Goal: Task Accomplishment & Management: Manage account settings

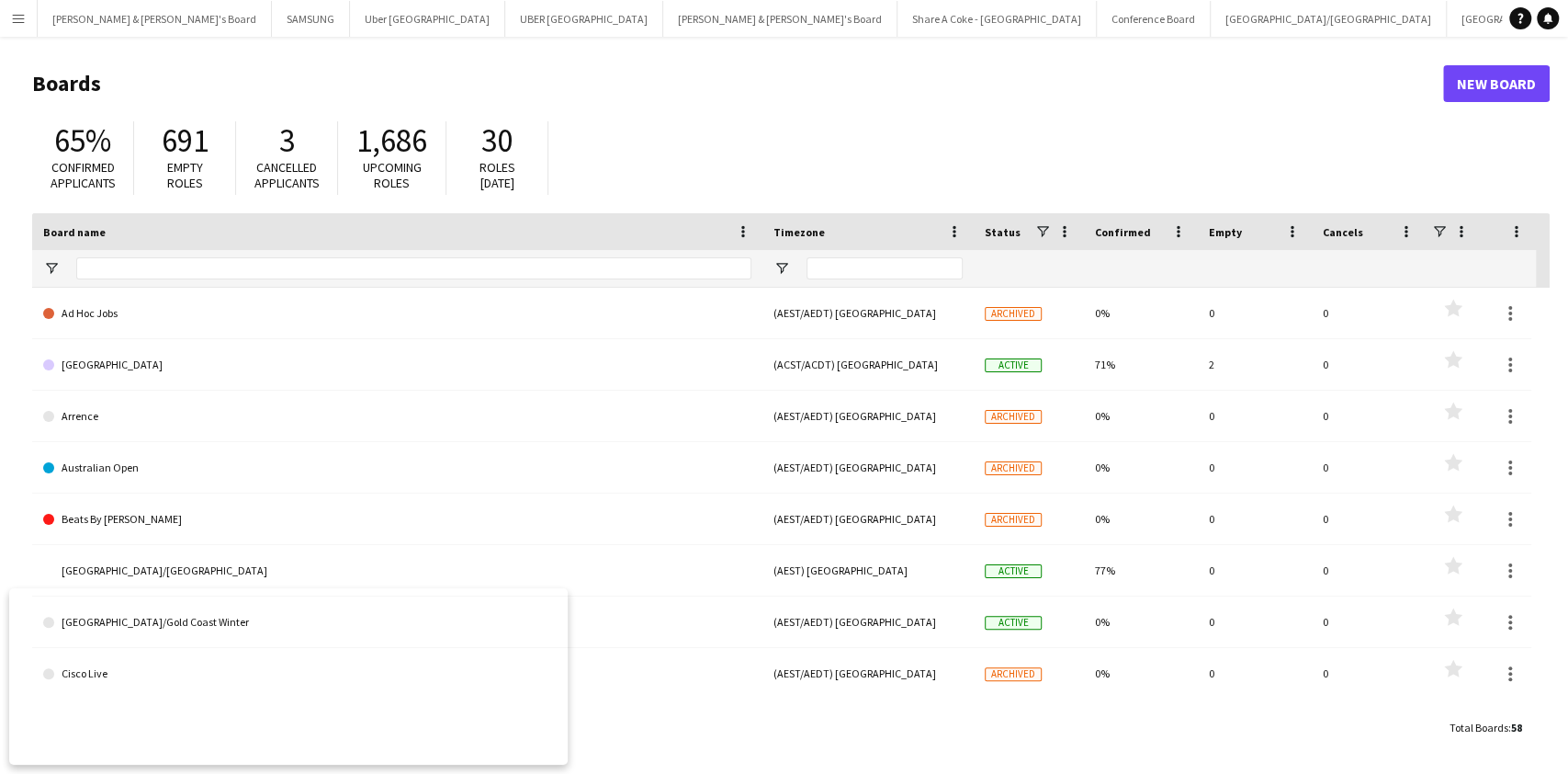
click at [13, 17] on app-icon "Menu" at bounding box center [19, 19] width 15 height 15
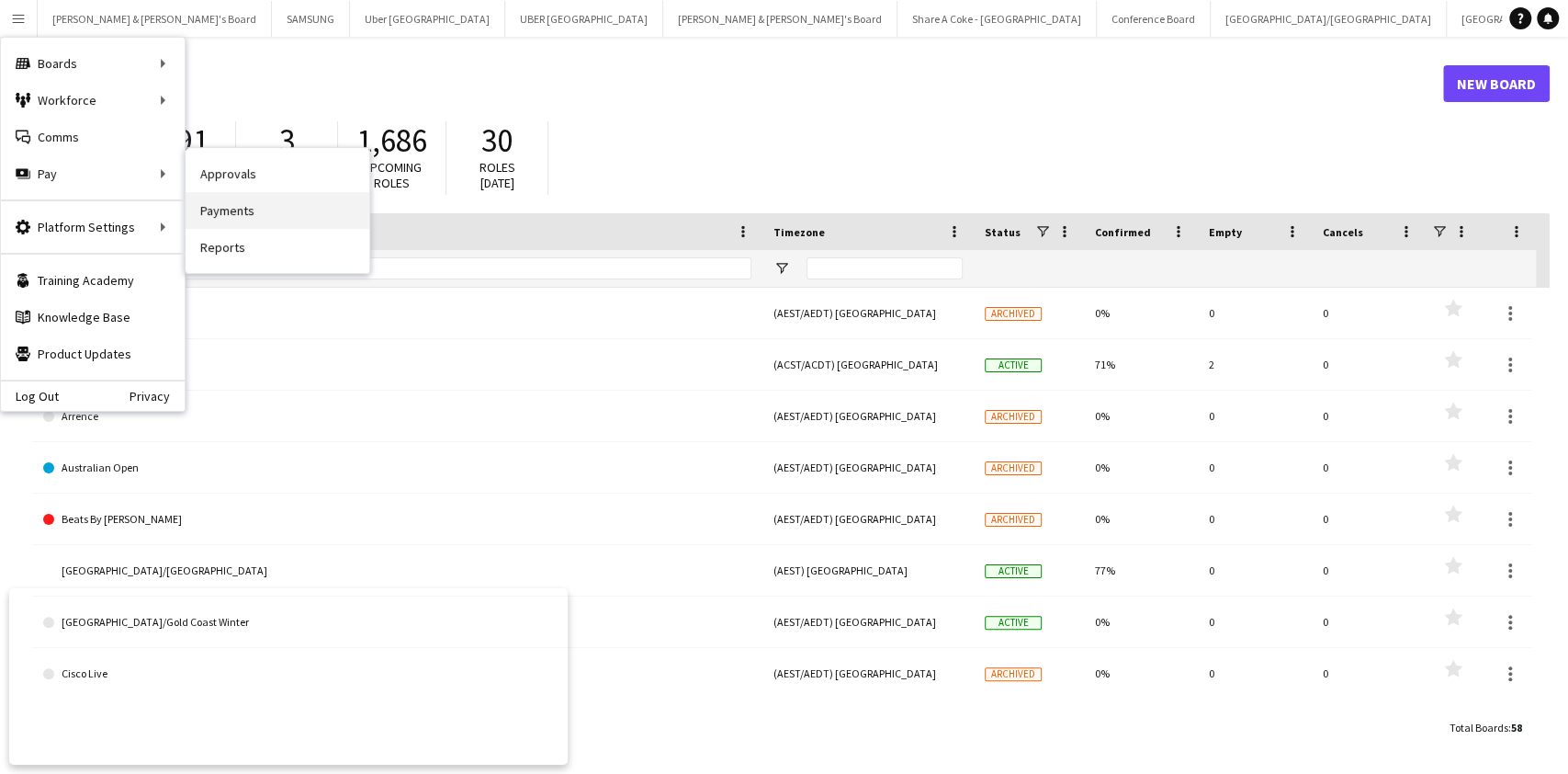
click at [226, 204] on link "Payments" at bounding box center [277, 210] width 183 height 36
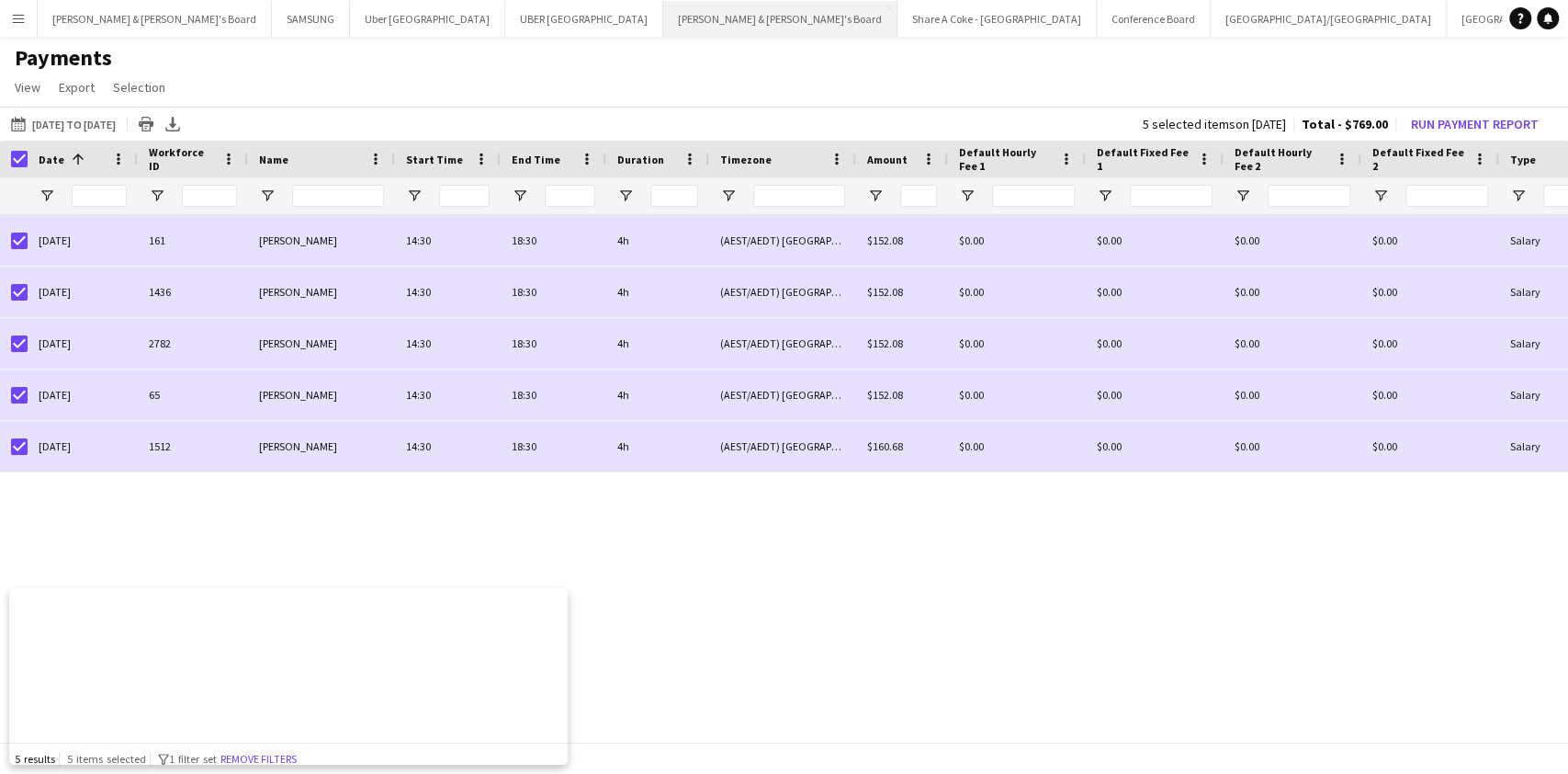
click at [663, 17] on button "James & Arrence's Board Close" at bounding box center [780, 19] width 235 height 35
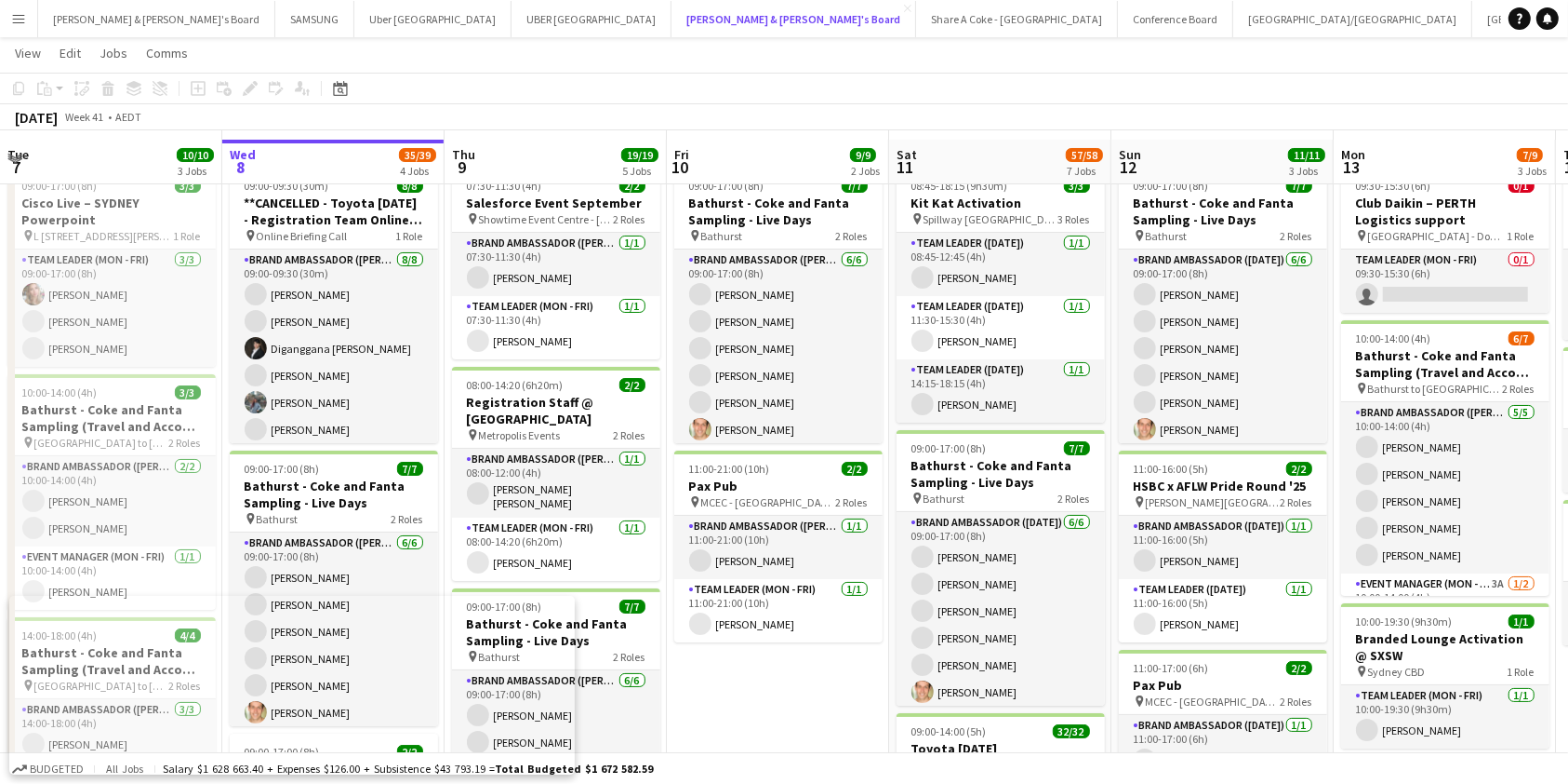
scroll to position [67, 0]
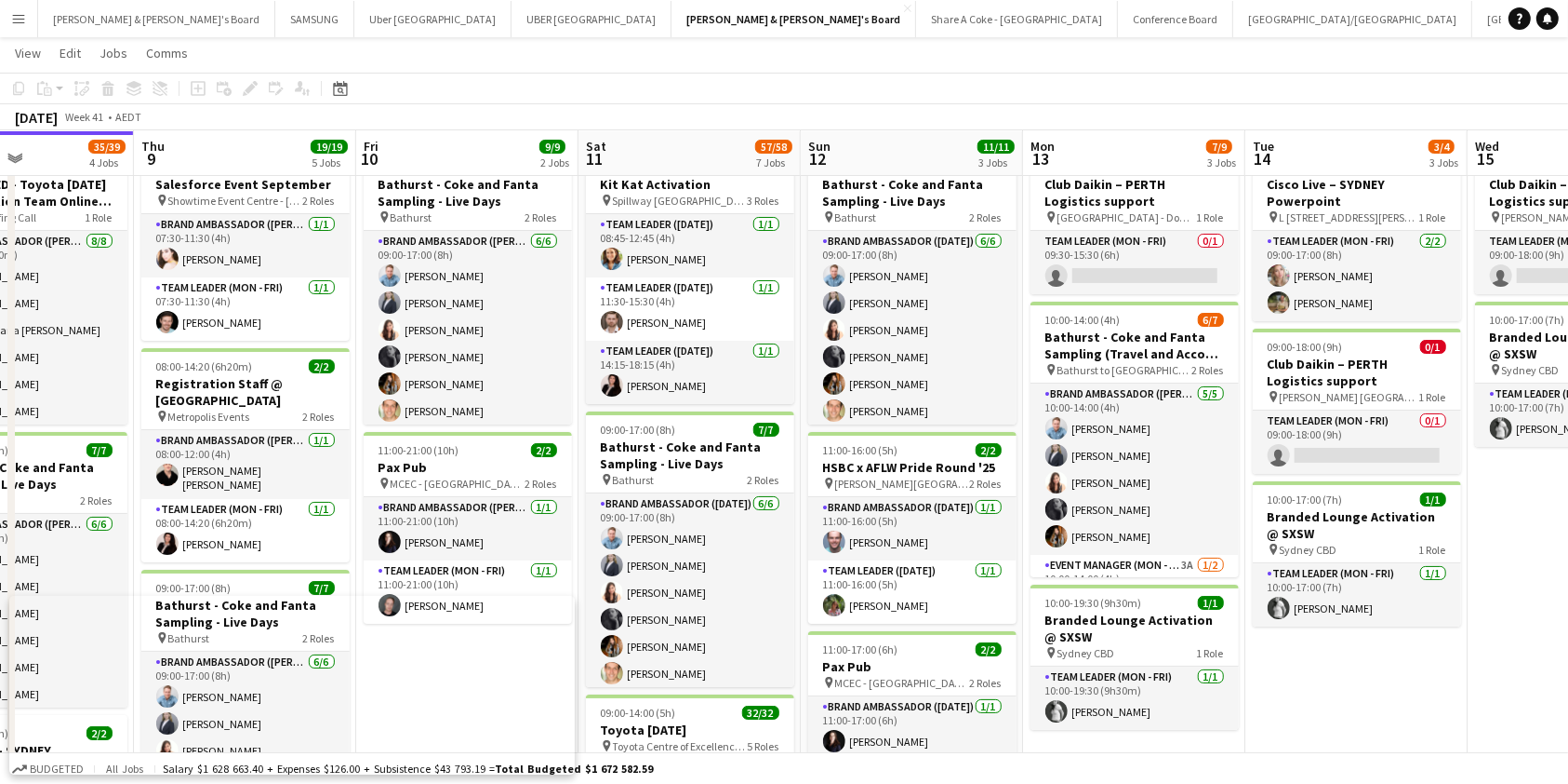
drag, startPoint x: 1432, startPoint y: 743, endPoint x: 1096, endPoint y: 748, distance: 336.0
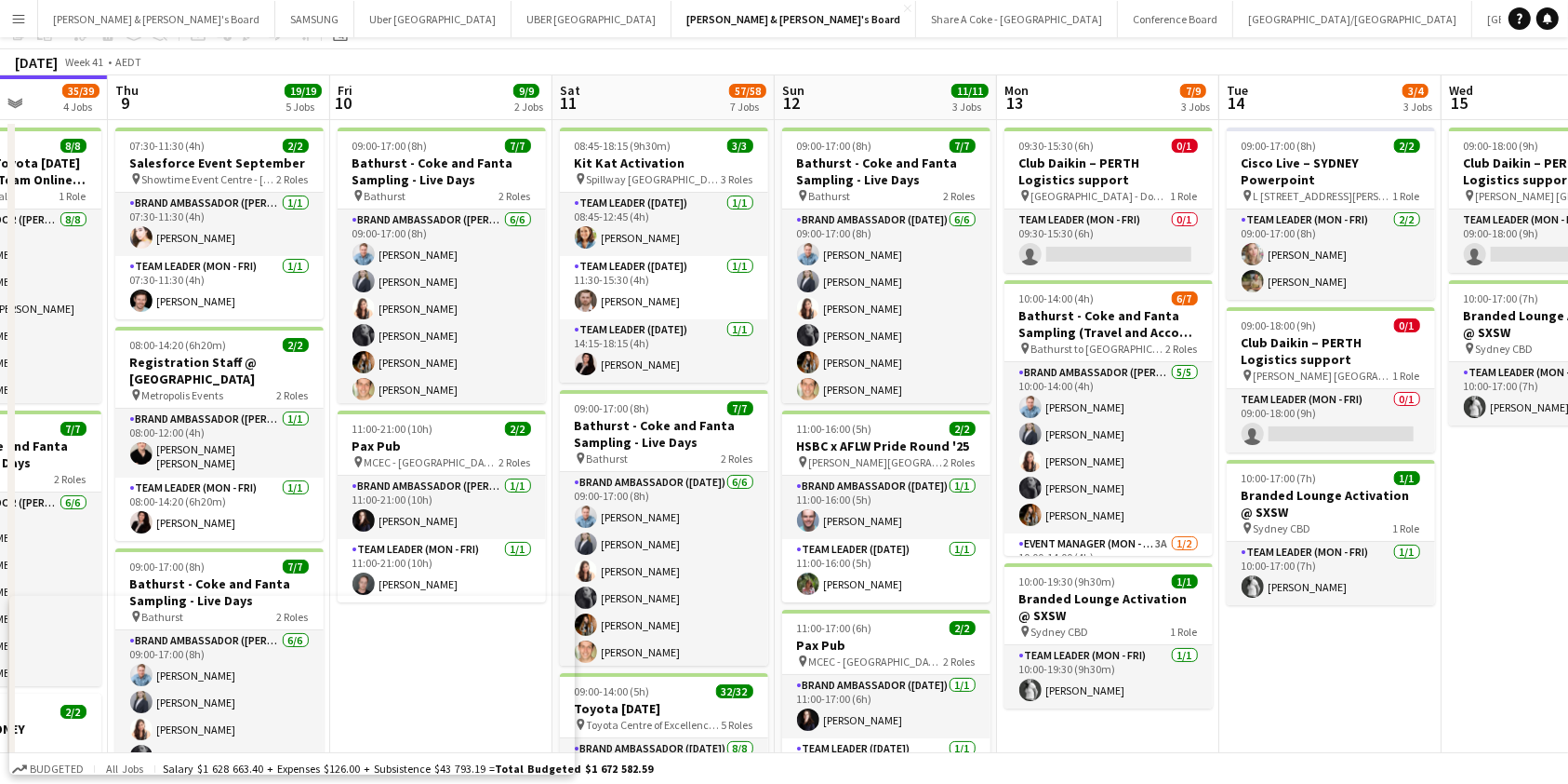
scroll to position [0, 0]
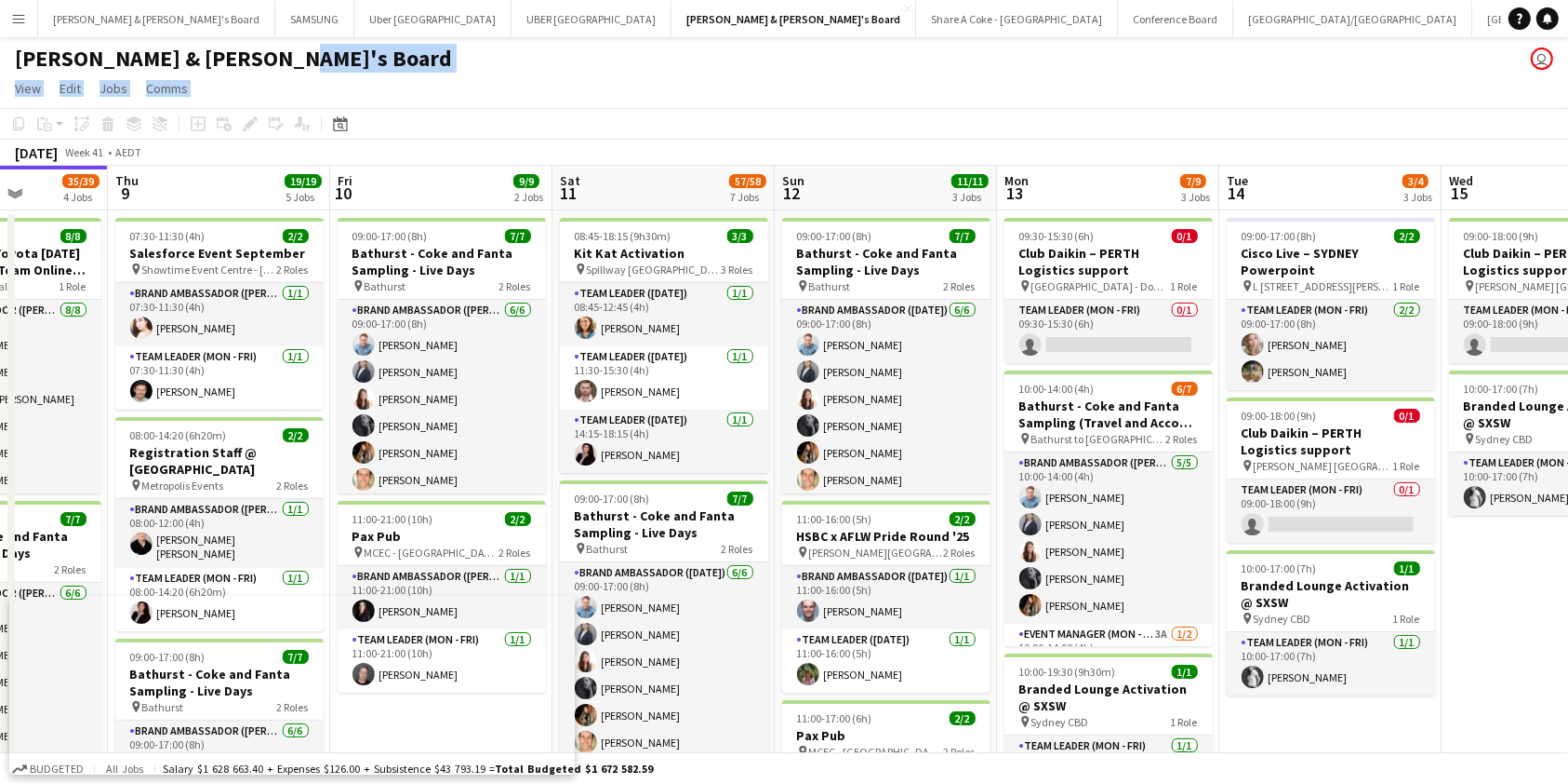
drag, startPoint x: 668, startPoint y: 61, endPoint x: 751, endPoint y: 133, distance: 109.9
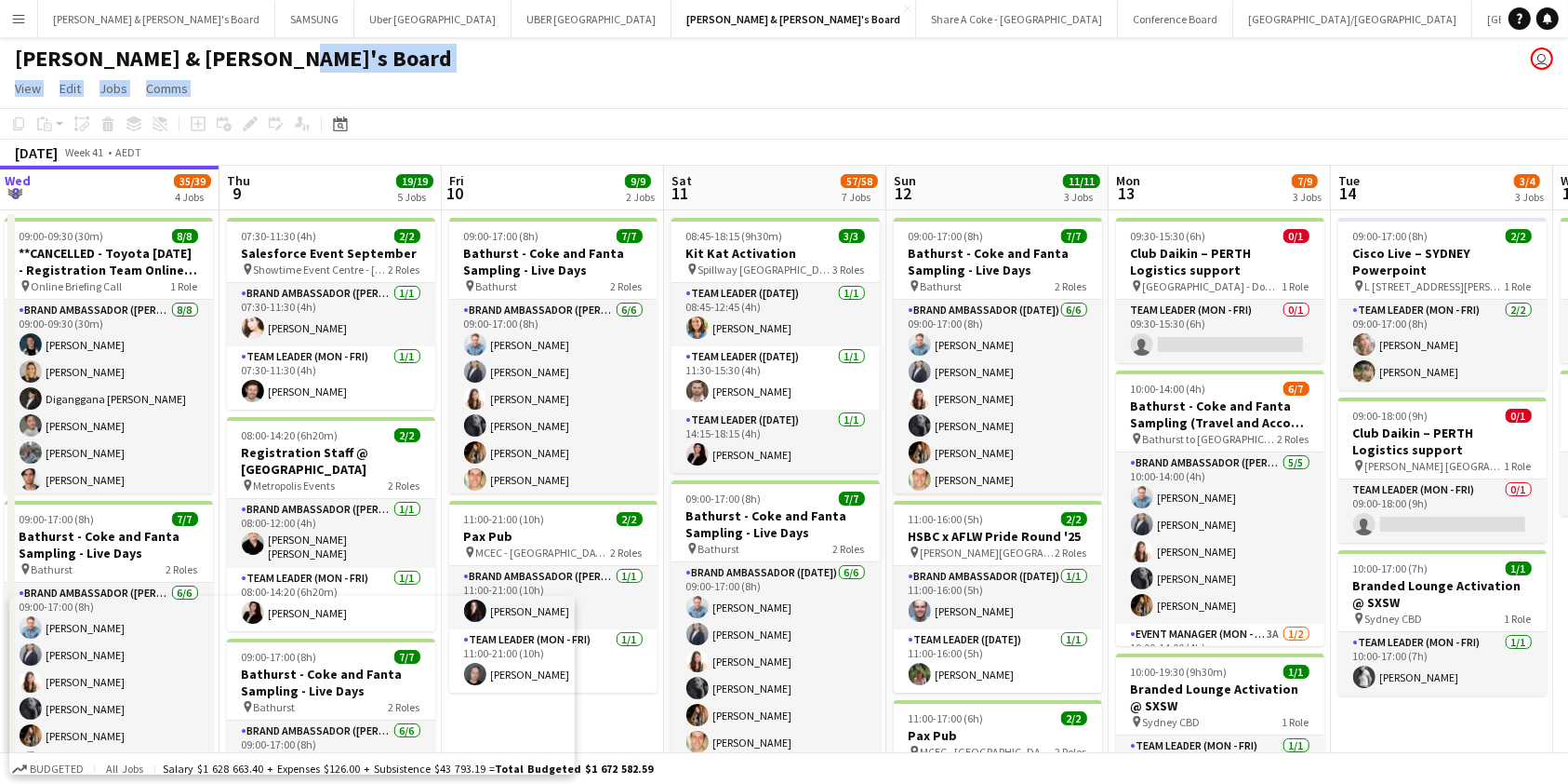
drag, startPoint x: 1427, startPoint y: 726, endPoint x: 1586, endPoint y: 671, distance: 168.2
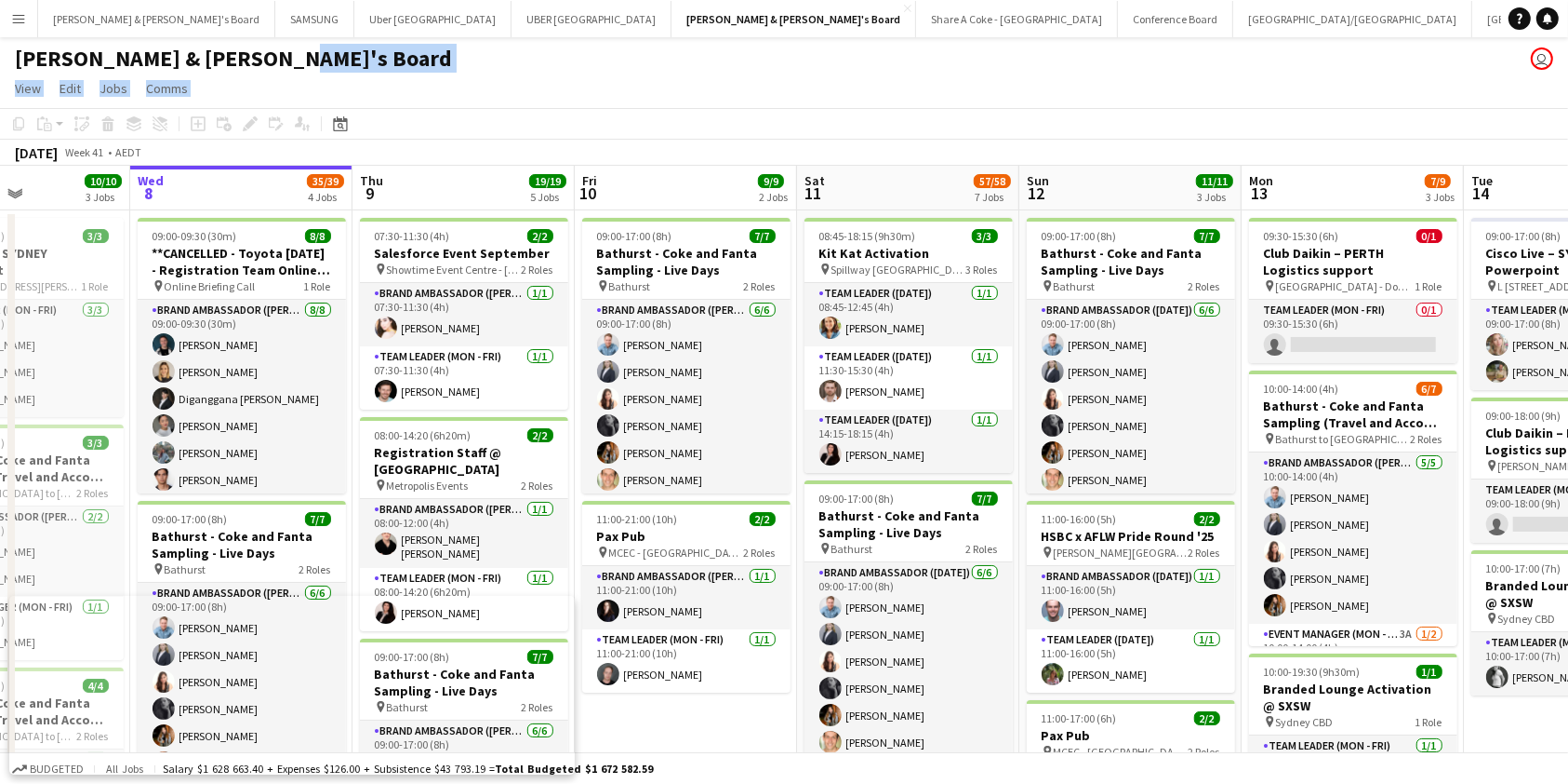
drag, startPoint x: 1430, startPoint y: 720, endPoint x: 1586, endPoint y: 664, distance: 165.7
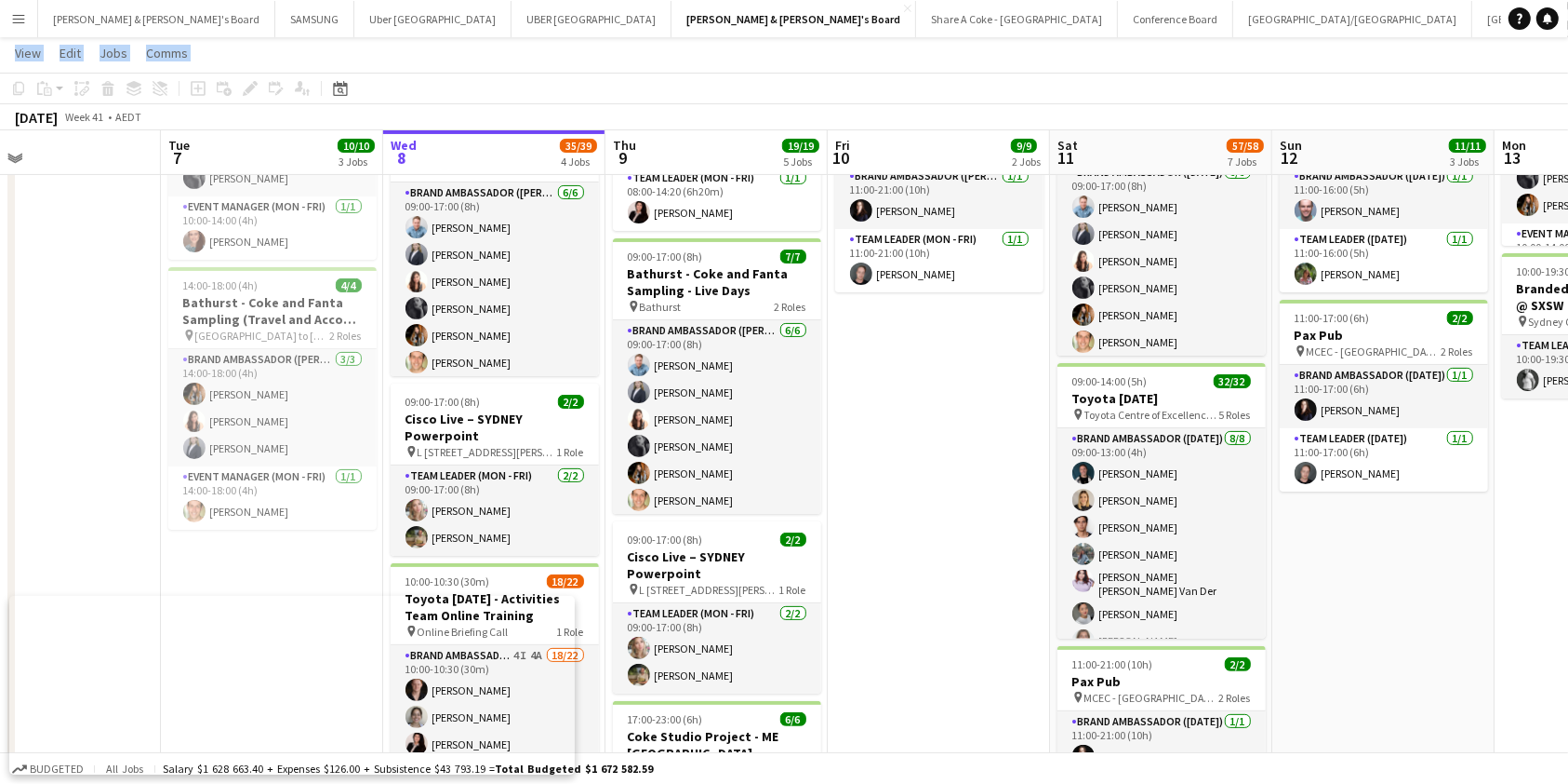
scroll to position [0, 494]
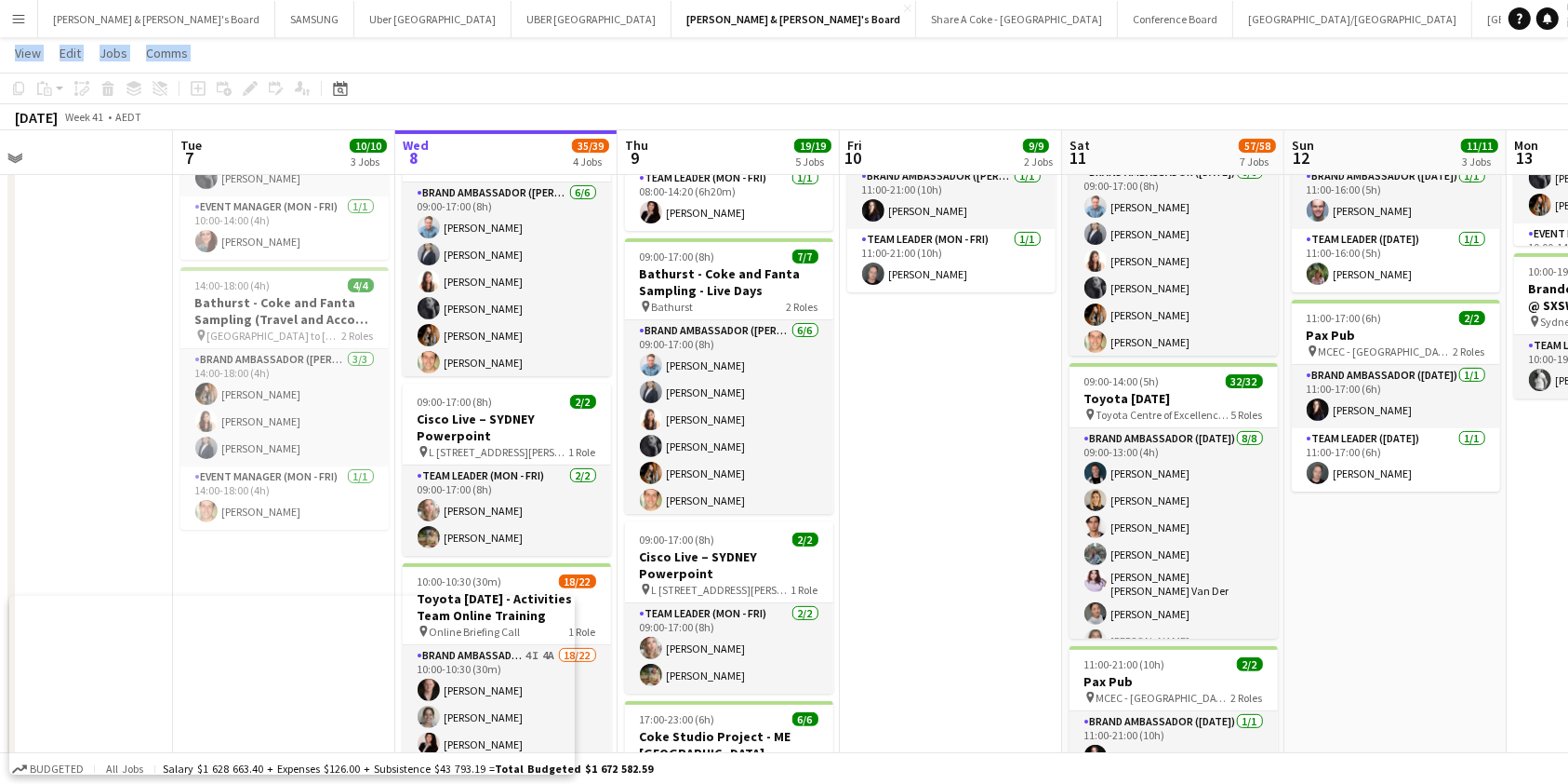
drag, startPoint x: 1266, startPoint y: 559, endPoint x: 1531, endPoint y: 531, distance: 266.5
click at [1531, 531] on app-calendar-viewport "Sat 4 Sun 5 10/10 3 Jobs Mon 6 Tue 7 10/10 3 Jobs Wed 8 35/39 4 Jobs Thu 9 19/1…" at bounding box center [784, 705] width 1568 height 2060
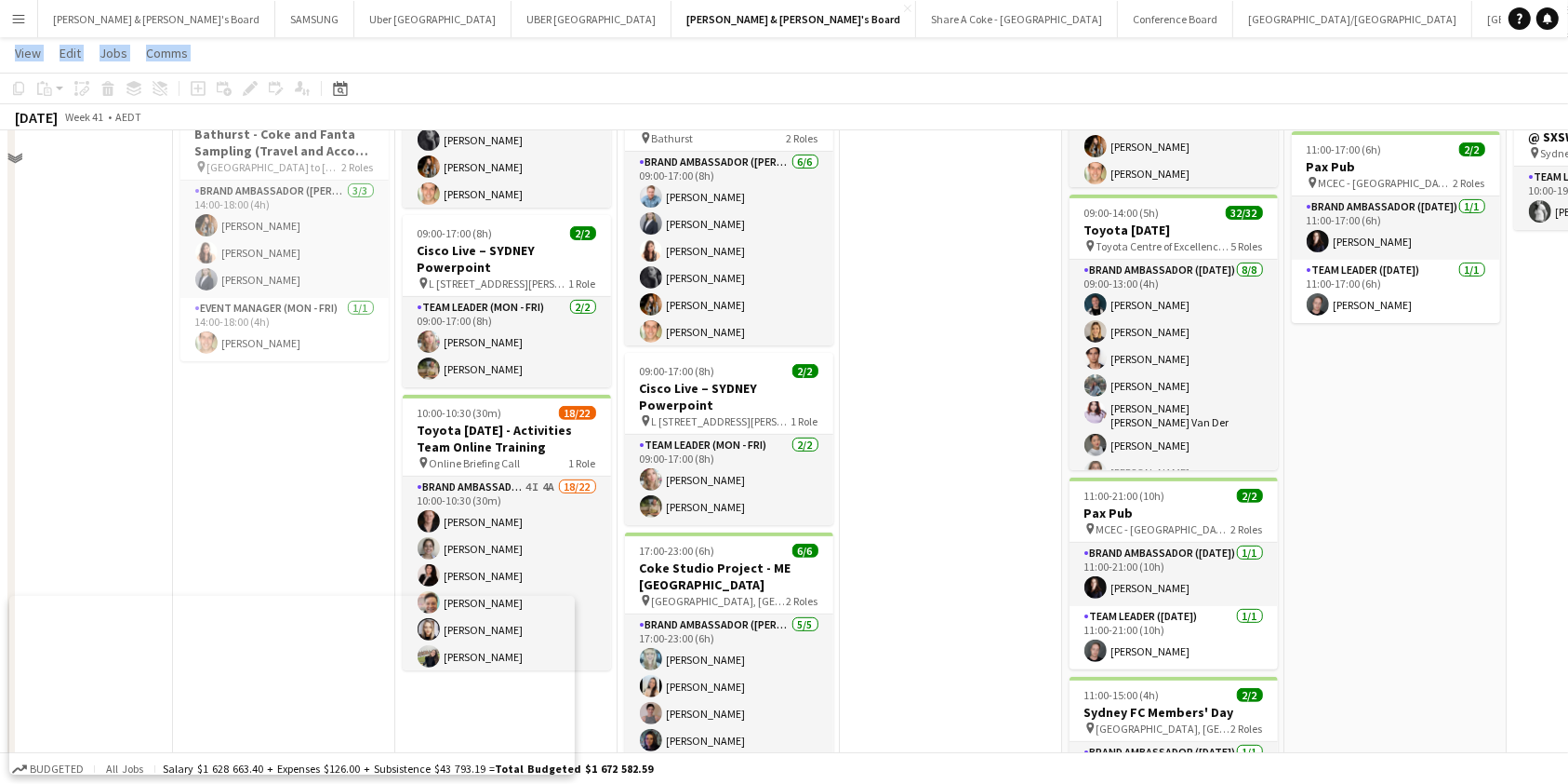
scroll to position [580, 0]
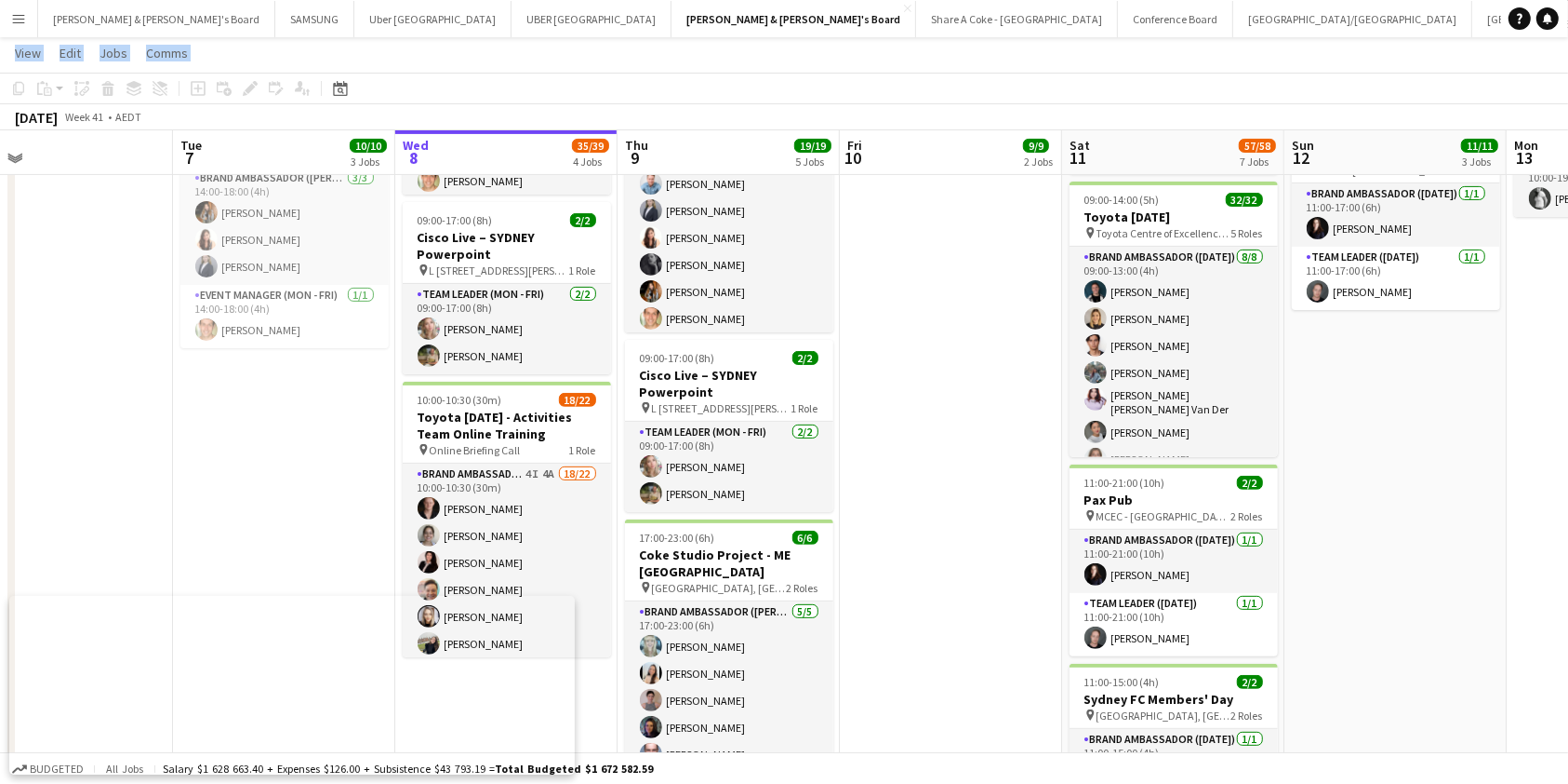
click at [28, 22] on button "Menu" at bounding box center [18, 18] width 37 height 37
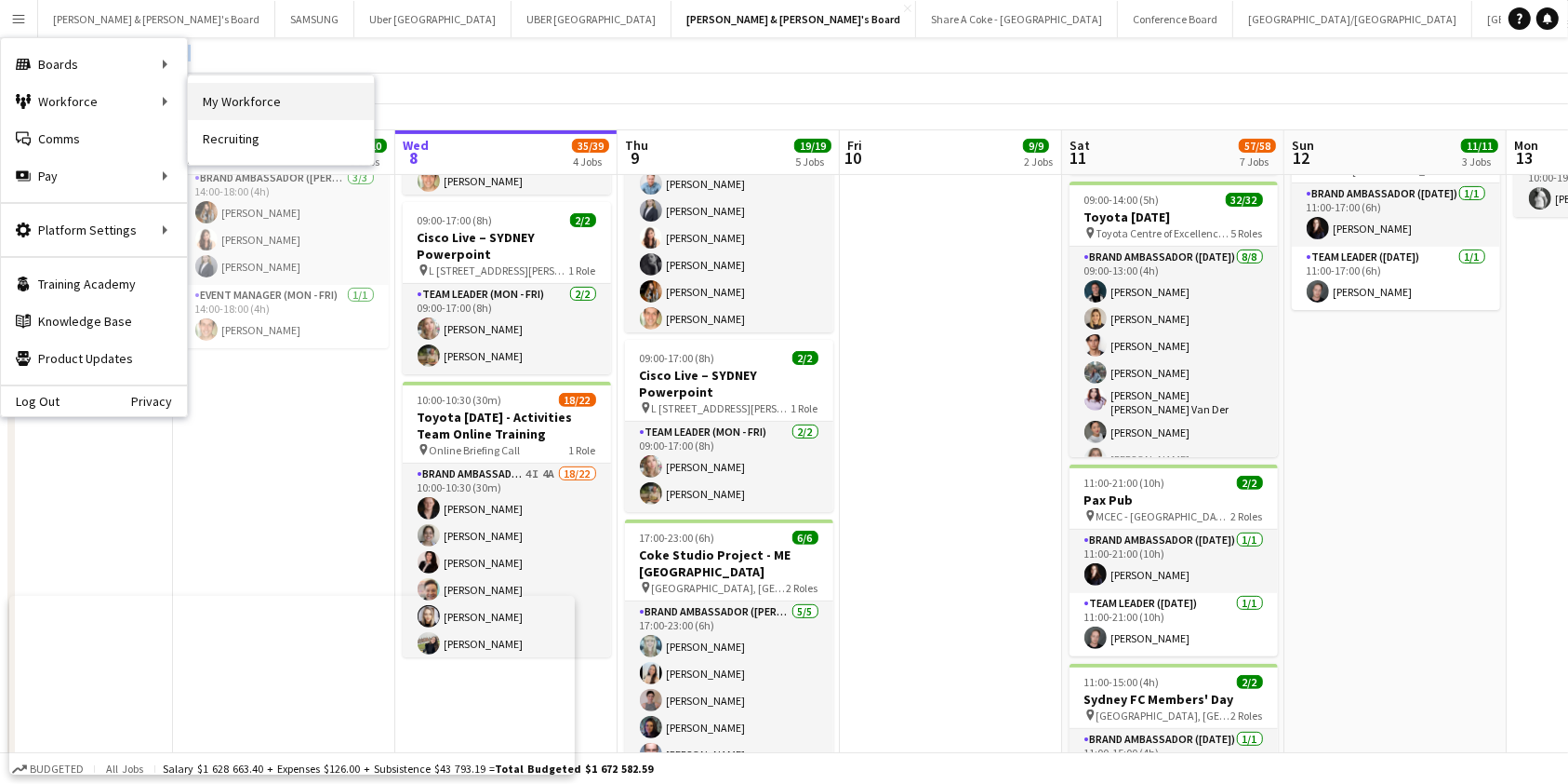
click at [230, 96] on link "My Workforce" at bounding box center [280, 101] width 186 height 37
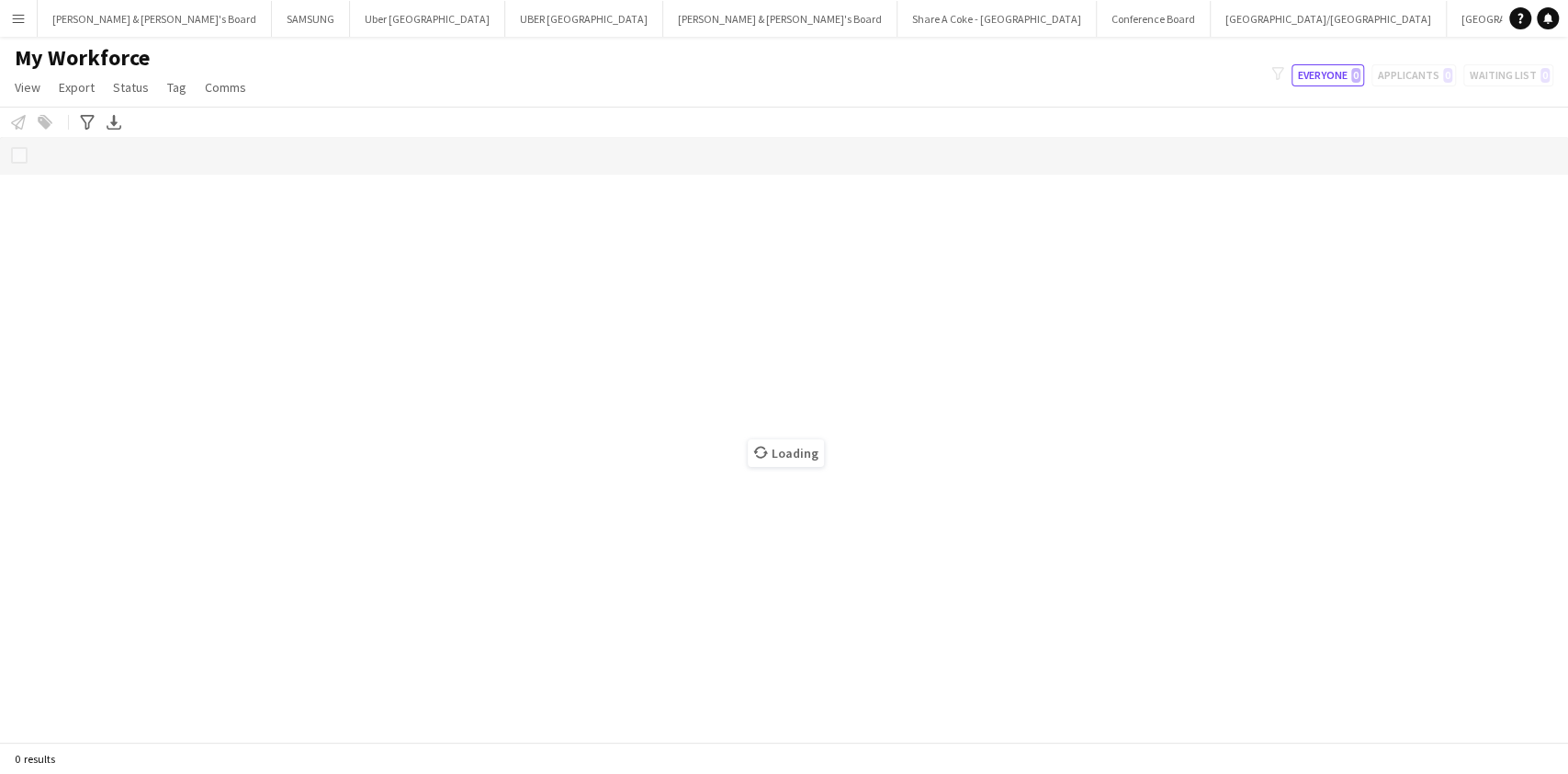
click at [1215, 705] on div "Loading" at bounding box center [784, 439] width 1568 height 604
click at [87, 123] on icon "Advanced filters" at bounding box center [88, 122] width 15 height 15
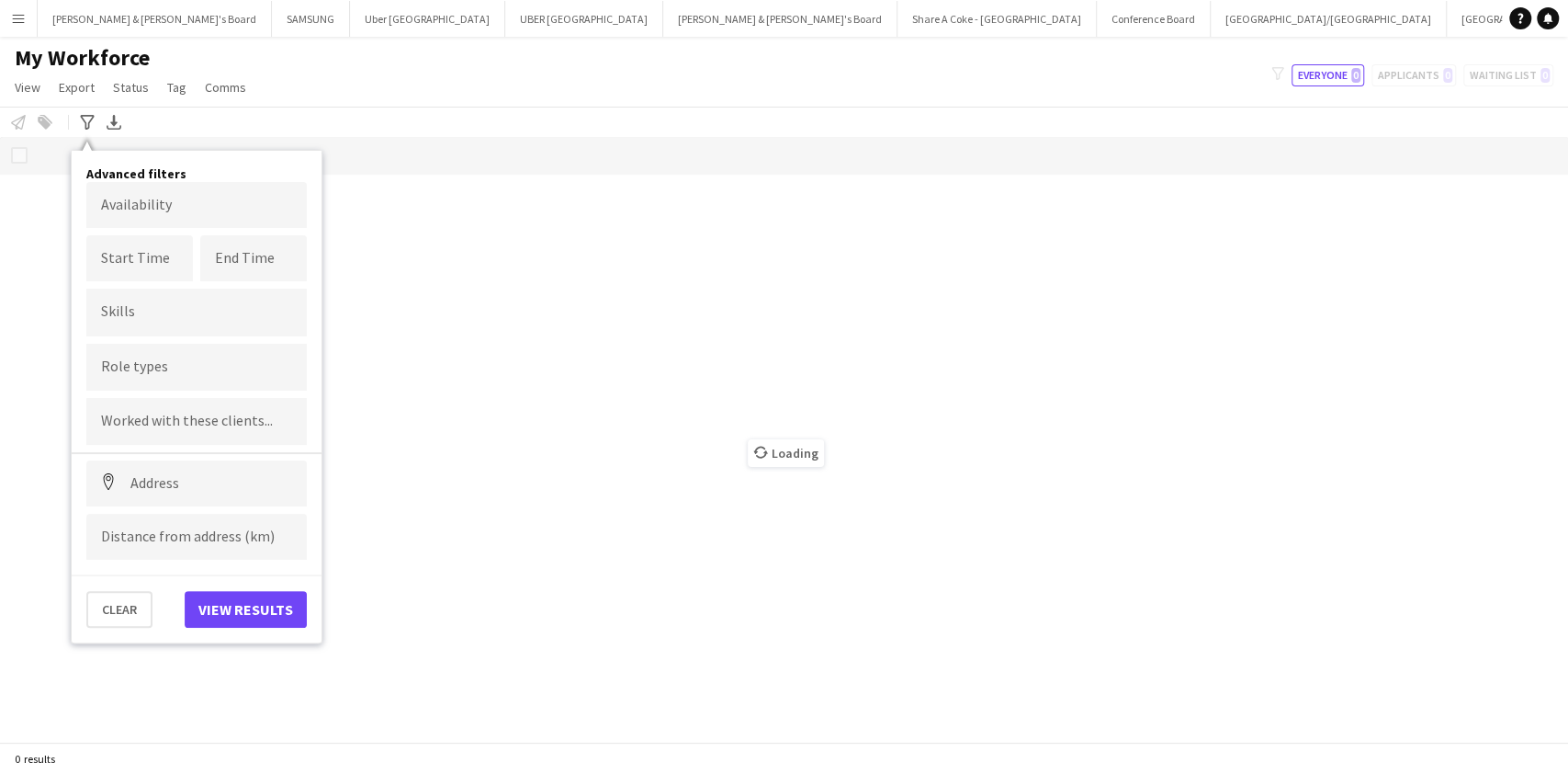
click at [416, 102] on div "My Workforce View Views Default view New view Update view Delete view Edit name…" at bounding box center [784, 75] width 1568 height 62
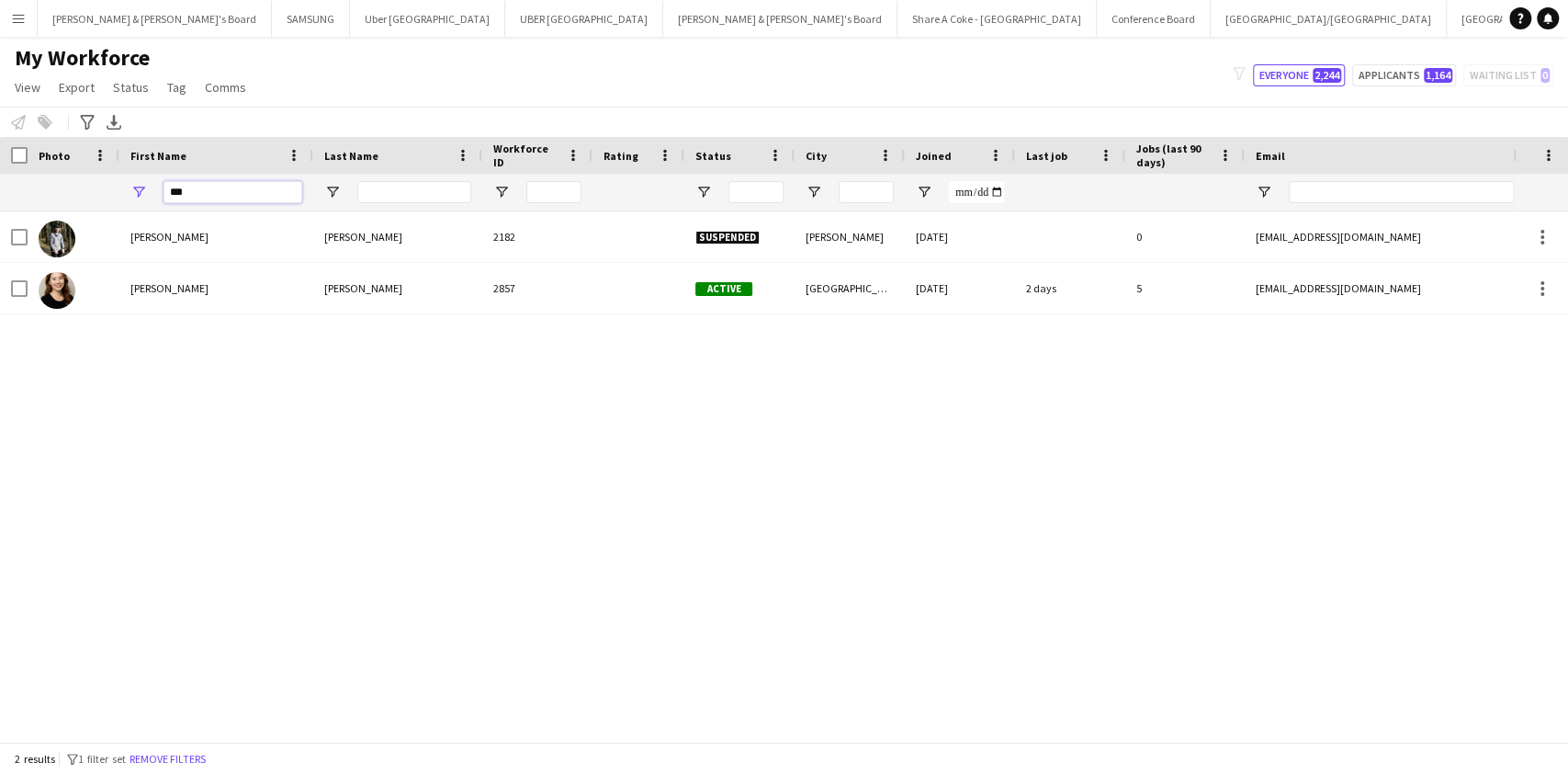
drag, startPoint x: 227, startPoint y: 181, endPoint x: 36, endPoint y: 183, distance: 191.0
click at [36, 183] on div "***" at bounding box center [1075, 191] width 2152 height 36
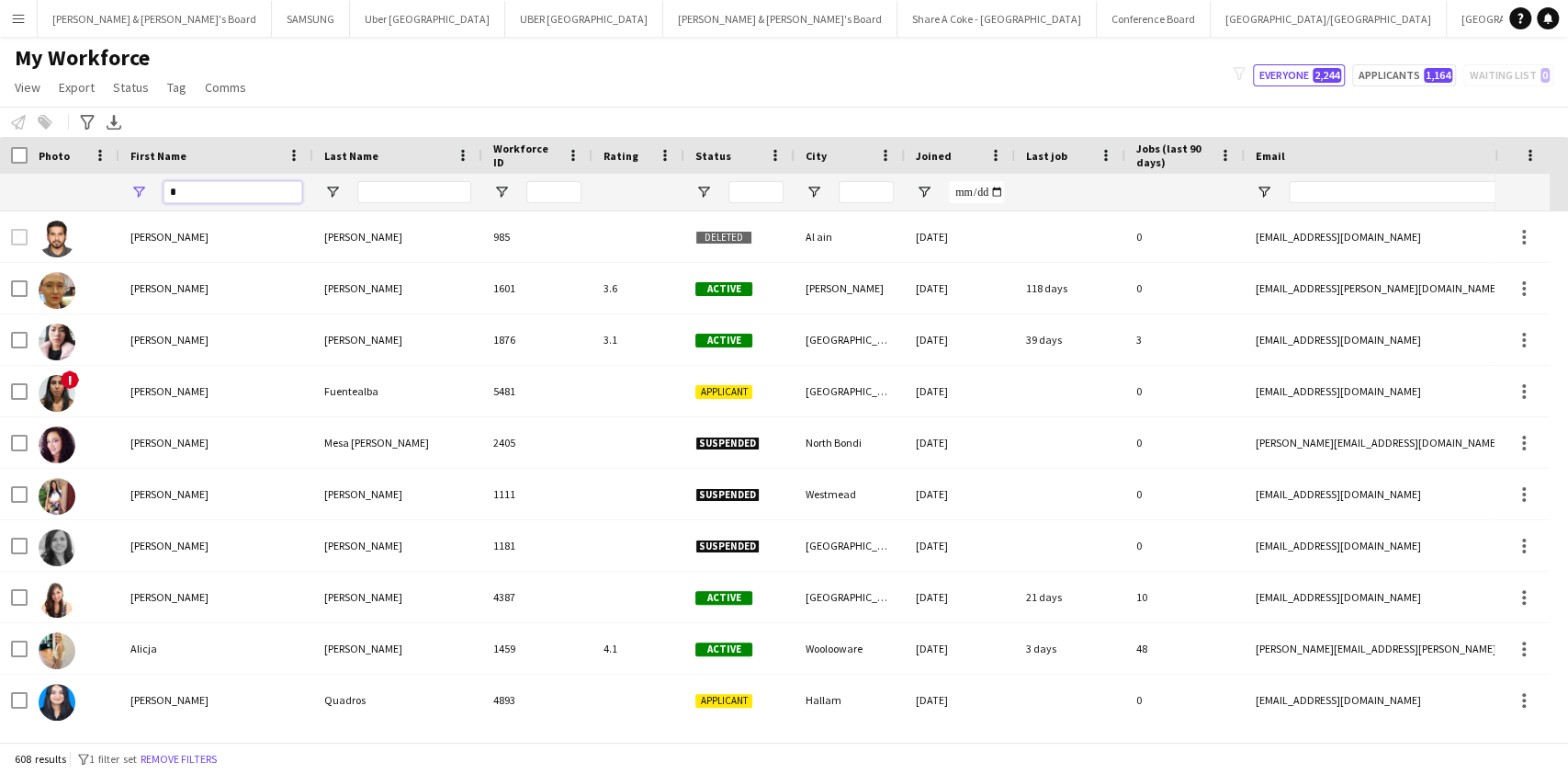
type input "*"
click at [373, 193] on input "Last Name Filter Input" at bounding box center [414, 192] width 114 height 22
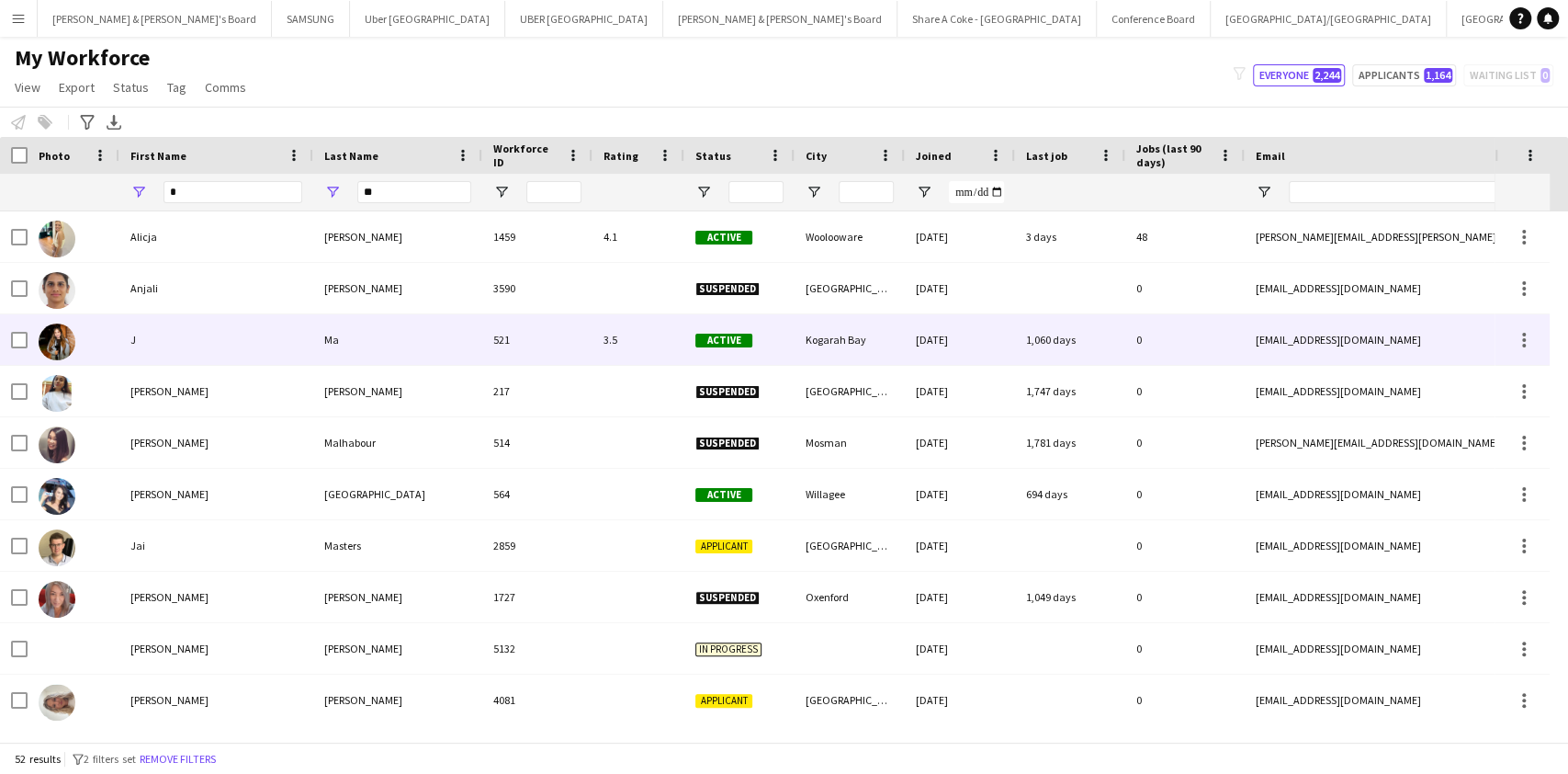
click at [322, 349] on div "Ma" at bounding box center [398, 339] width 169 height 50
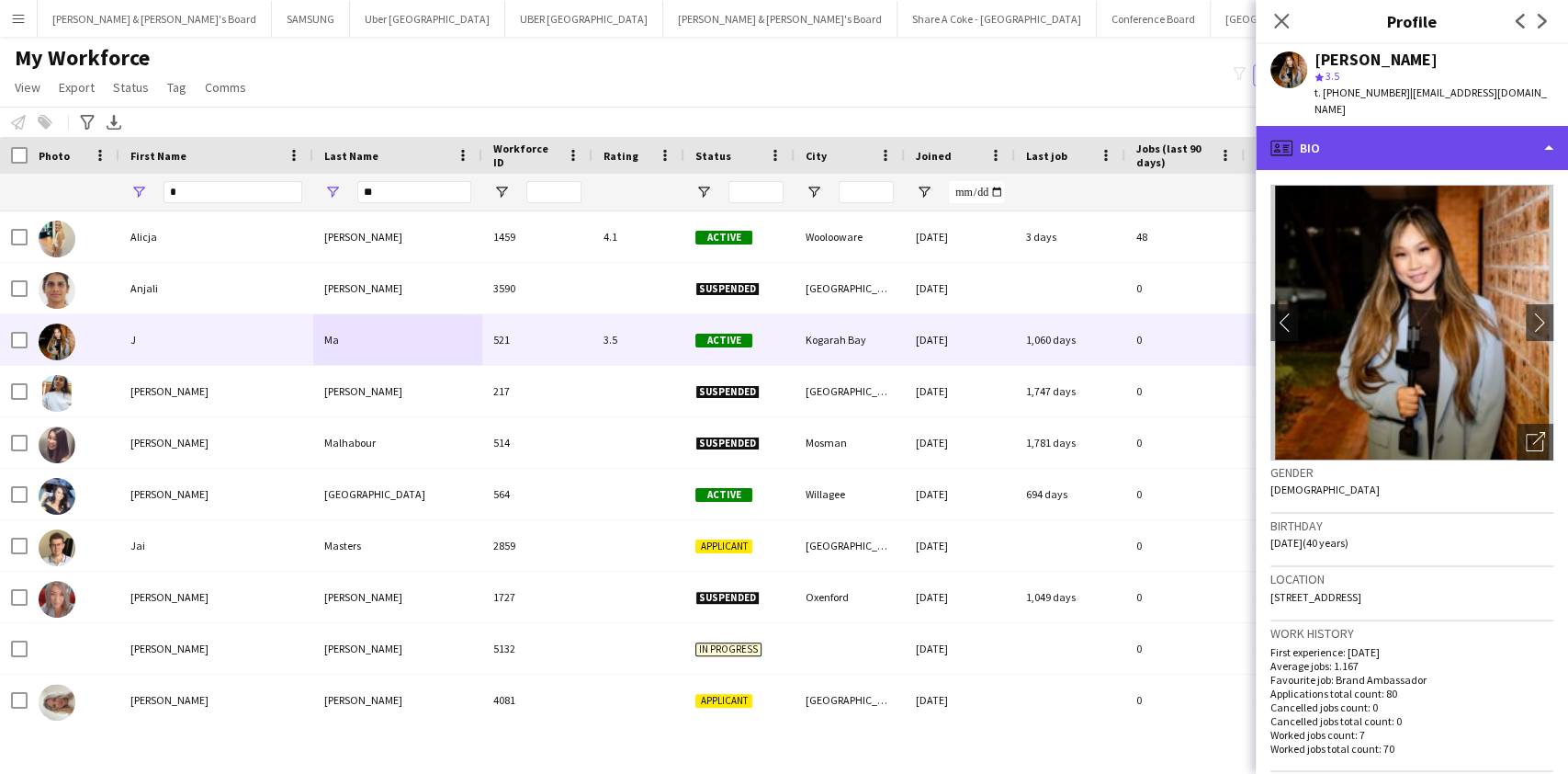
click at [1408, 132] on div "profile Bio" at bounding box center [1411, 147] width 312 height 44
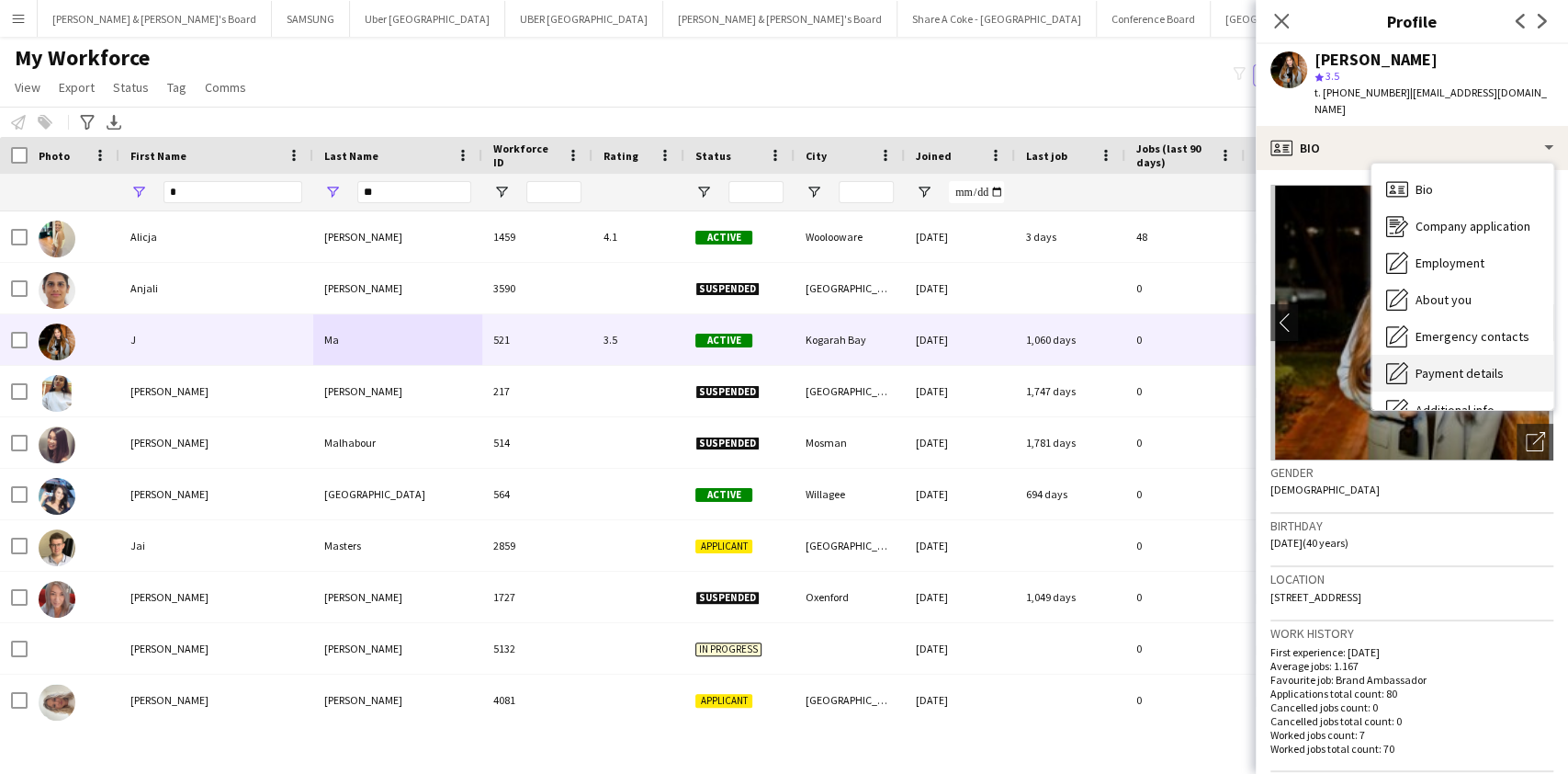
click at [1455, 365] on span "Payment details" at bounding box center [1459, 373] width 88 height 17
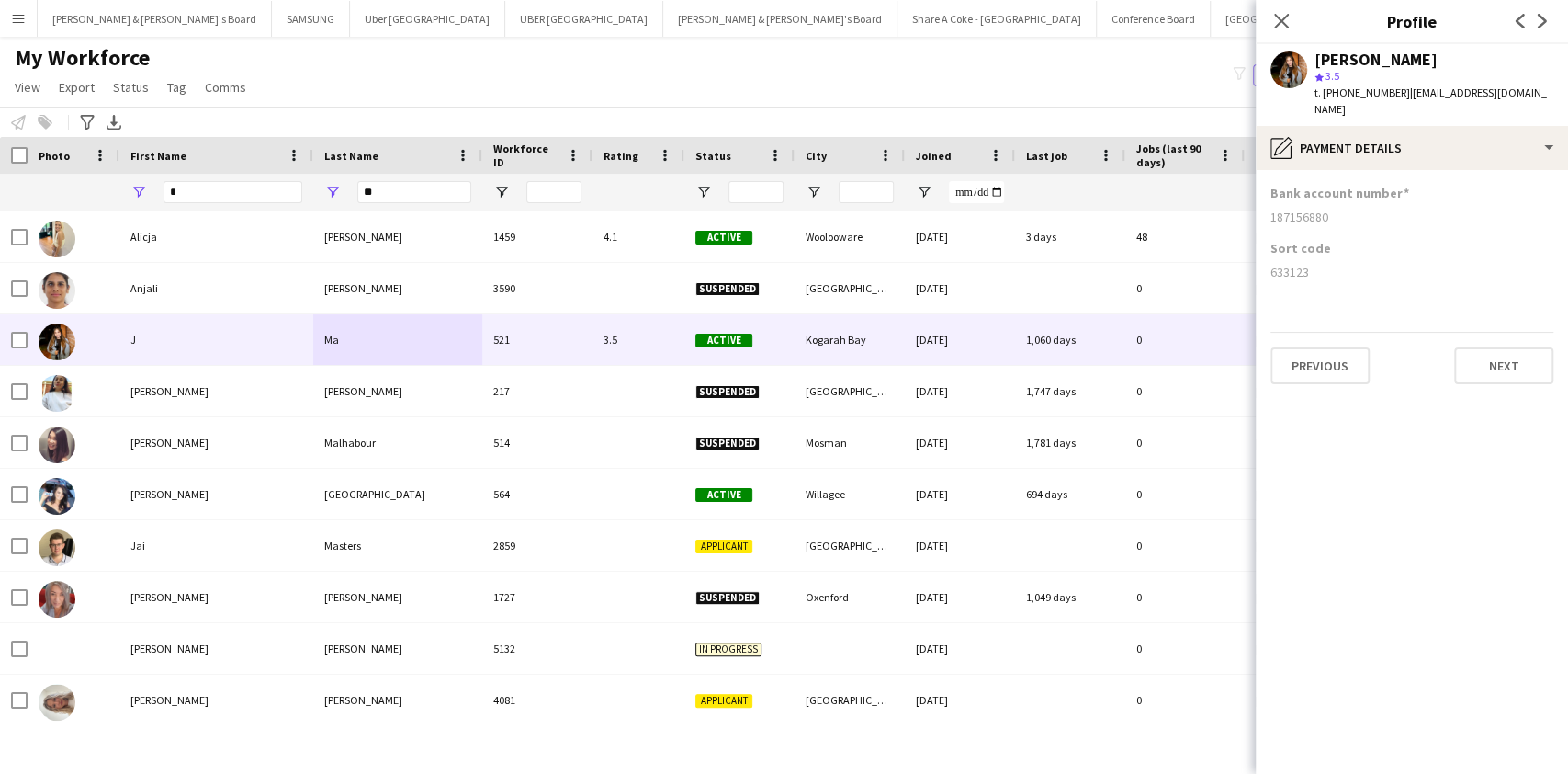
drag, startPoint x: 1264, startPoint y: 256, endPoint x: 1321, endPoint y: 256, distance: 57.0
click at [1321, 256] on app-section-data-types "Bank account number [FINANCIAL_ID] Sort code [FINANCIAL_ID] Previous Next" at bounding box center [1411, 471] width 312 height 604
copy div "633123"
drag, startPoint x: 1271, startPoint y: 205, endPoint x: 1358, endPoint y: 196, distance: 87.5
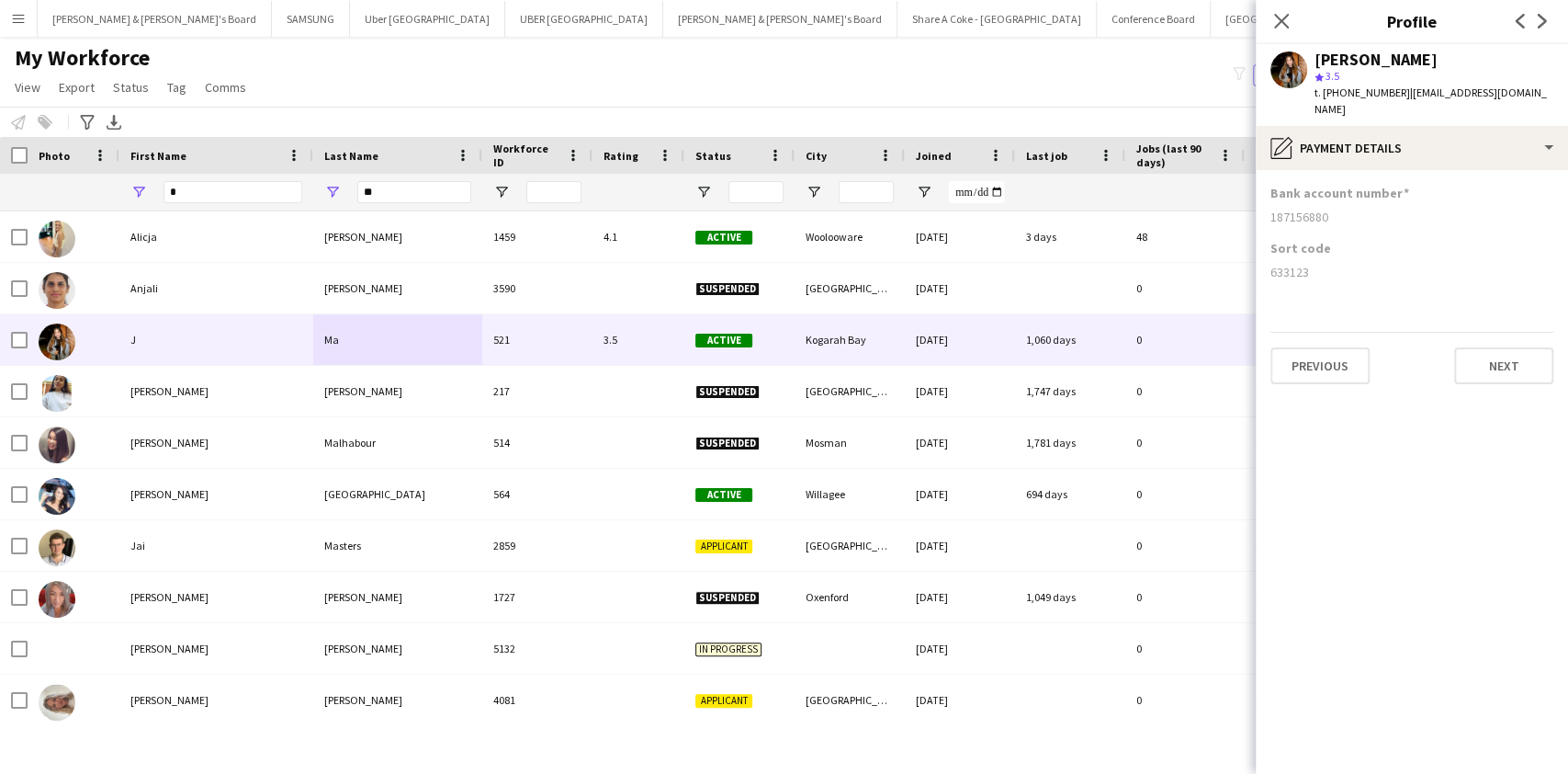
click at [1358, 209] on div "187156880" at bounding box center [1412, 217] width 283 height 17
copy div "187156880"
click at [1326, 209] on div "187156880" at bounding box center [1412, 217] width 283 height 17
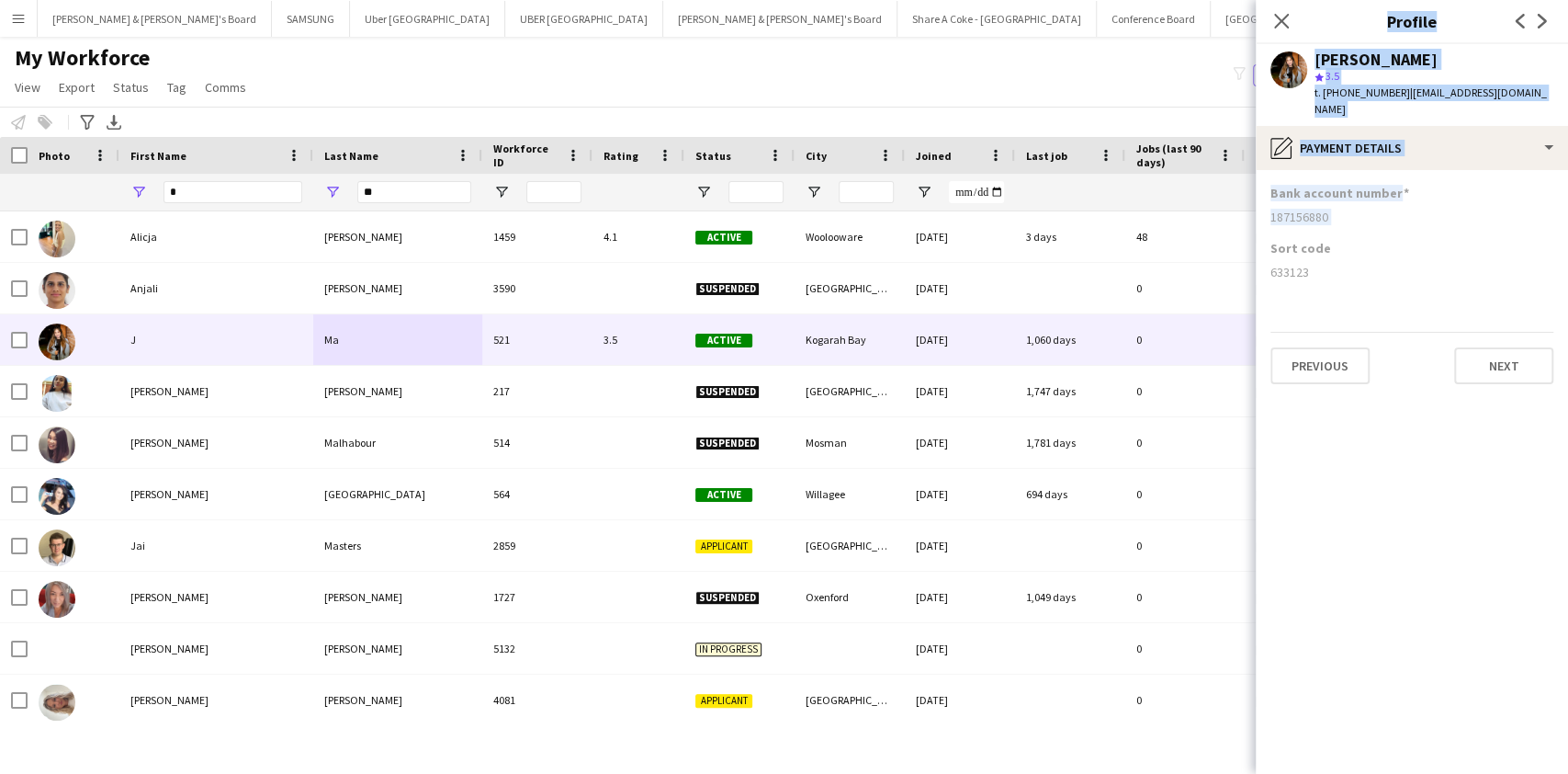
drag, startPoint x: 1326, startPoint y: 197, endPoint x: 1221, endPoint y: 209, distance: 105.7
click at [1221, 209] on body "Menu Boards Boards Boards All jobs Status Workforce Workforce My Workforce Recr…" at bounding box center [784, 387] width 1568 height 774
click at [1306, 209] on div "187156880" at bounding box center [1412, 217] width 283 height 17
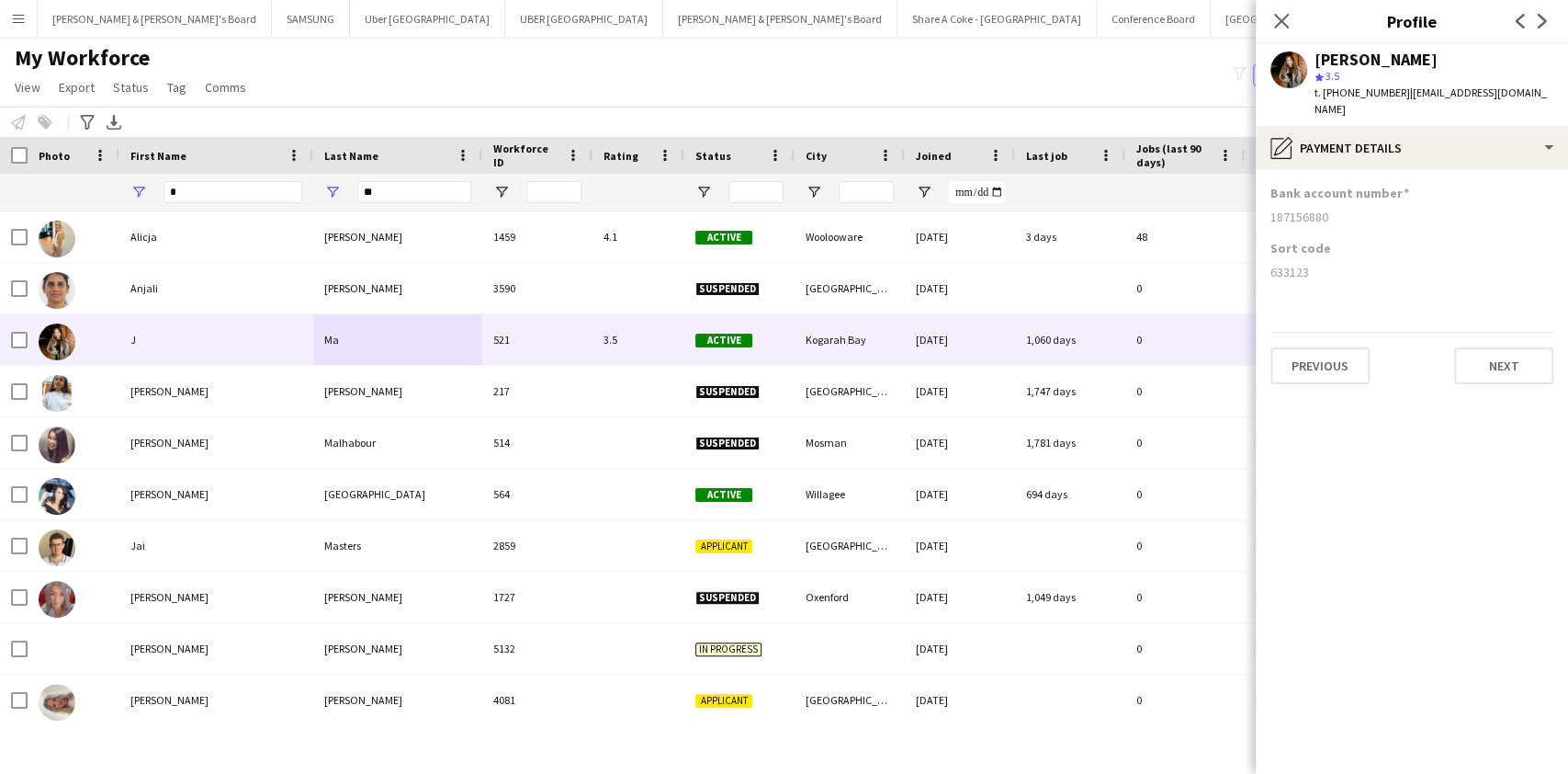
click at [1329, 209] on div "187156880" at bounding box center [1412, 217] width 283 height 17
drag, startPoint x: 1314, startPoint y: 259, endPoint x: 1225, endPoint y: 276, distance: 90.6
click at [1225, 276] on body "Menu Boards Boards Boards All jobs Status Workforce Workforce My Workforce Recr…" at bounding box center [784, 387] width 1568 height 774
click at [1270, 264] on div "633123" at bounding box center [1412, 272] width 283 height 17
copy div "633123"
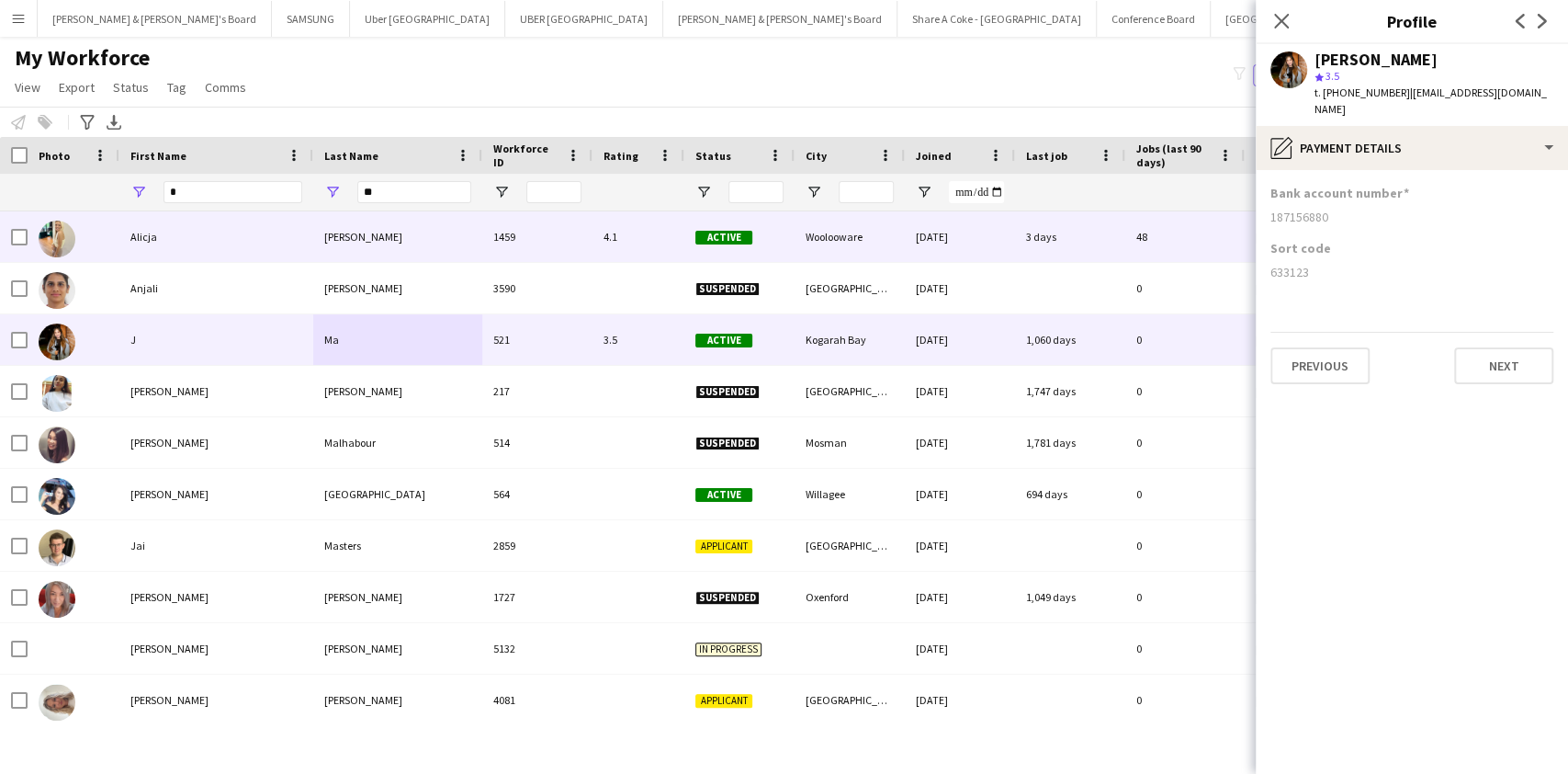
drag, startPoint x: 1329, startPoint y: 202, endPoint x: 1227, endPoint y: 218, distance: 103.2
click at [1227, 218] on body "Menu Boards Boards Boards All jobs Status Workforce Workforce My Workforce Recr…" at bounding box center [784, 387] width 1568 height 774
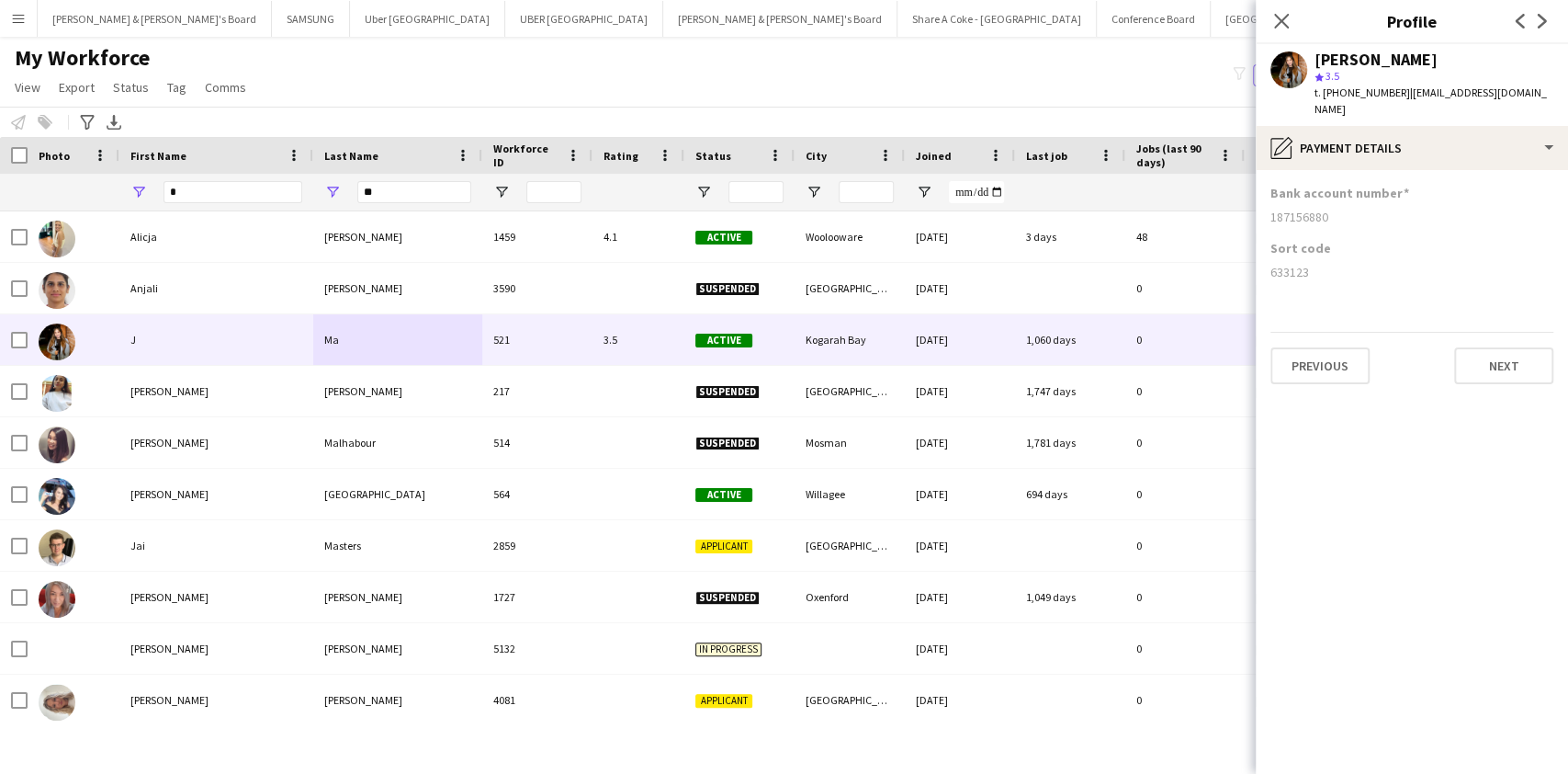
click at [1271, 209] on div "187156880" at bounding box center [1412, 217] width 283 height 17
copy div "187156880"
drag, startPoint x: 404, startPoint y: 196, endPoint x: 154, endPoint y: 287, distance: 266.0
click at [154, 287] on div "Workforce Details Photo First Name" at bounding box center [784, 439] width 1568 height 604
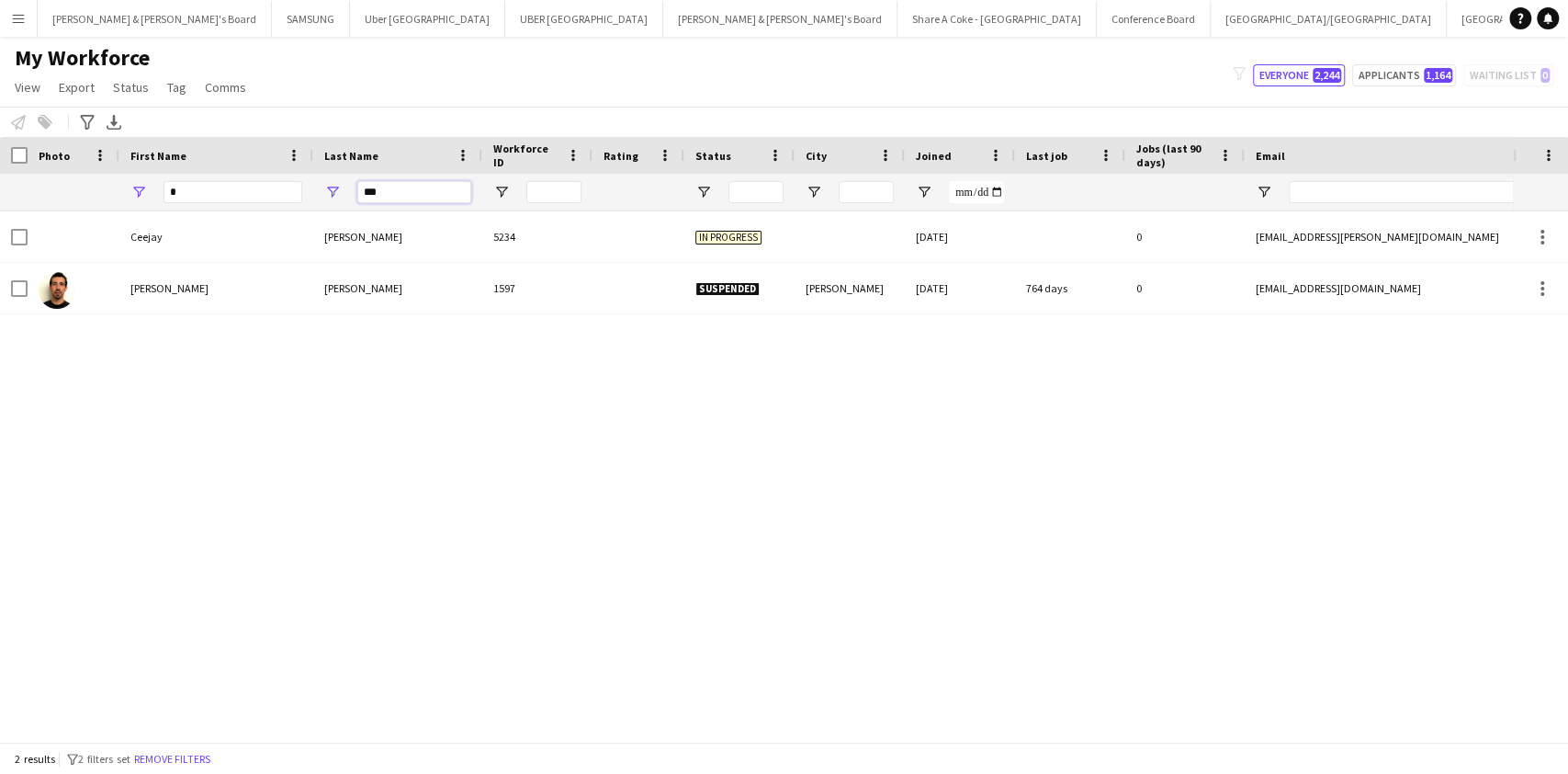
type input "***"
drag, startPoint x: 176, startPoint y: 192, endPoint x: 0, endPoint y: 162, distance: 178.5
click at [0, 162] on div "Workforce Details Photo First Name *" at bounding box center [1075, 174] width 2152 height 75
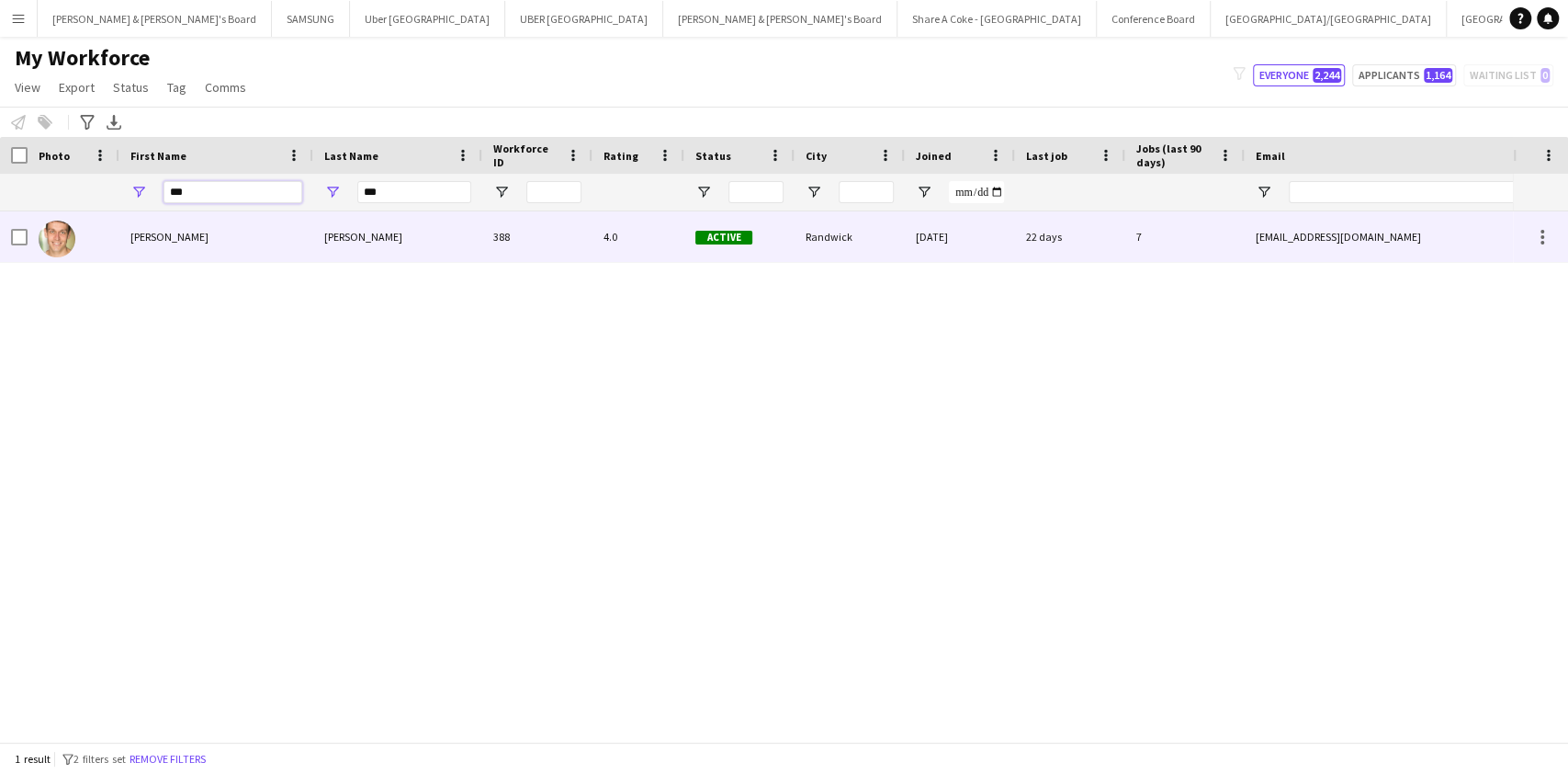
type input "***"
click at [147, 245] on div "[PERSON_NAME]" at bounding box center [216, 237] width 194 height 50
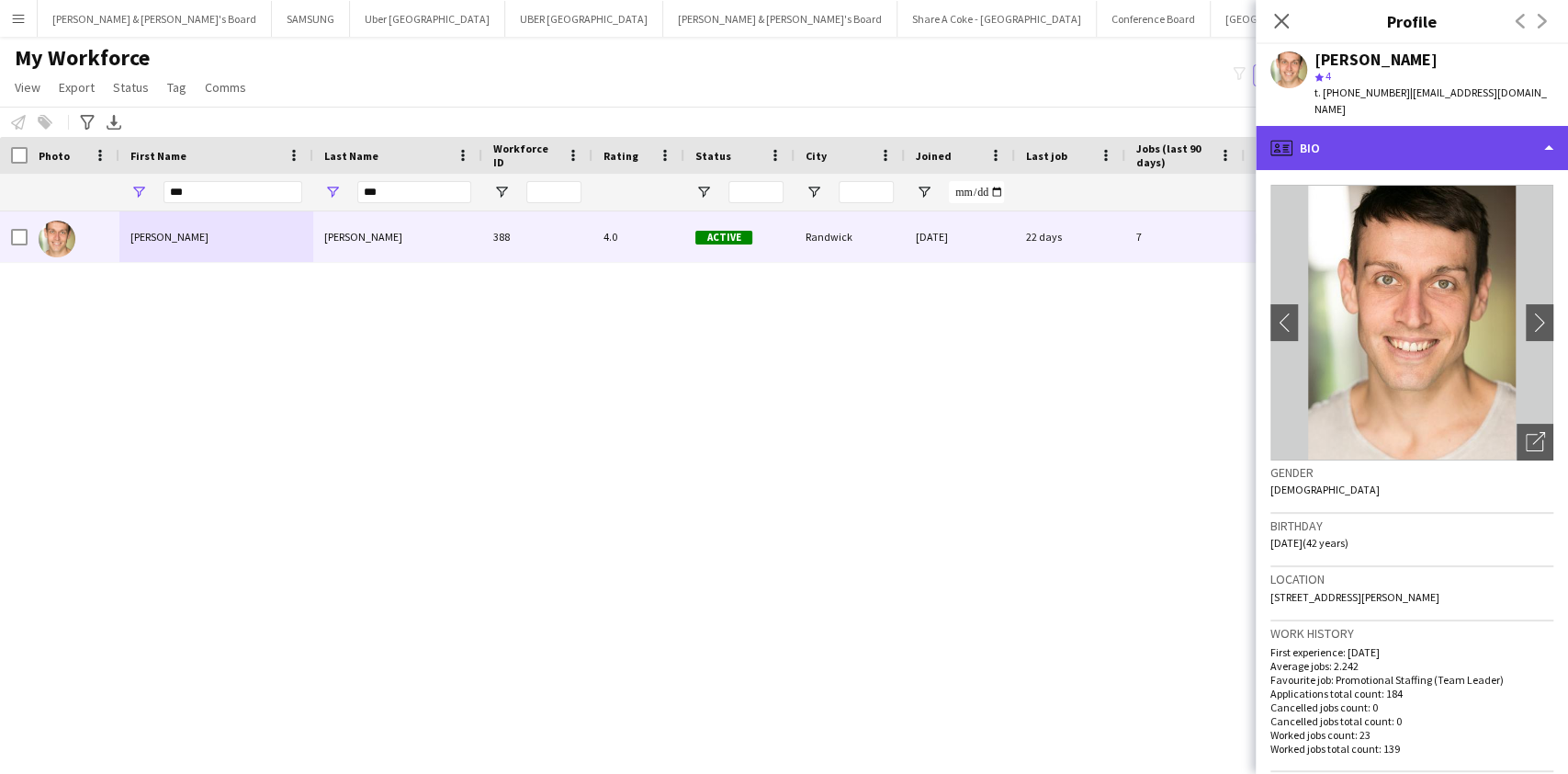
click at [1489, 136] on div "profile Bio" at bounding box center [1411, 147] width 312 height 44
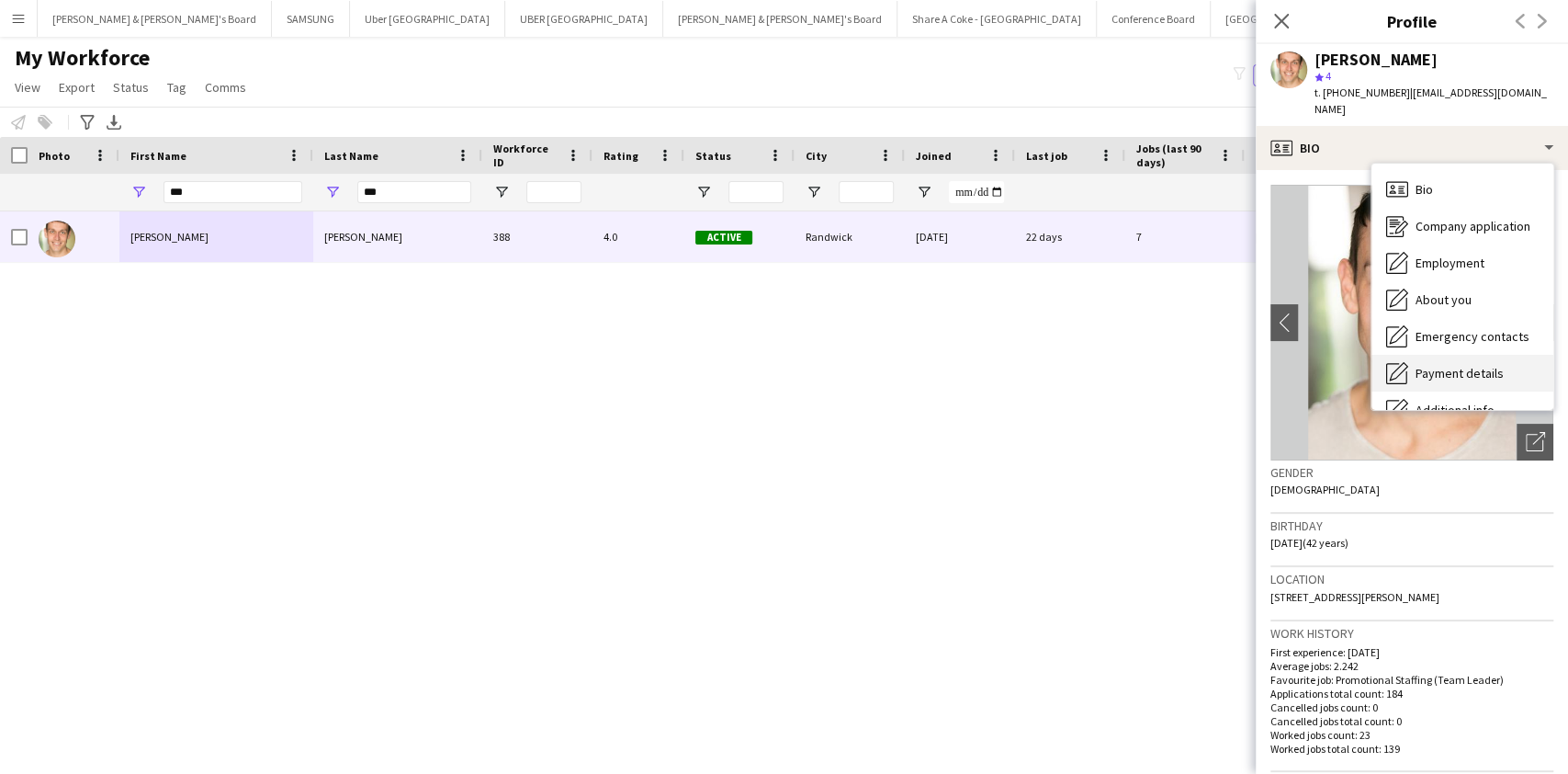
click at [1450, 365] on span "Payment details" at bounding box center [1459, 373] width 88 height 17
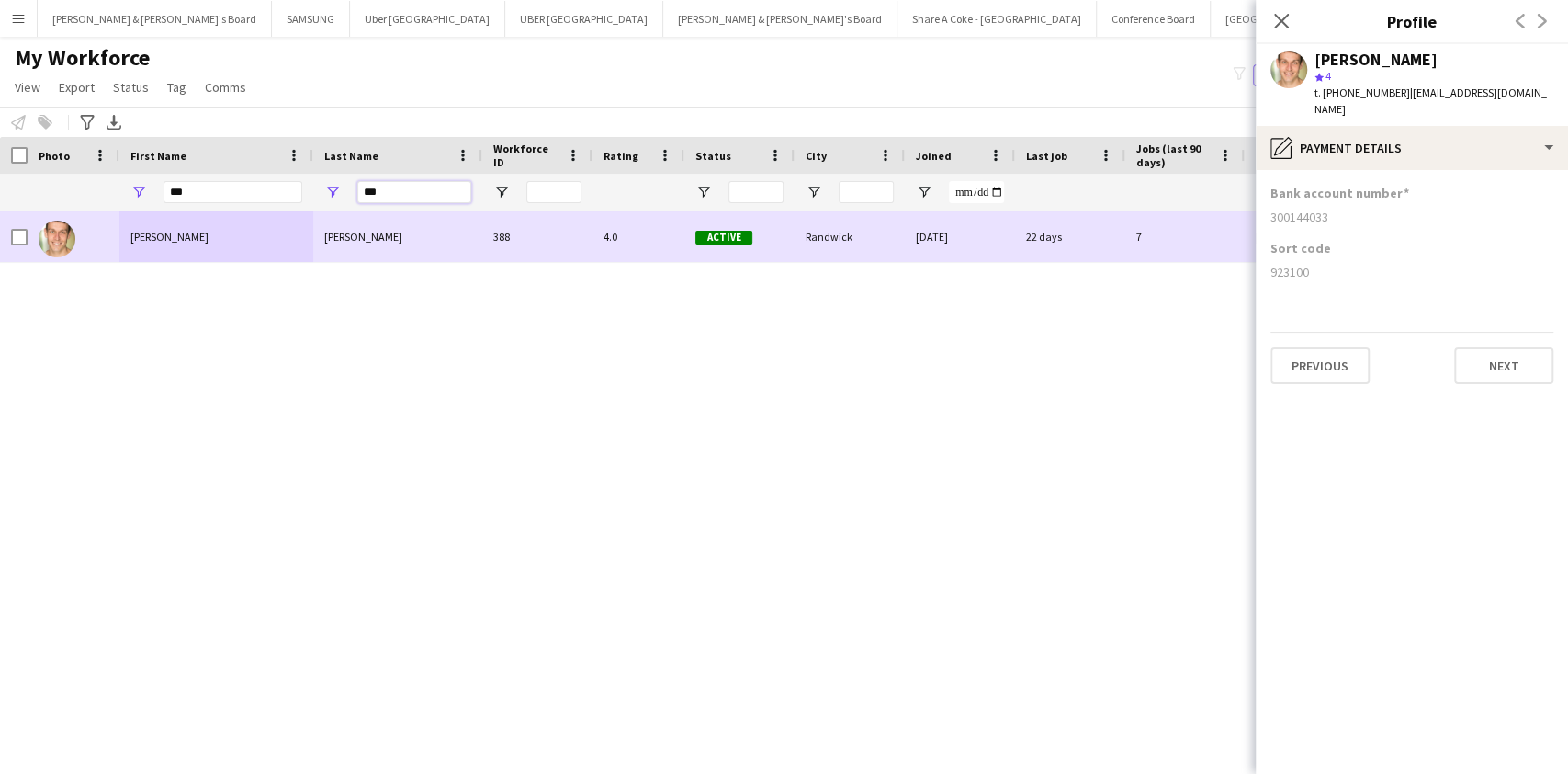
drag, startPoint x: 406, startPoint y: 182, endPoint x: 221, endPoint y: 214, distance: 187.7
click at [221, 214] on div "Workforce Details Photo First Name" at bounding box center [784, 439] width 1568 height 604
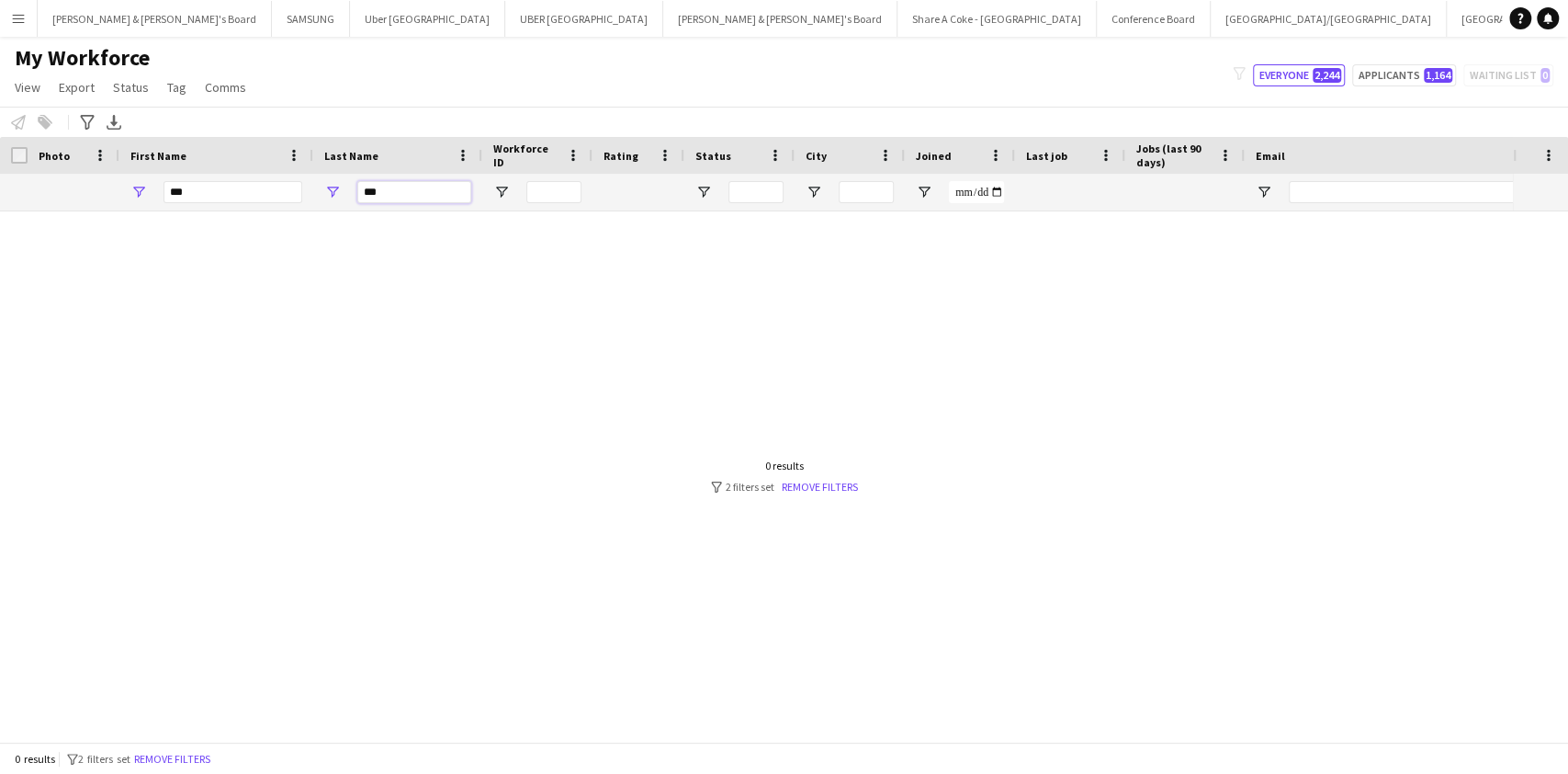
type input "***"
drag, startPoint x: 223, startPoint y: 193, endPoint x: 0, endPoint y: 180, distance: 223.4
click at [0, 180] on div "*** ***" at bounding box center [1075, 191] width 2152 height 36
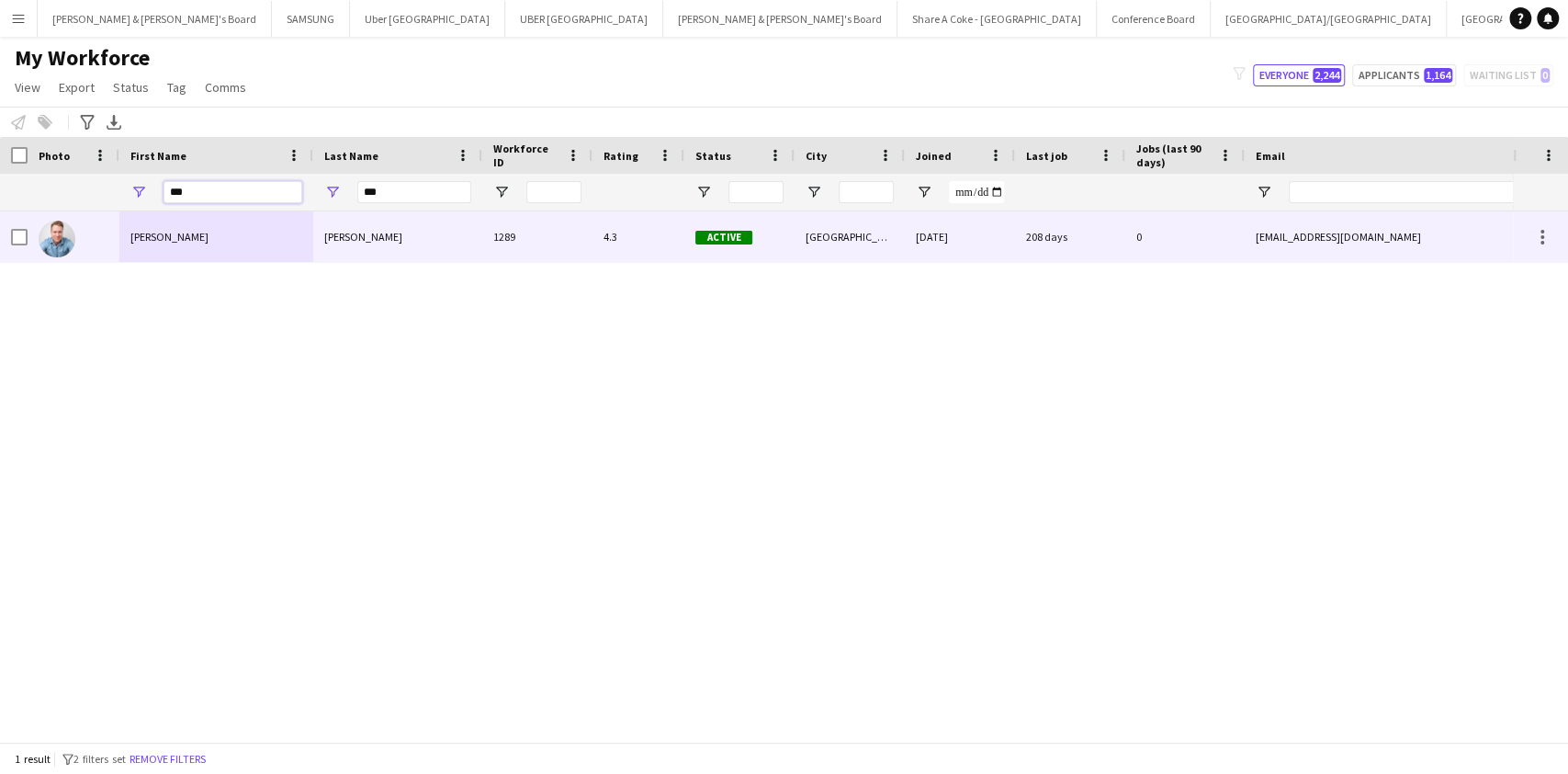
type input "***"
click at [141, 225] on div "[PERSON_NAME]" at bounding box center [216, 237] width 194 height 50
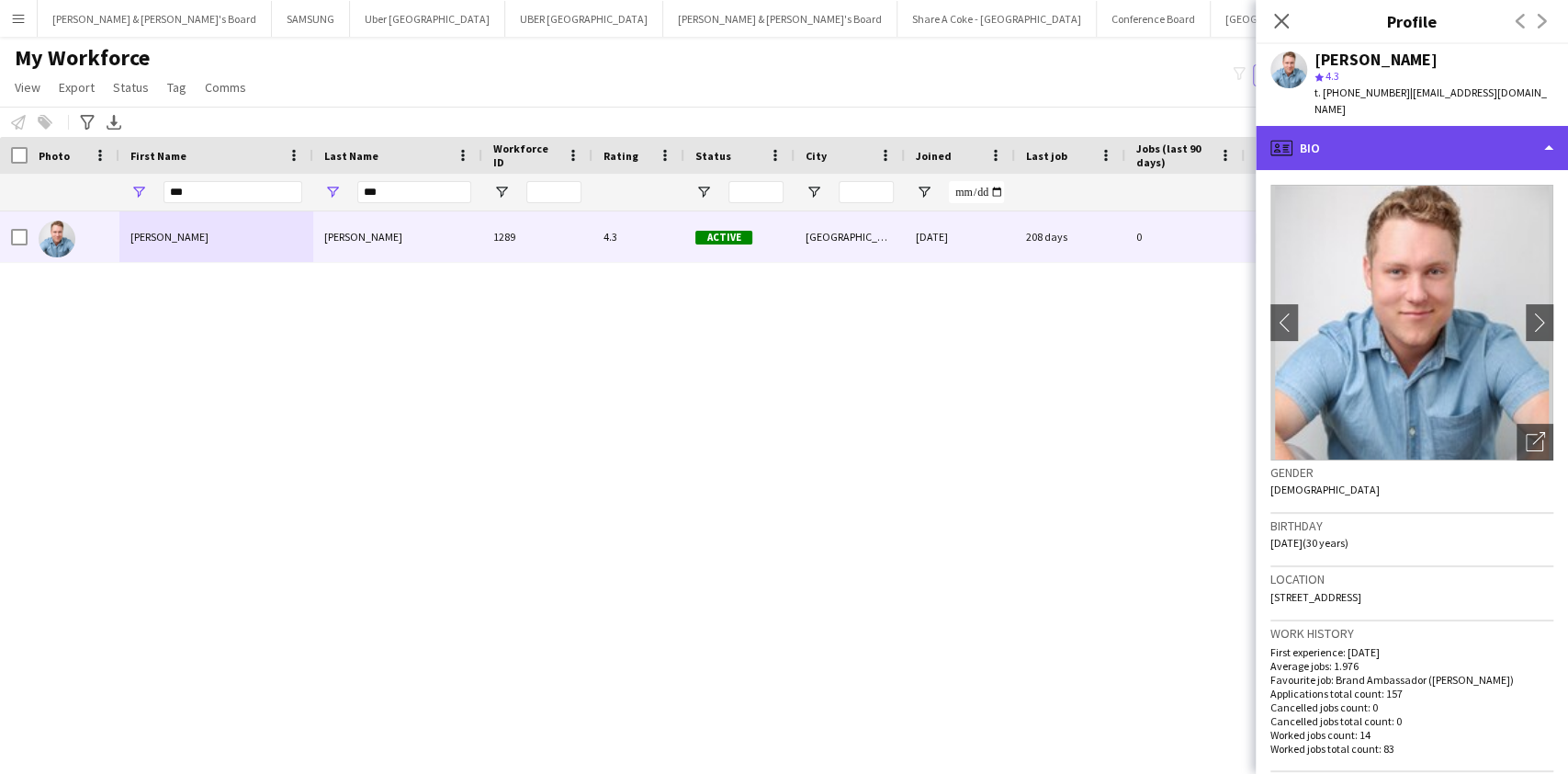
click at [1483, 126] on div "profile Bio" at bounding box center [1411, 147] width 312 height 44
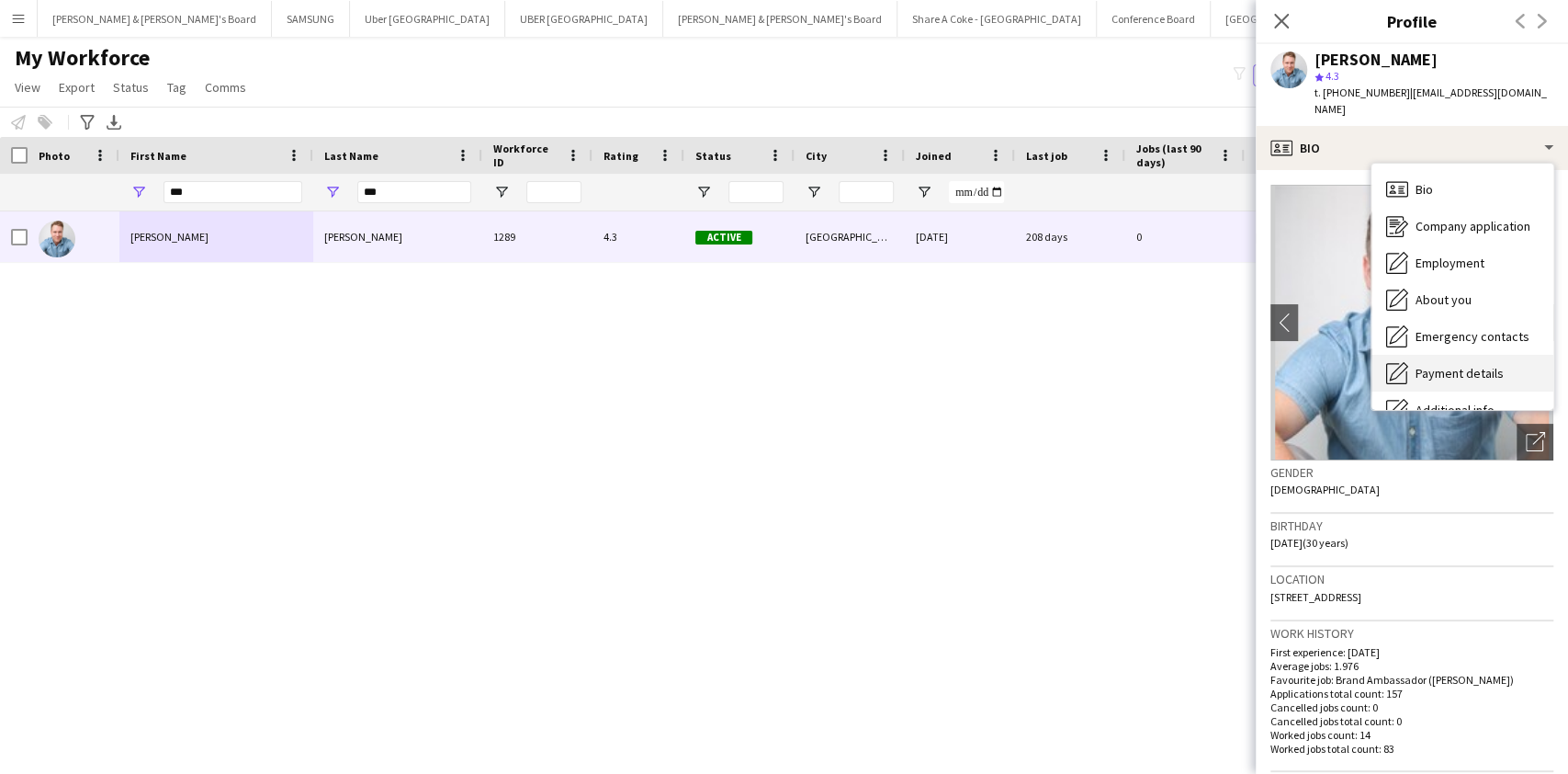
click at [1464, 355] on div "Payment details Payment details" at bounding box center [1462, 373] width 182 height 36
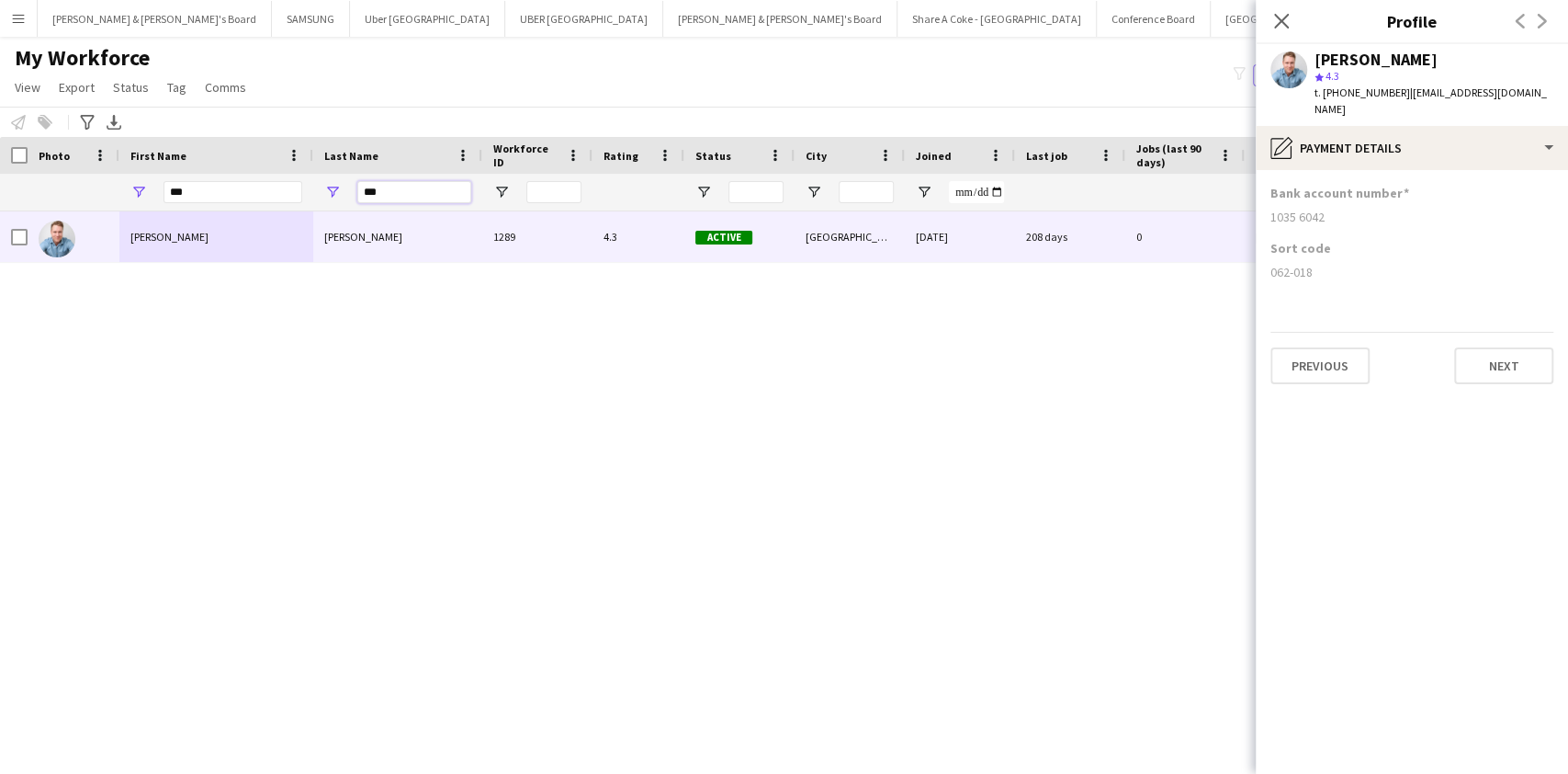
drag, startPoint x: 399, startPoint y: 191, endPoint x: 142, endPoint y: 209, distance: 257.6
click at [142, 209] on div "*** ***" at bounding box center [1075, 191] width 2152 height 36
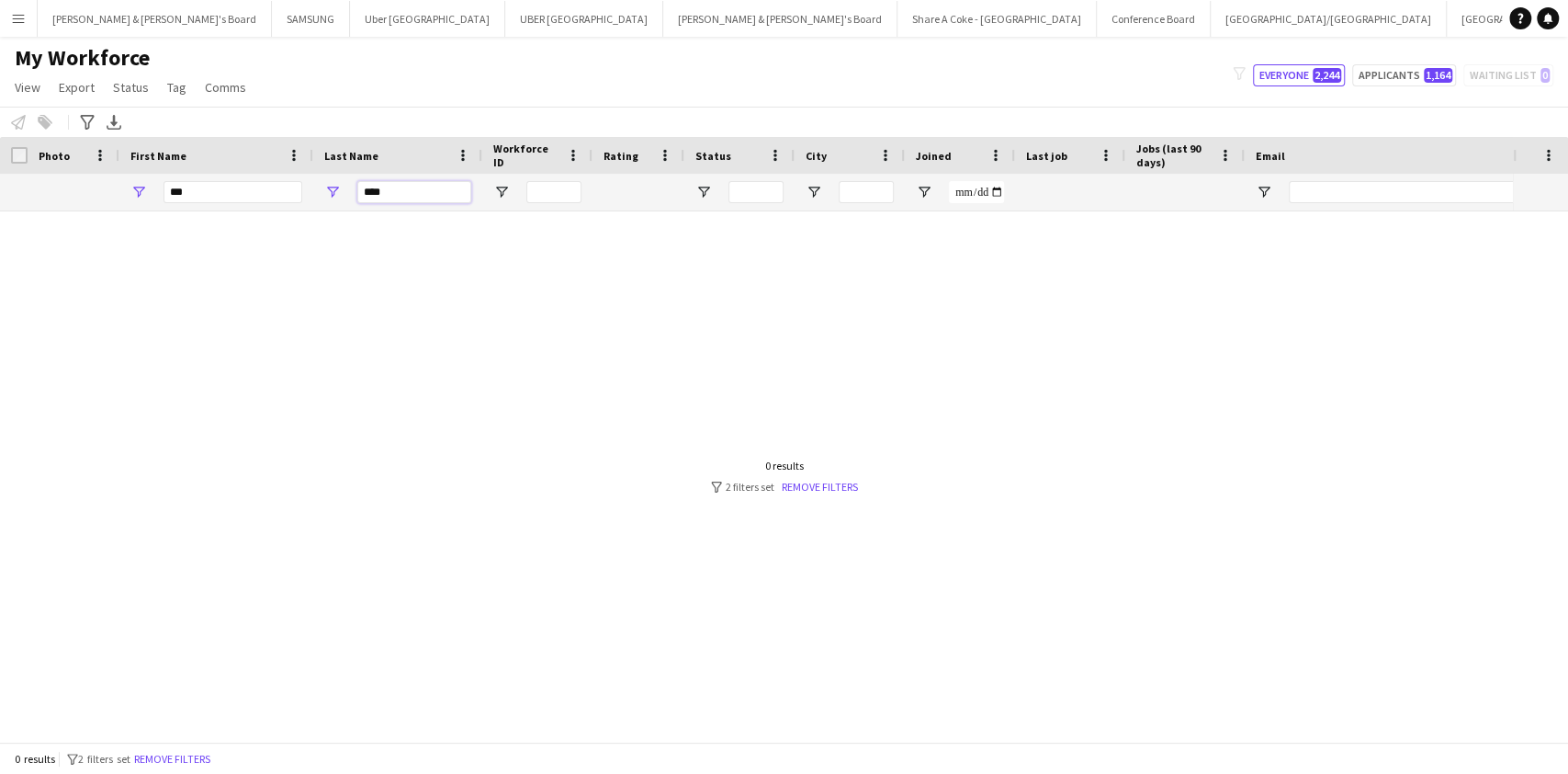
type input "****"
drag, startPoint x: 186, startPoint y: 188, endPoint x: 0, endPoint y: 205, distance: 186.8
click at [0, 205] on div "*** ****" at bounding box center [1075, 191] width 2152 height 36
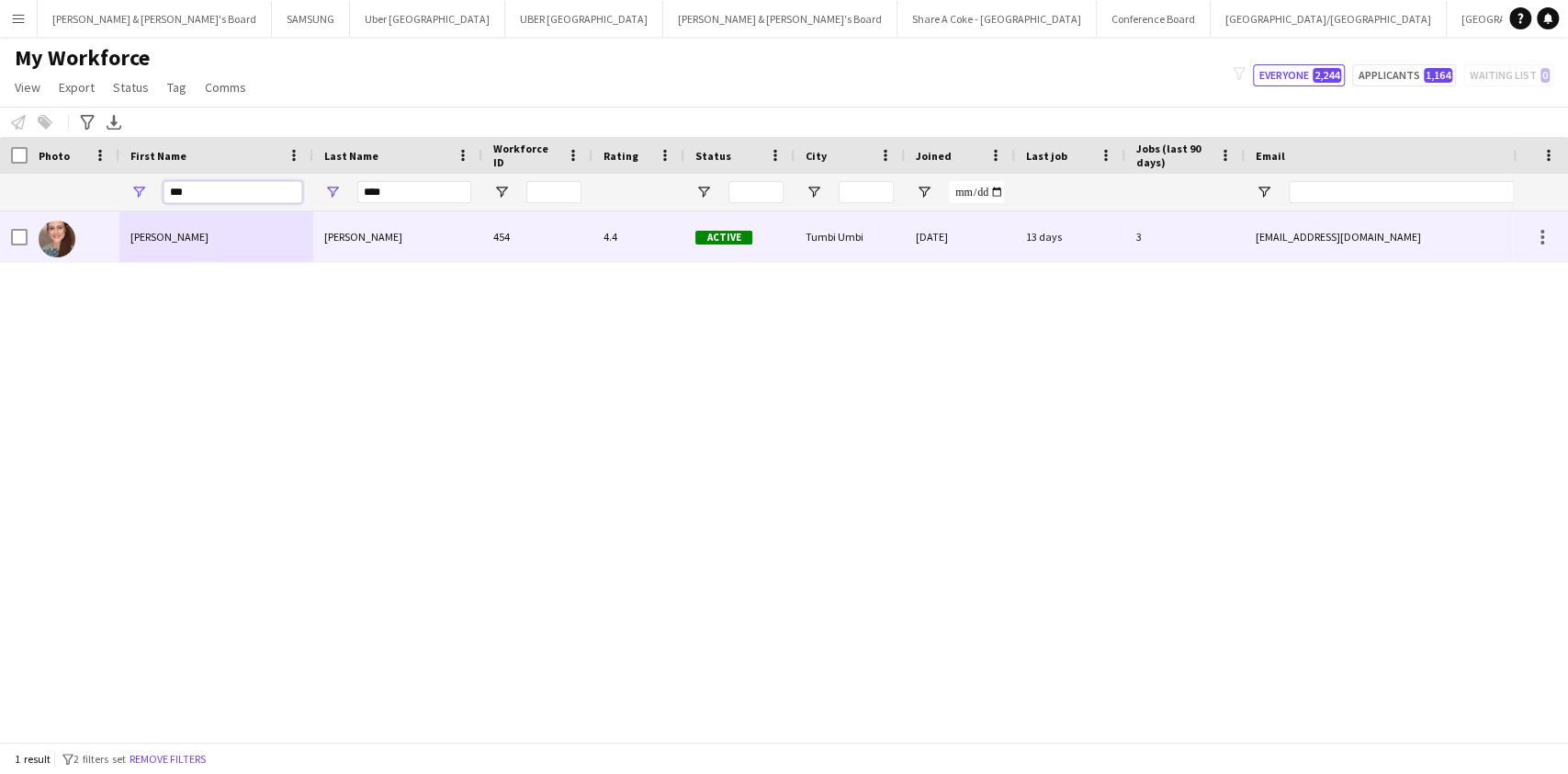
type input "***"
click at [133, 231] on div "[PERSON_NAME]" at bounding box center [216, 237] width 194 height 50
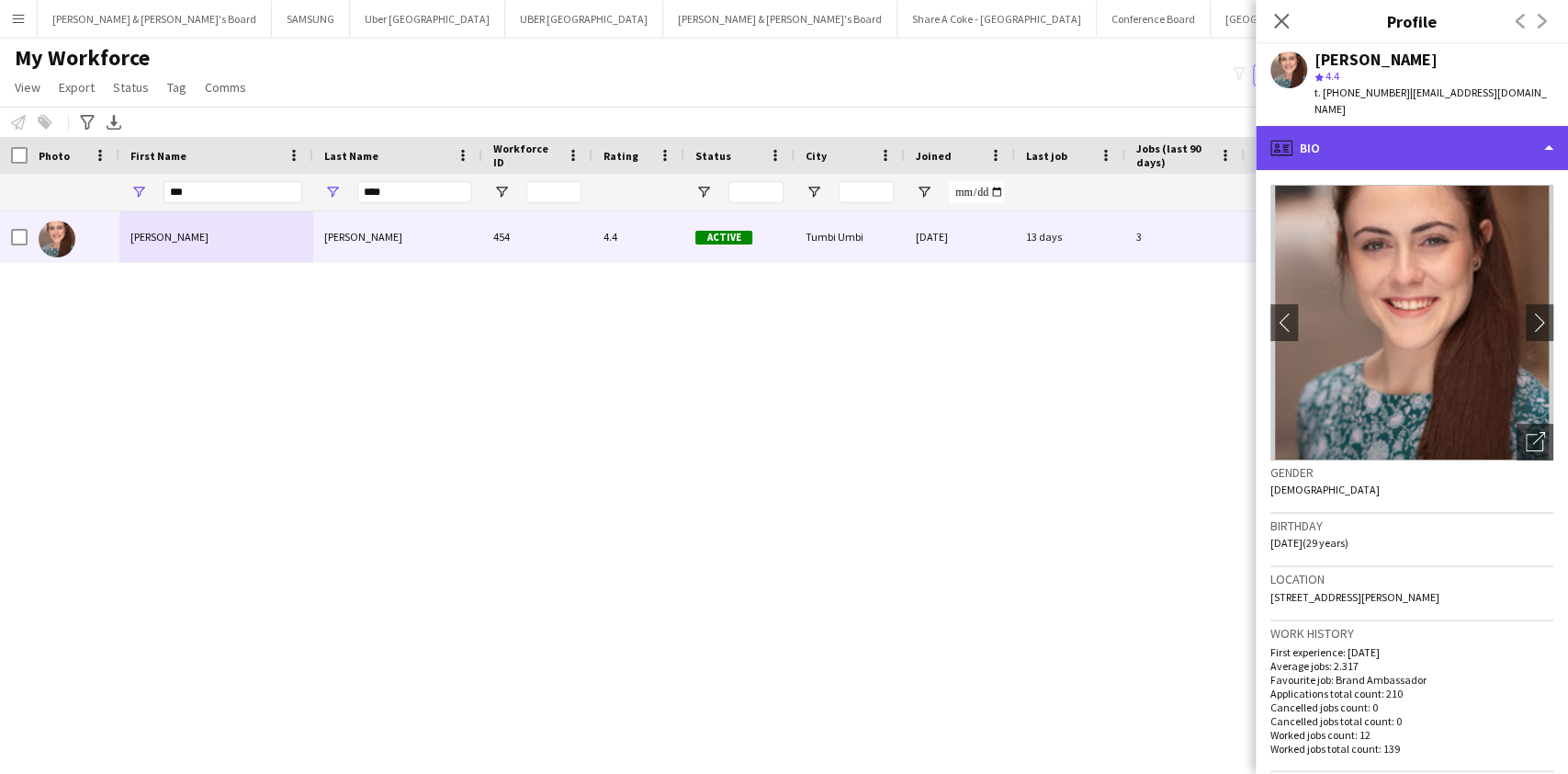
click at [1425, 142] on div "profile Bio" at bounding box center [1411, 147] width 312 height 44
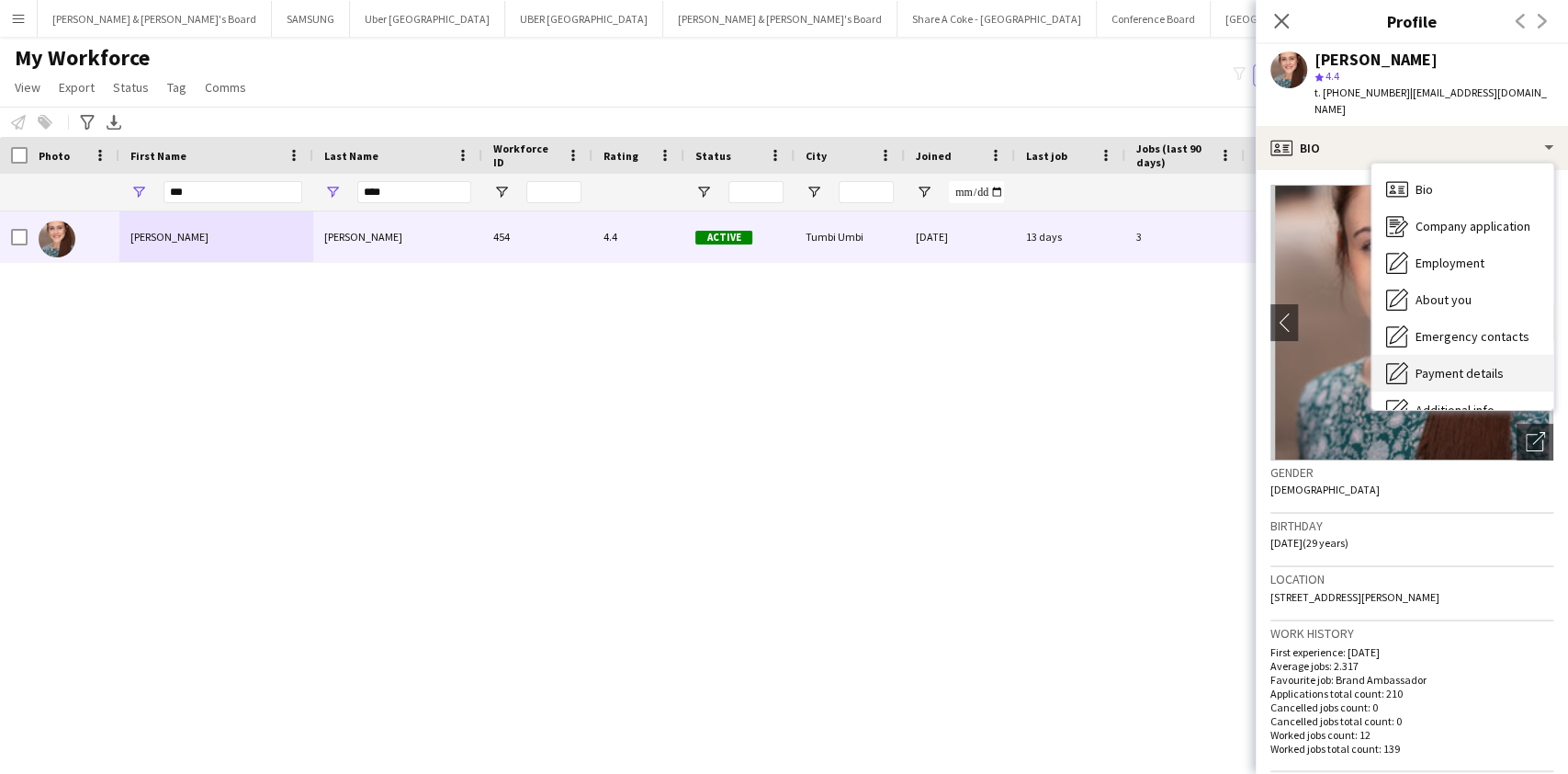
click at [1433, 365] on span "Payment details" at bounding box center [1459, 373] width 88 height 17
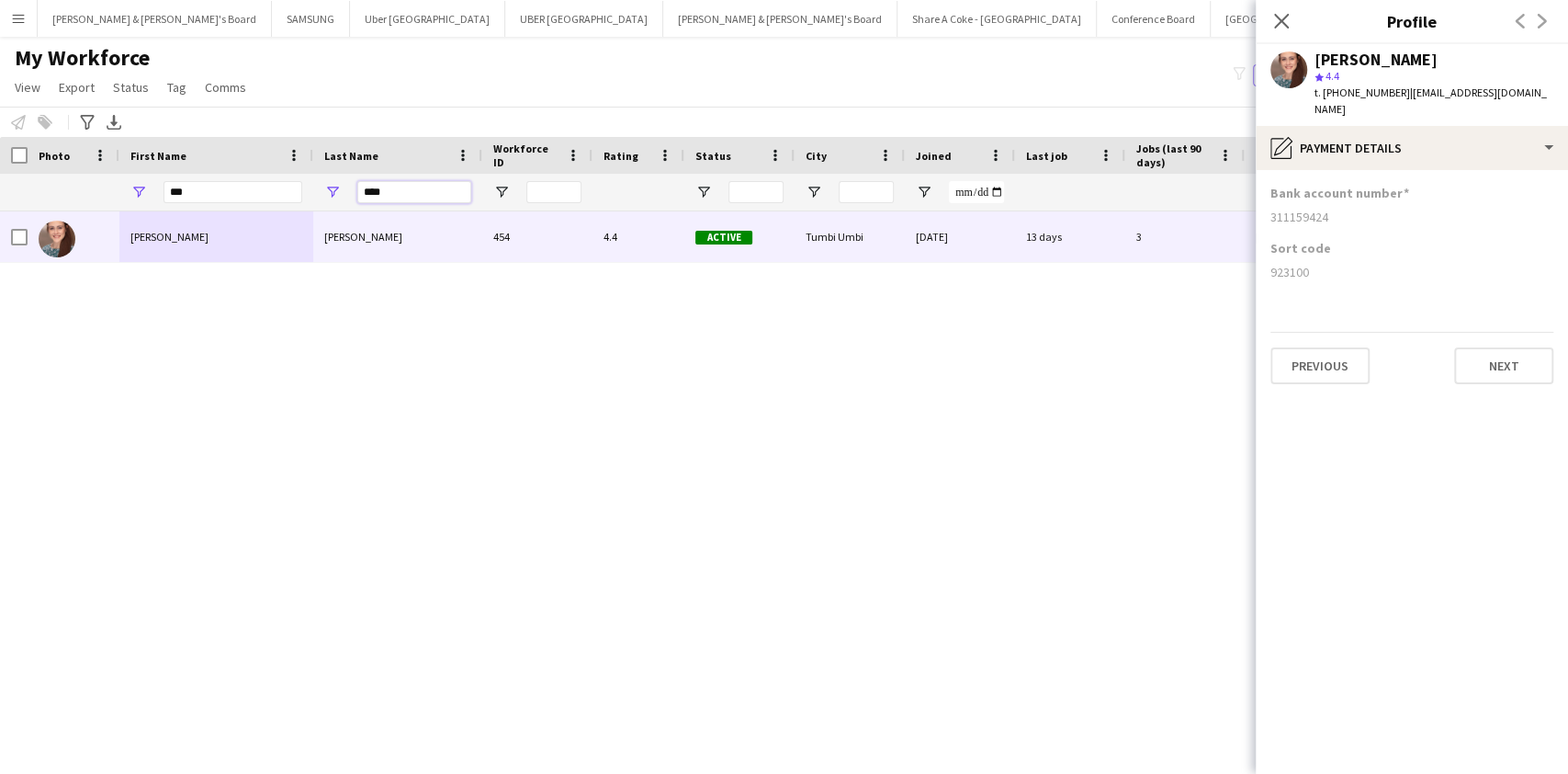
drag, startPoint x: 419, startPoint y: 197, endPoint x: 108, endPoint y: 253, distance: 316.0
click at [108, 253] on div "Workforce Details Photo First Name" at bounding box center [784, 439] width 1568 height 604
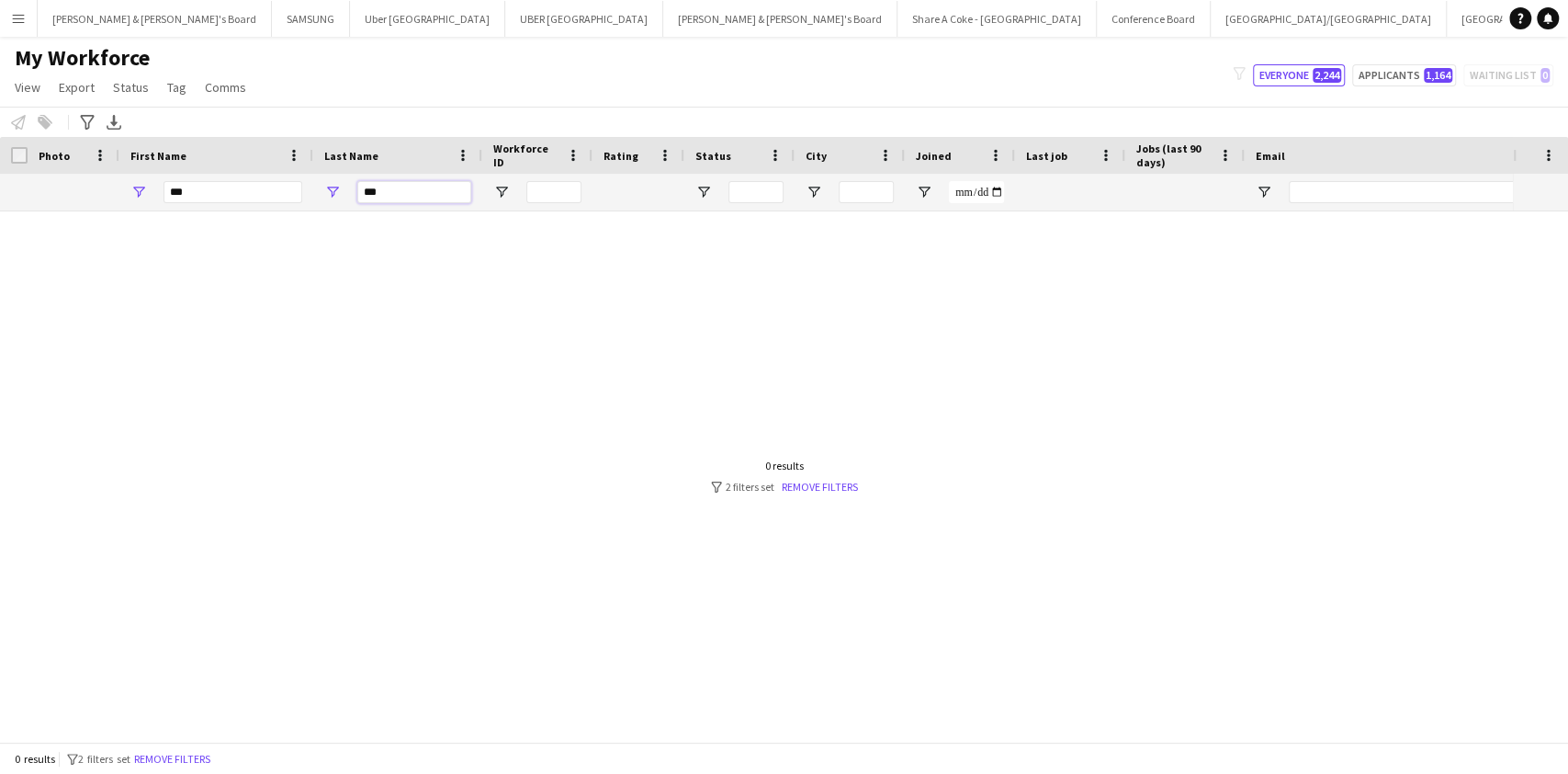
type input "***"
drag, startPoint x: 219, startPoint y: 197, endPoint x: 56, endPoint y: 214, distance: 163.9
click at [56, 214] on div "Workforce Details Photo First Name" at bounding box center [784, 439] width 1568 height 604
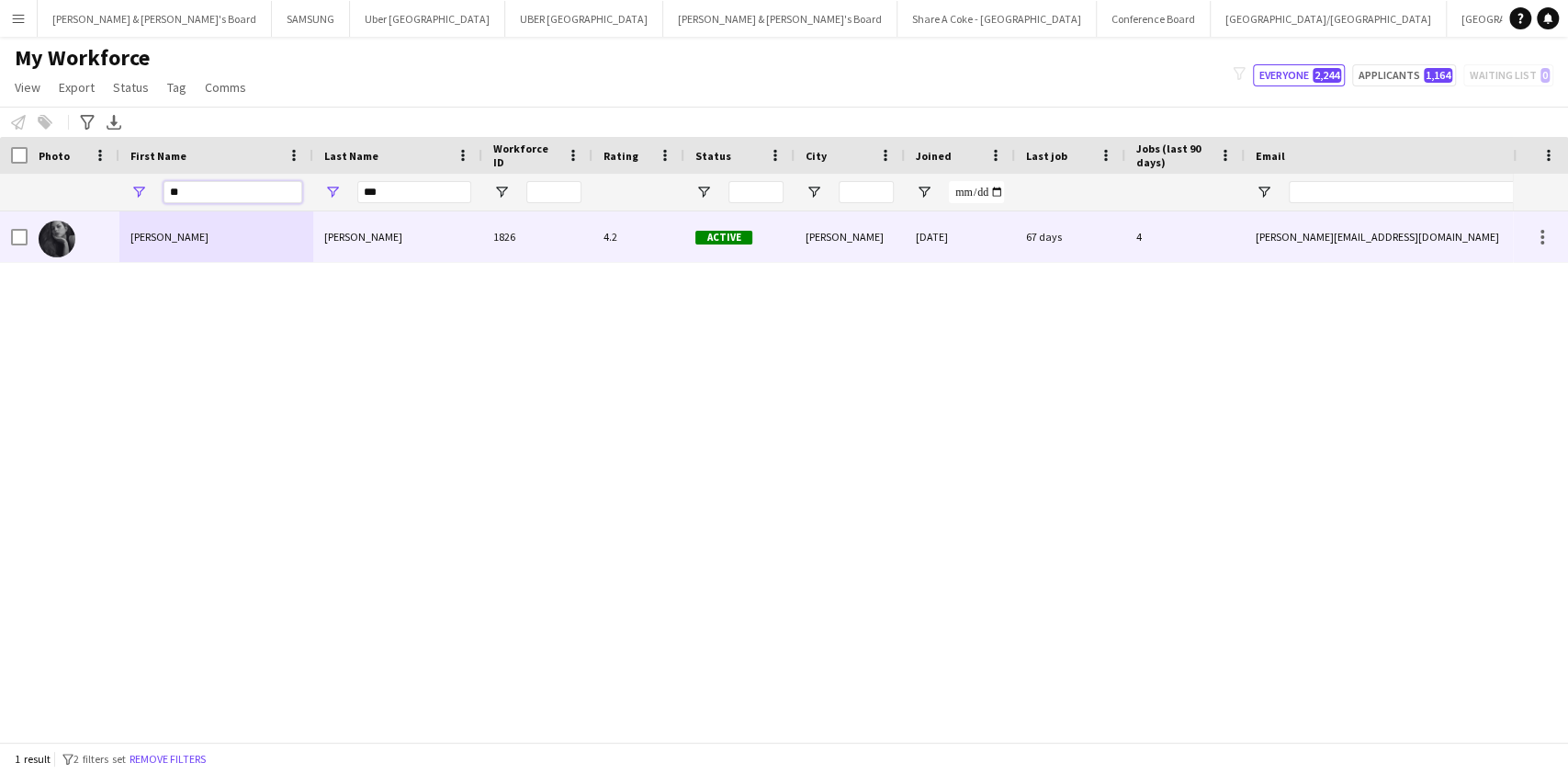
type input "**"
click at [235, 241] on div "[PERSON_NAME]" at bounding box center [216, 237] width 194 height 50
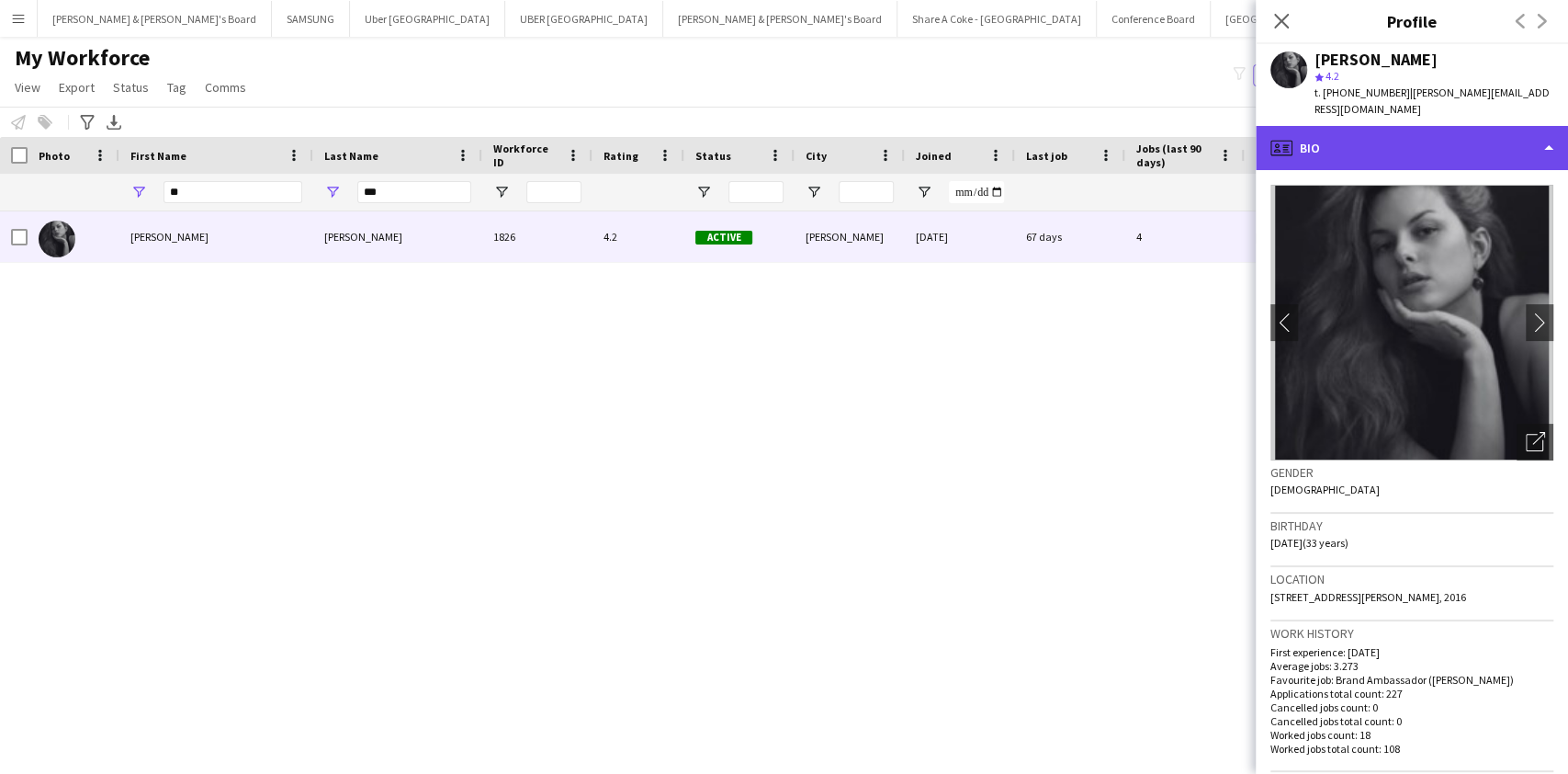
click at [1435, 129] on div "profile Bio" at bounding box center [1411, 147] width 312 height 44
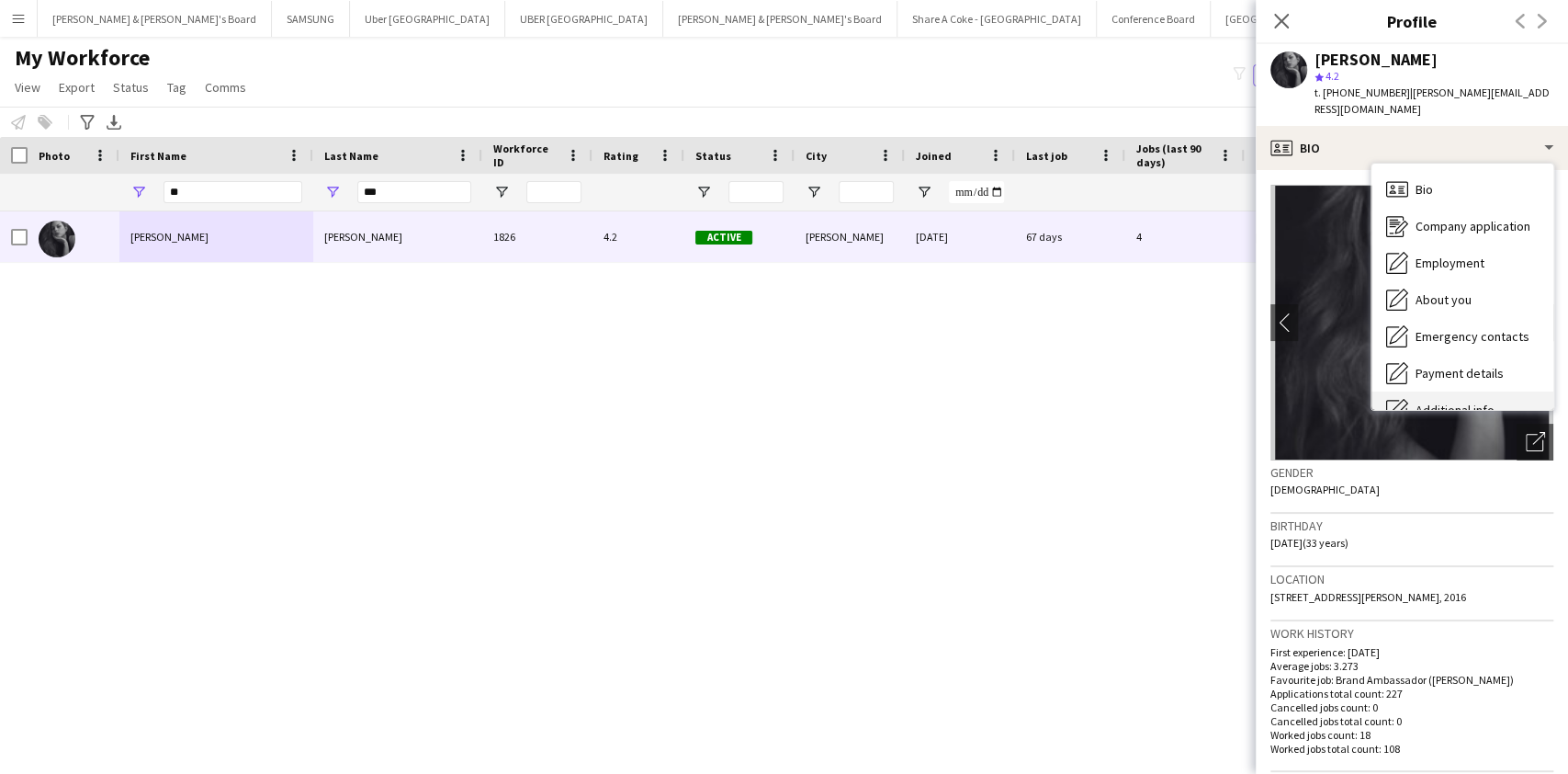
click at [1440, 401] on span "Additional info" at bounding box center [1454, 410] width 79 height 17
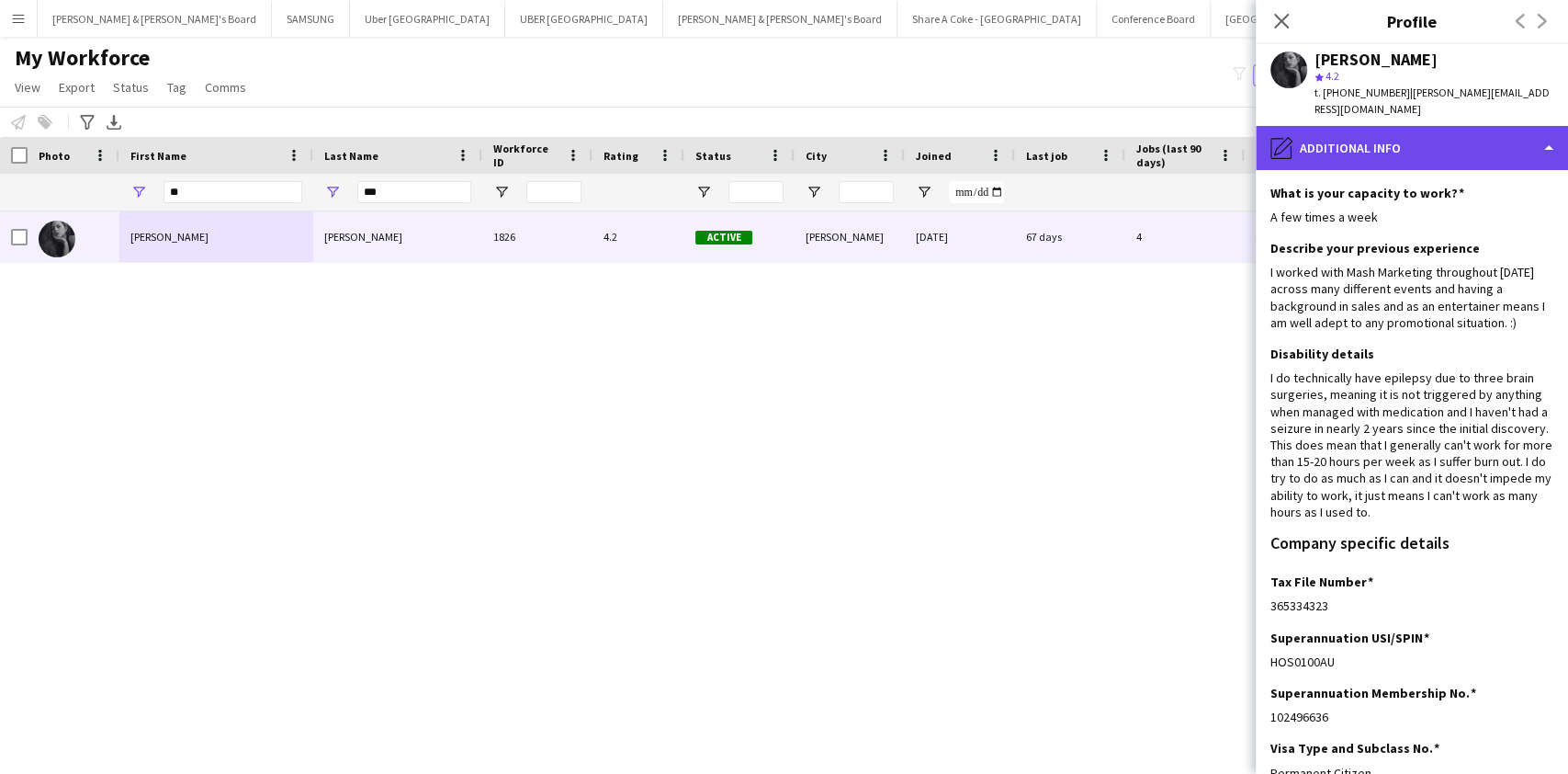
click at [1409, 132] on div "pencil4 Additional info" at bounding box center [1411, 147] width 312 height 44
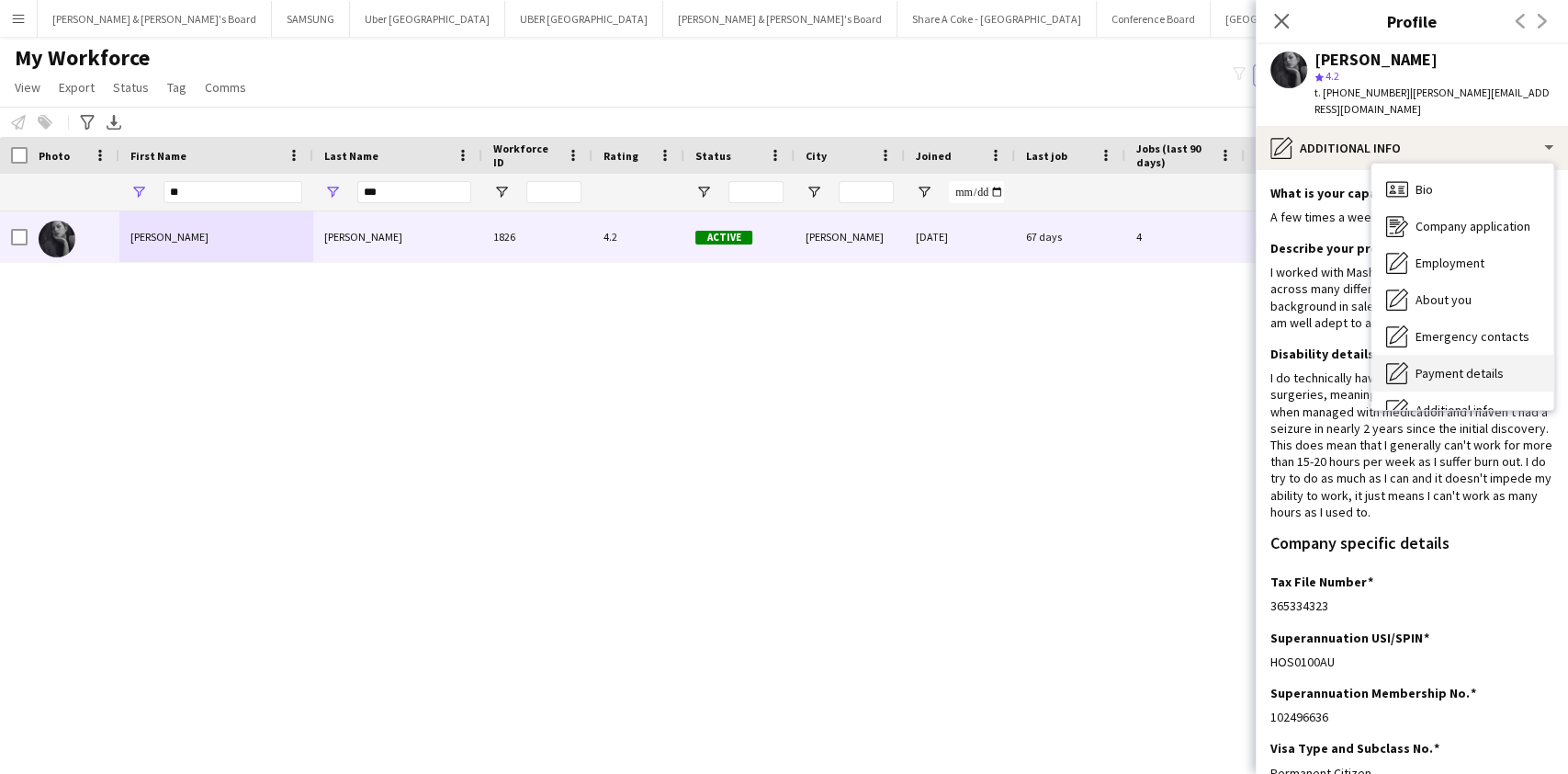
click at [1457, 365] on span "Payment details" at bounding box center [1459, 373] width 88 height 17
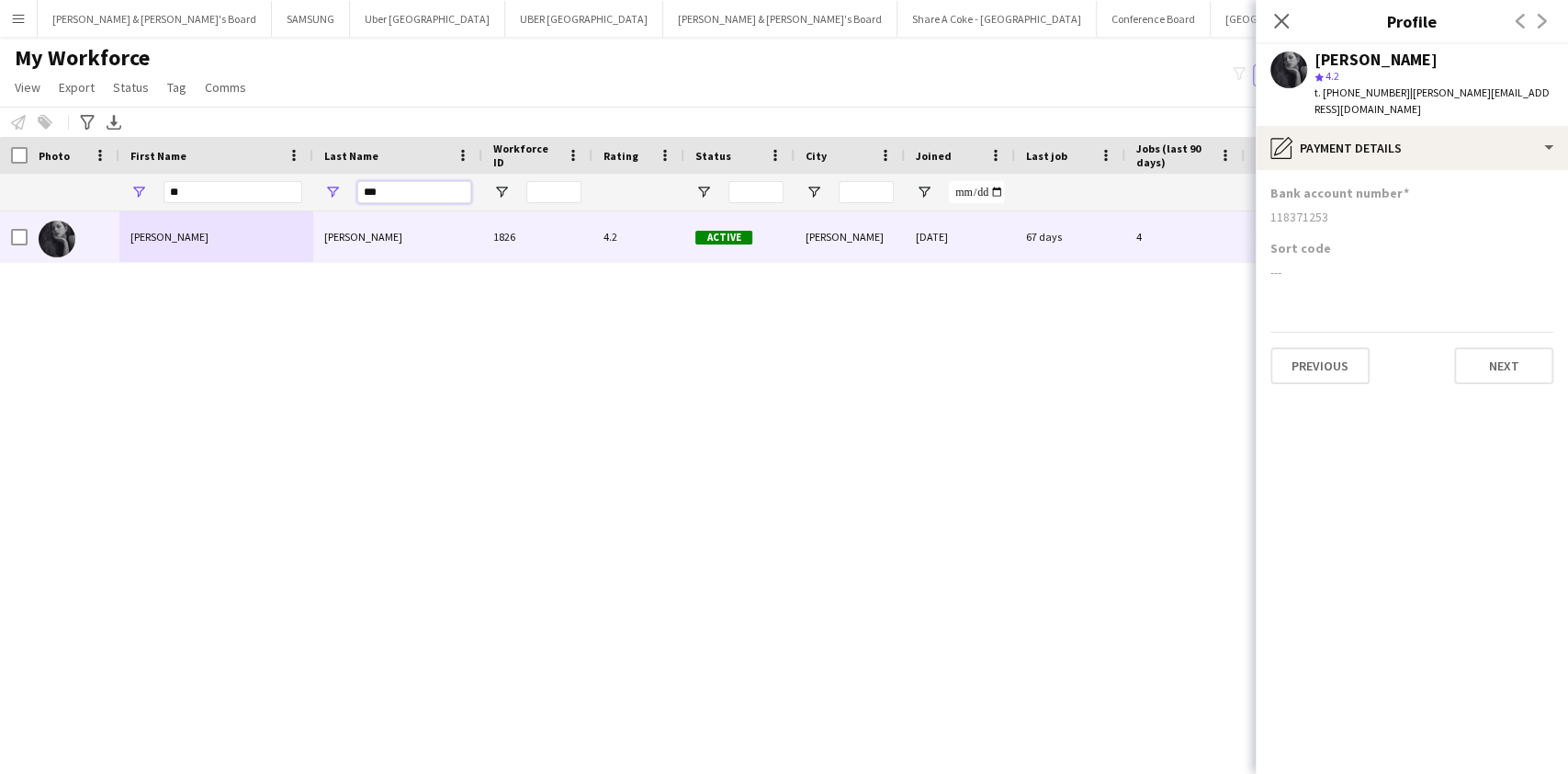
drag, startPoint x: 399, startPoint y: 187, endPoint x: 234, endPoint y: 196, distance: 165.2
click at [234, 196] on div "** ***" at bounding box center [1075, 191] width 2152 height 36
paste input "*****"
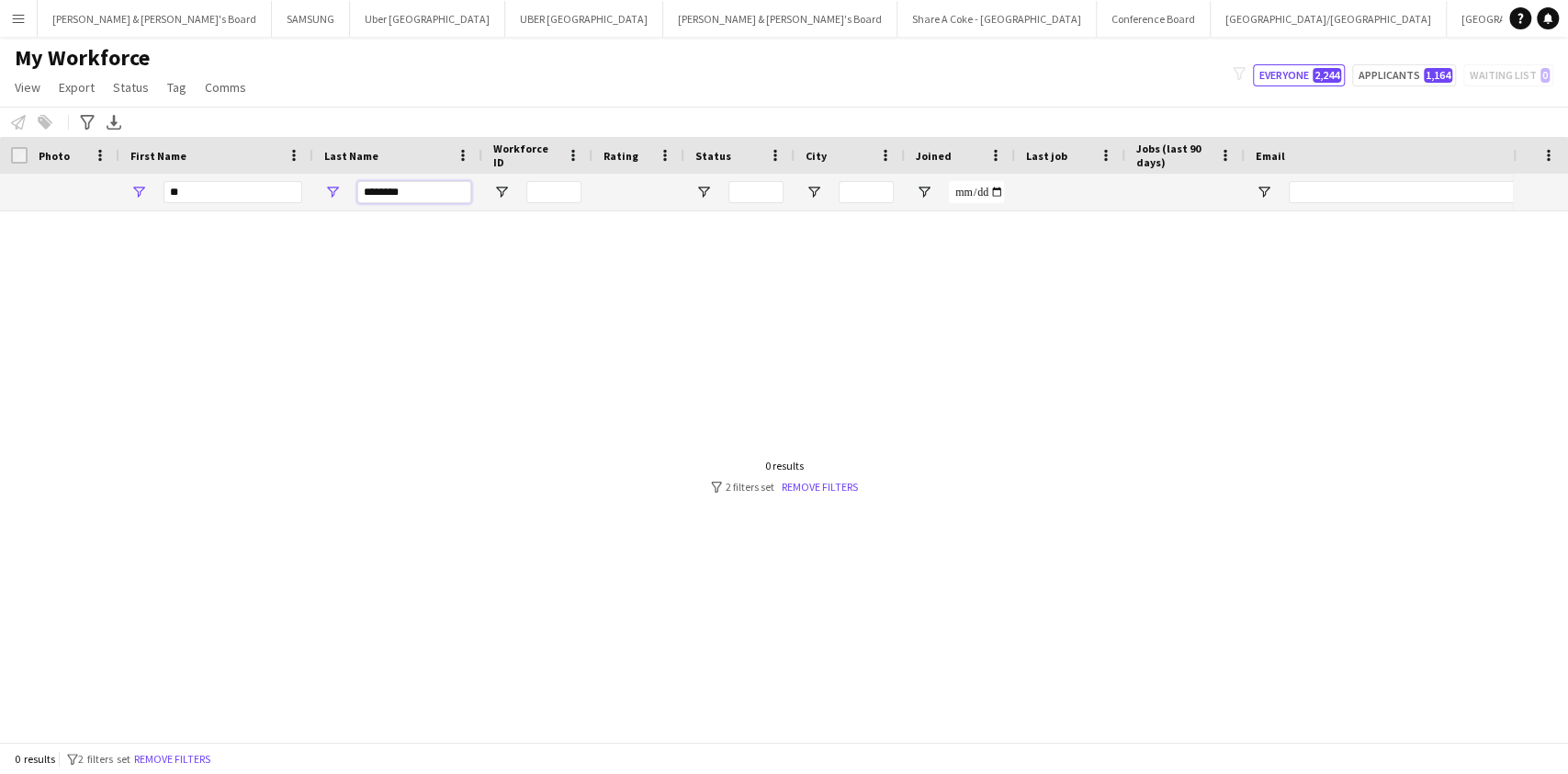
type input "********"
drag, startPoint x: 212, startPoint y: 196, endPoint x: 0, endPoint y: 189, distance: 212.1
click at [0, 189] on div "** ********" at bounding box center [1075, 191] width 2152 height 36
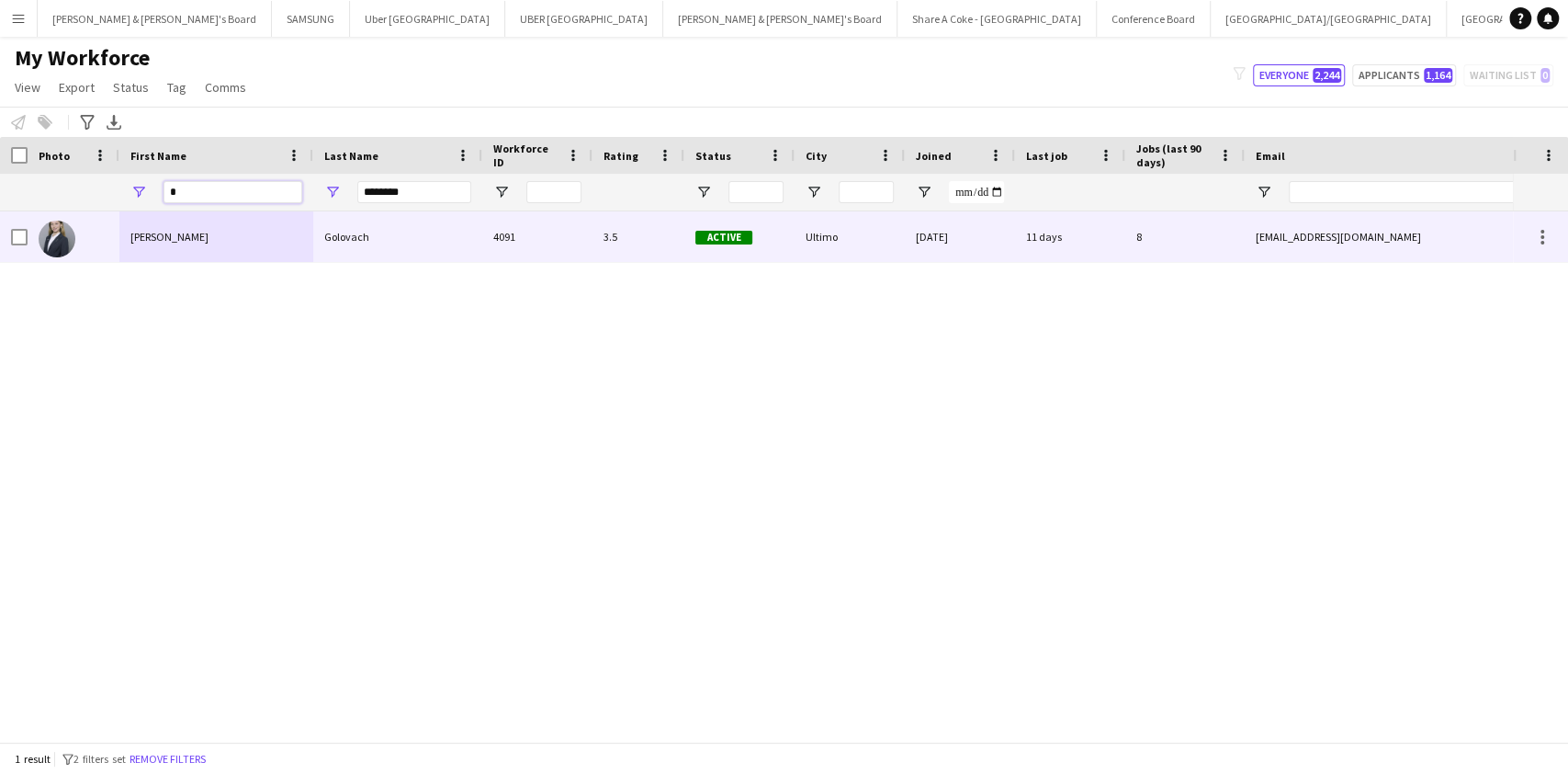
type input "*"
click at [146, 237] on div "[PERSON_NAME]" at bounding box center [216, 237] width 194 height 50
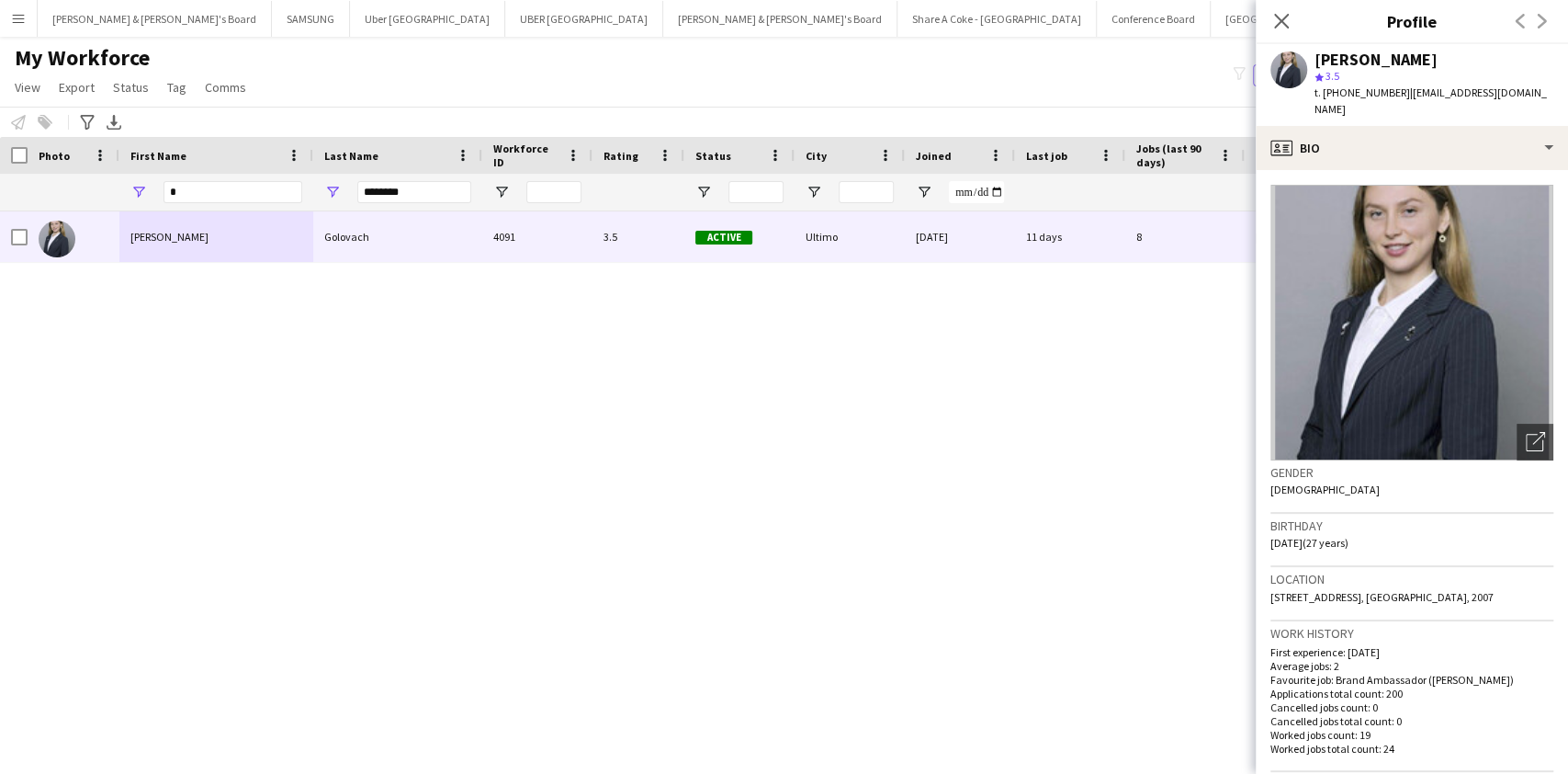
drag, startPoint x: 1321, startPoint y: 61, endPoint x: 1467, endPoint y: 62, distance: 146.0
click at [1438, 62] on div "[PERSON_NAME]" at bounding box center [1376, 60] width 123 height 17
click at [1322, 55] on div "[PERSON_NAME]" at bounding box center [1376, 60] width 123 height 17
drag, startPoint x: 1315, startPoint y: 58, endPoint x: 1520, endPoint y: 57, distance: 205.0
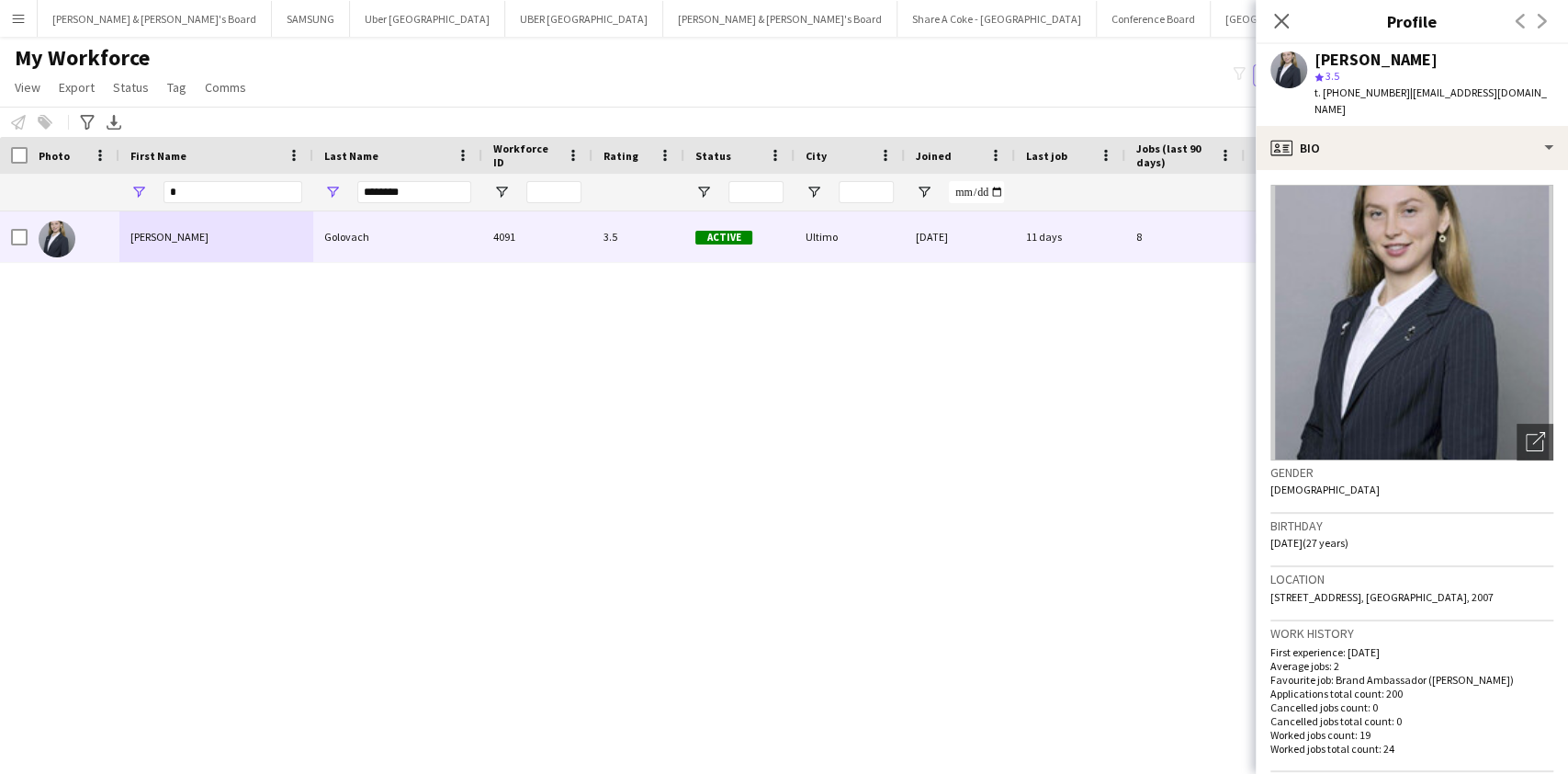
click at [1520, 57] on div "[PERSON_NAME]" at bounding box center [1434, 60] width 238 height 17
copy div "[PERSON_NAME]"
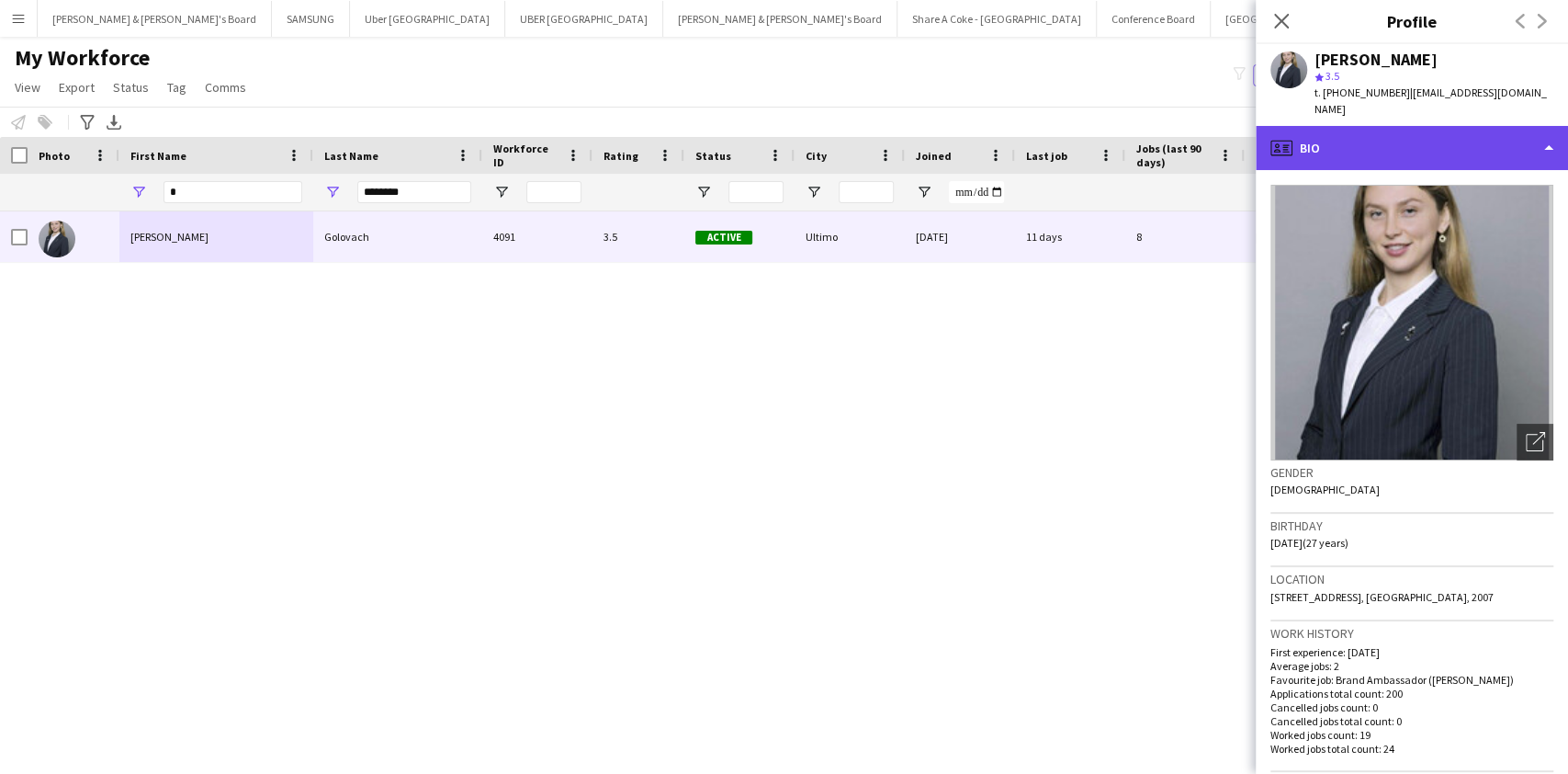
click at [1491, 143] on div "profile Bio" at bounding box center [1411, 147] width 312 height 44
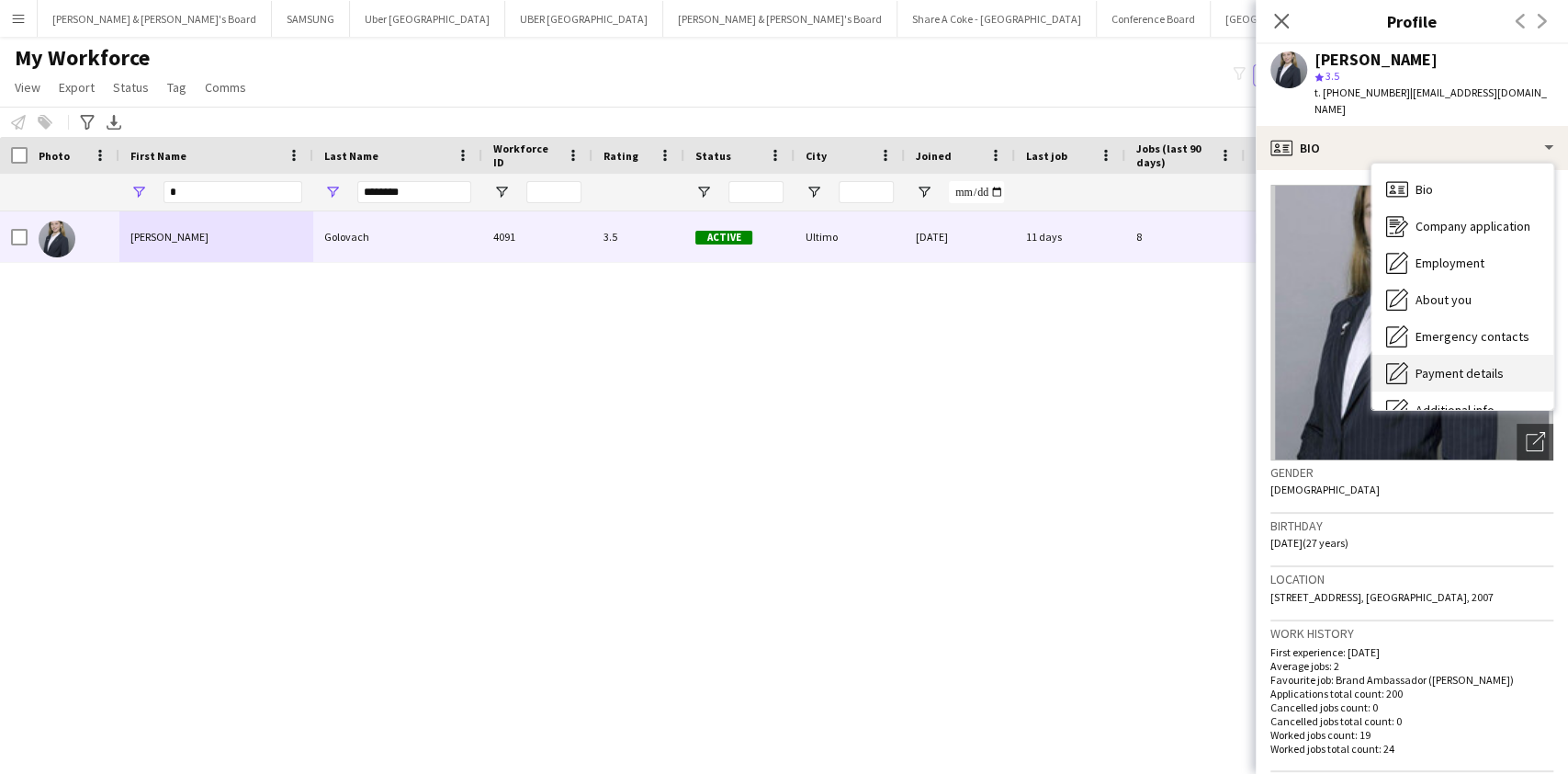
click at [1475, 355] on div "Payment details Payment details" at bounding box center [1462, 373] width 182 height 36
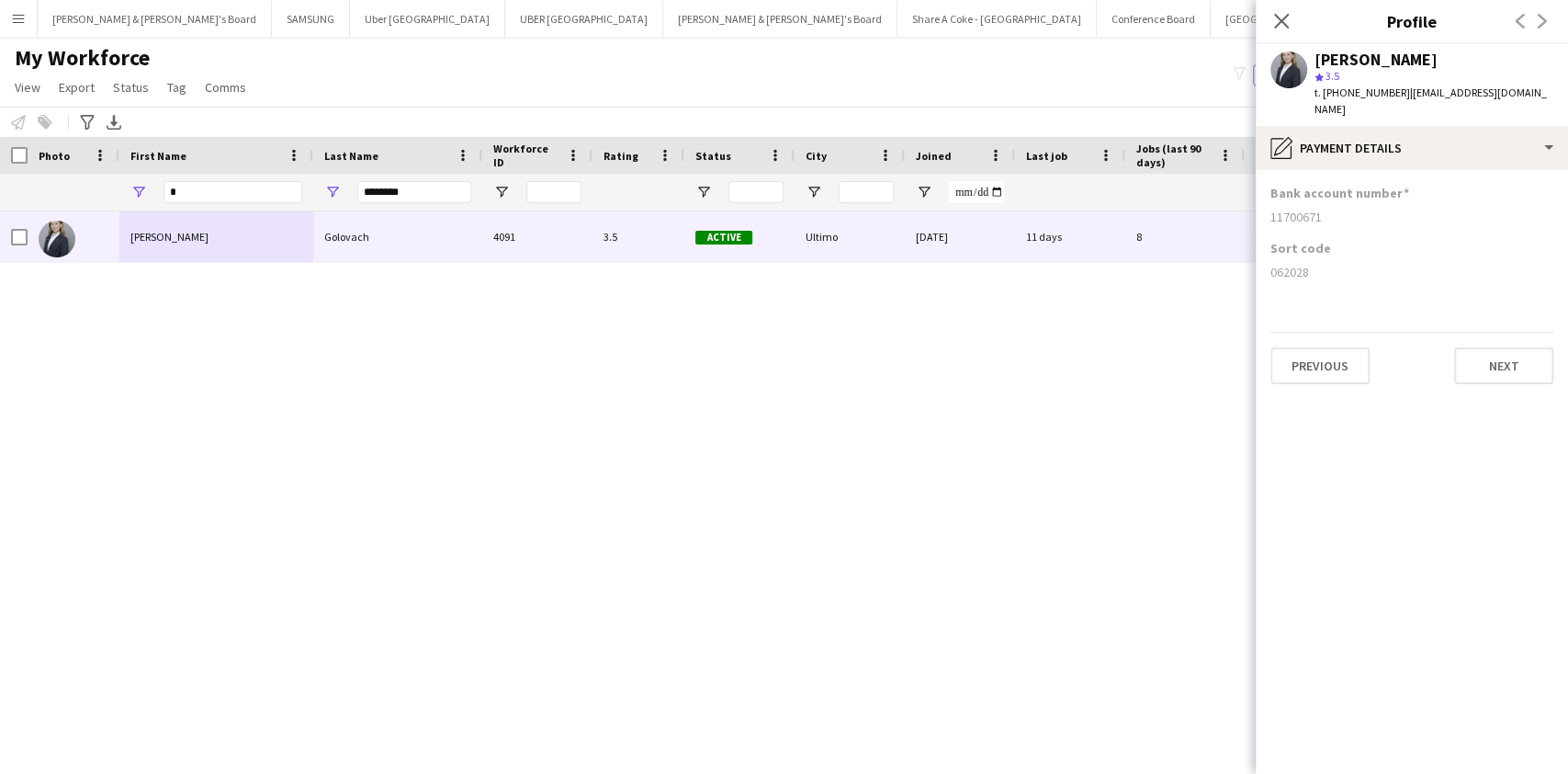
drag, startPoint x: 1265, startPoint y: 256, endPoint x: 1344, endPoint y: 259, distance: 79.1
click at [1344, 259] on app-section-data-types "Bank account number [FINANCIAL_ID] Sort code [FINANCIAL_ID] Previous Next" at bounding box center [1411, 471] width 312 height 604
copy div "062028"
drag, startPoint x: 1271, startPoint y: 210, endPoint x: 1359, endPoint y: 207, distance: 88.1
click at [1359, 207] on div "Bank account number [FINANCIAL_ID]" at bounding box center [1412, 211] width 283 height 55
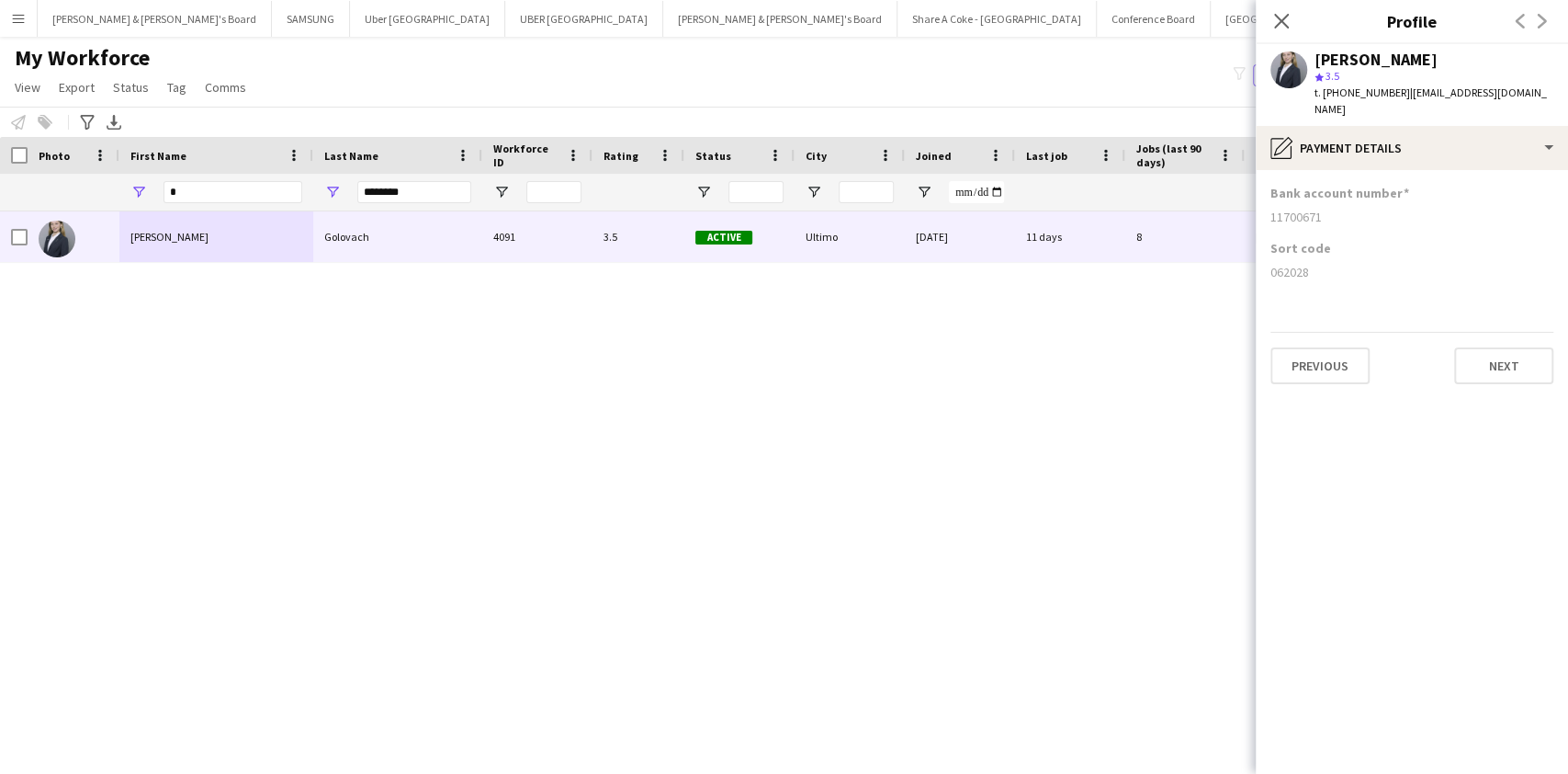
copy div "11700671"
click at [1286, 32] on app-icon "Close pop-in" at bounding box center [1281, 21] width 27 height 27
